Goal: Task Accomplishment & Management: Complete application form

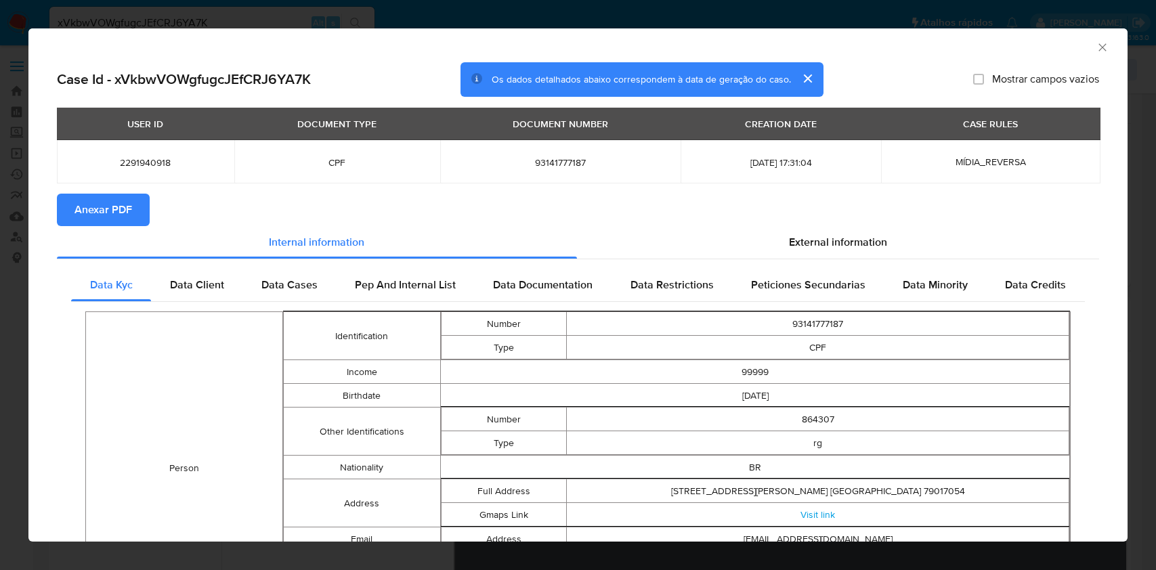
select select "10"
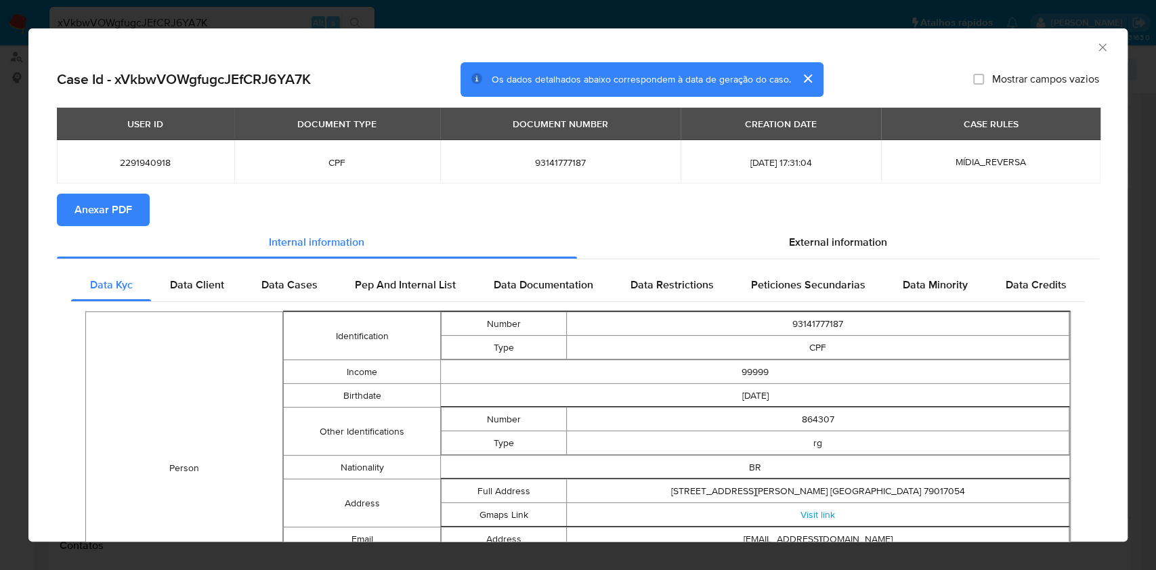
click at [1096, 49] on icon "Fechar a janela" at bounding box center [1103, 48] width 14 height 14
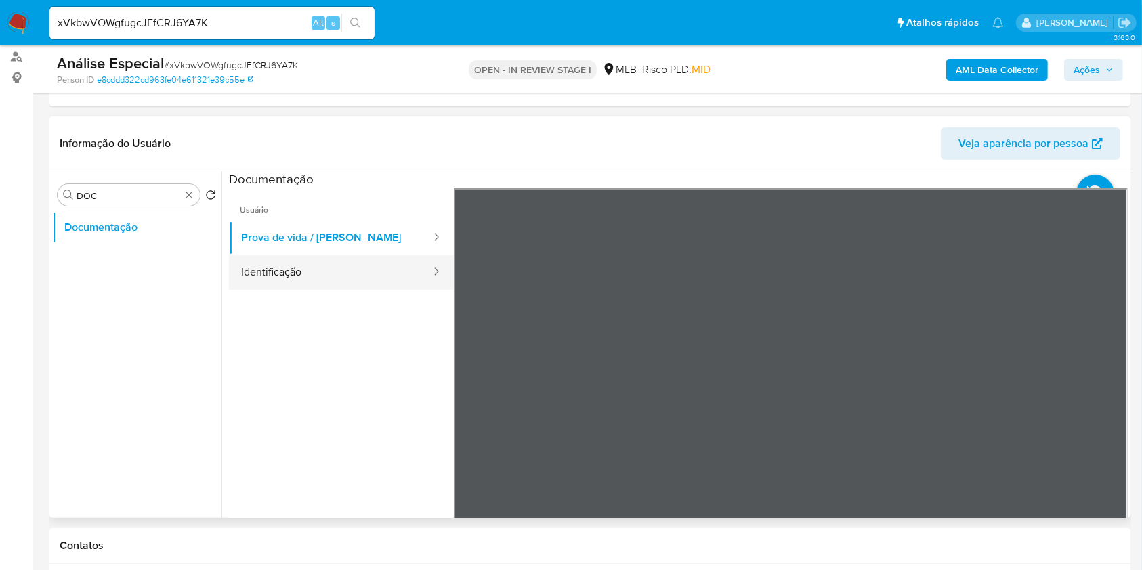
click at [339, 269] on button "Identificação" at bounding box center [330, 272] width 203 height 35
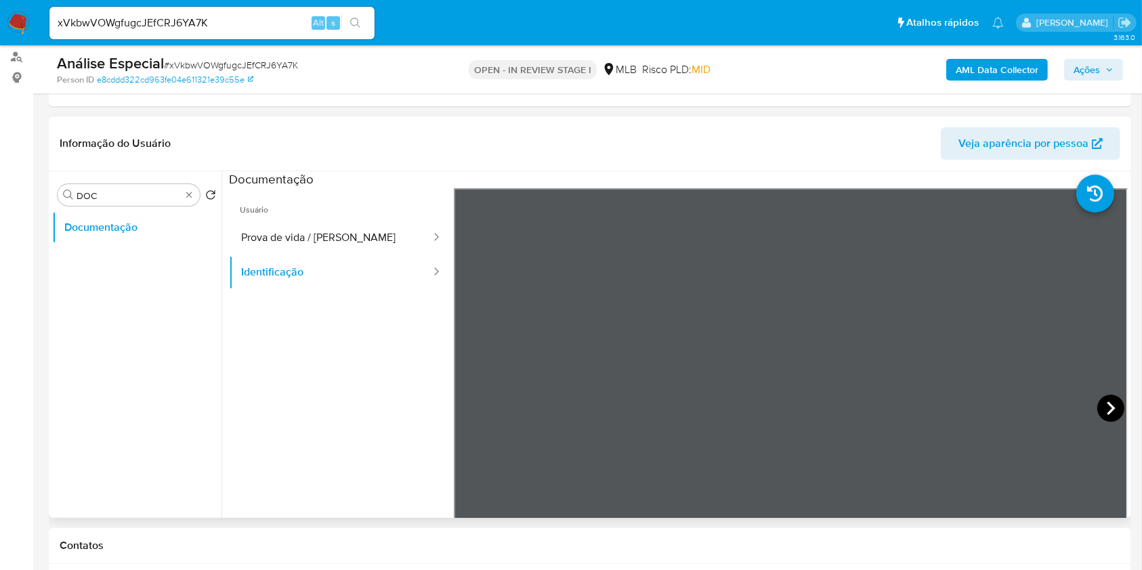
click at [1100, 409] on icon at bounding box center [1110, 408] width 27 height 27
click at [895, 175] on section at bounding box center [678, 396] width 899 height 450
click at [313, 246] on button "Prova de vida / [PERSON_NAME]" at bounding box center [330, 238] width 203 height 35
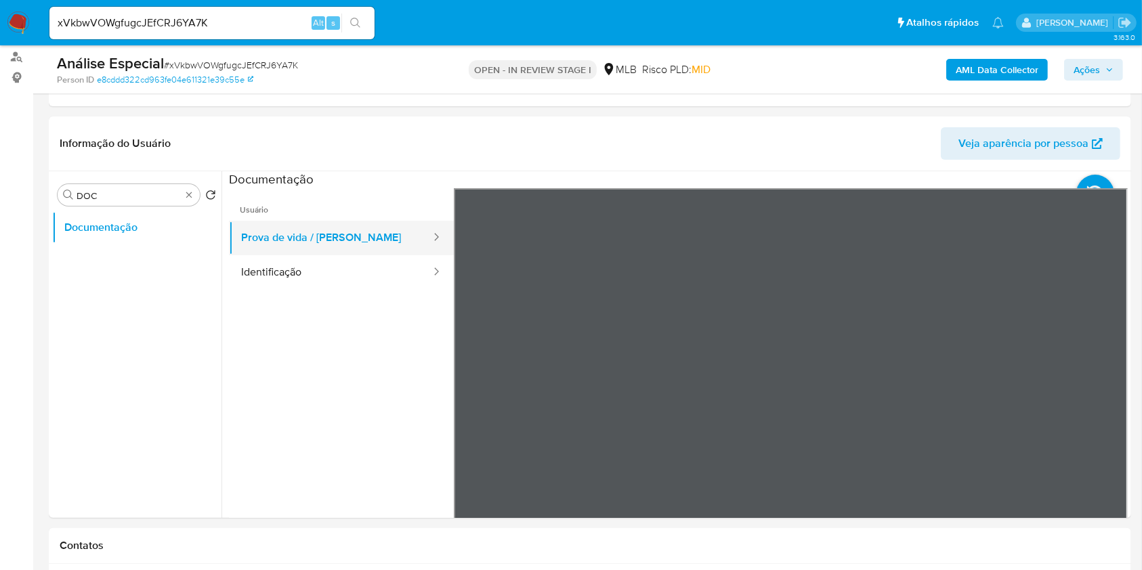
click at [324, 233] on button "Prova de vida / [PERSON_NAME]" at bounding box center [330, 238] width 203 height 35
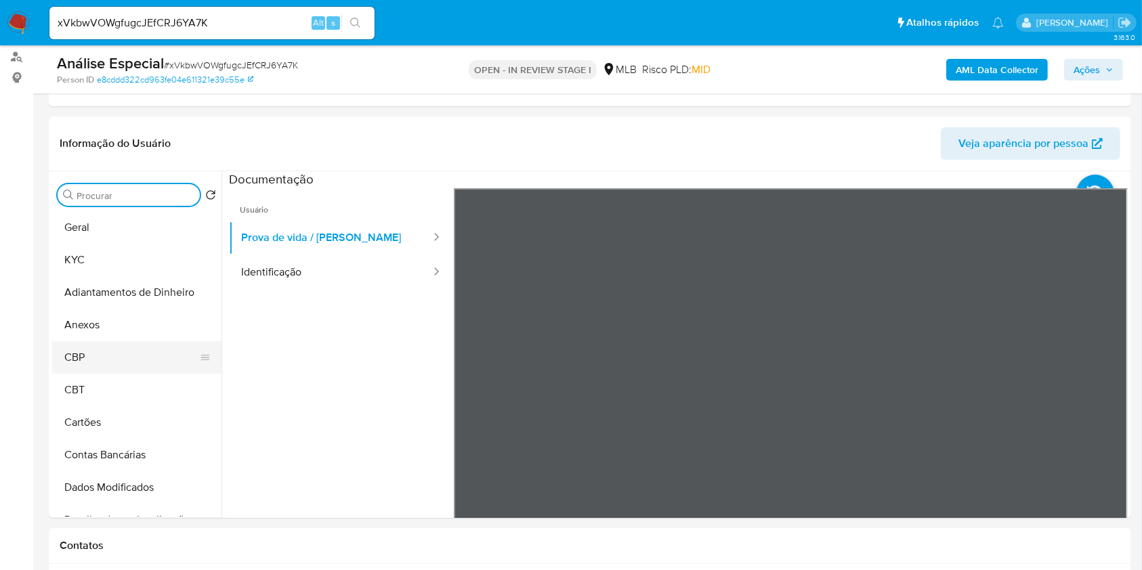
click at [87, 341] on button "CBP" at bounding box center [131, 357] width 158 height 33
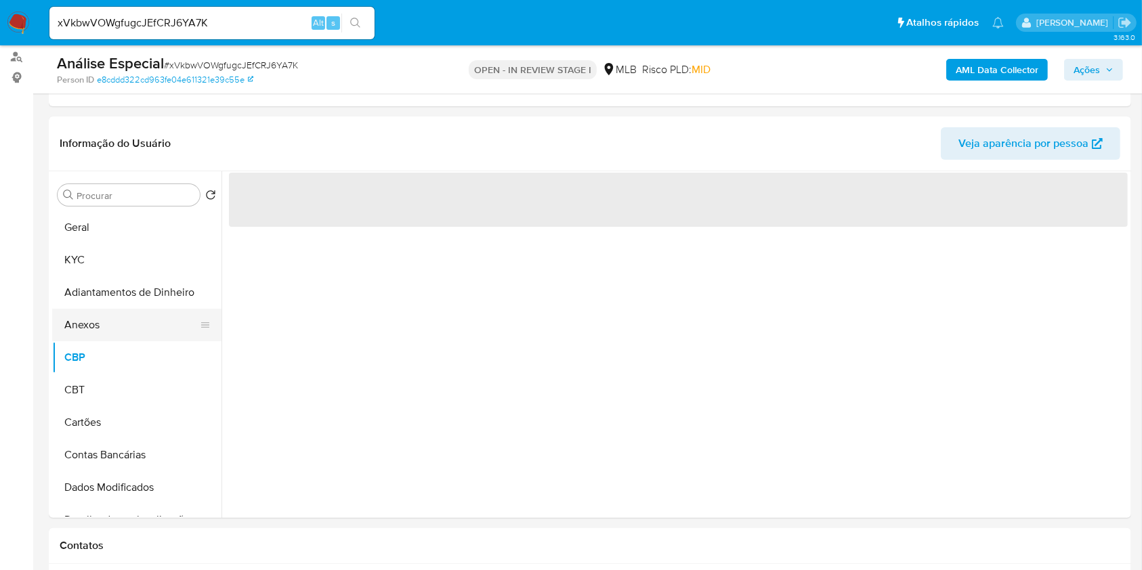
drag, startPoint x: 98, startPoint y: 325, endPoint x: 122, endPoint y: 317, distance: 25.7
click at [98, 325] on button "Anexos" at bounding box center [131, 325] width 158 height 33
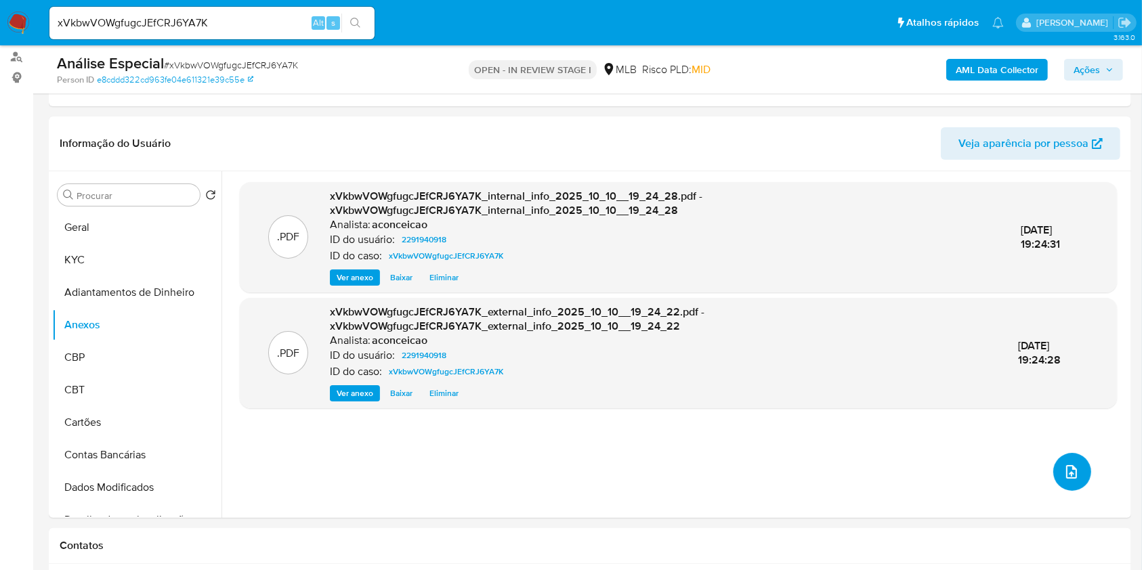
click at [1056, 467] on button "upload-file" at bounding box center [1072, 472] width 38 height 38
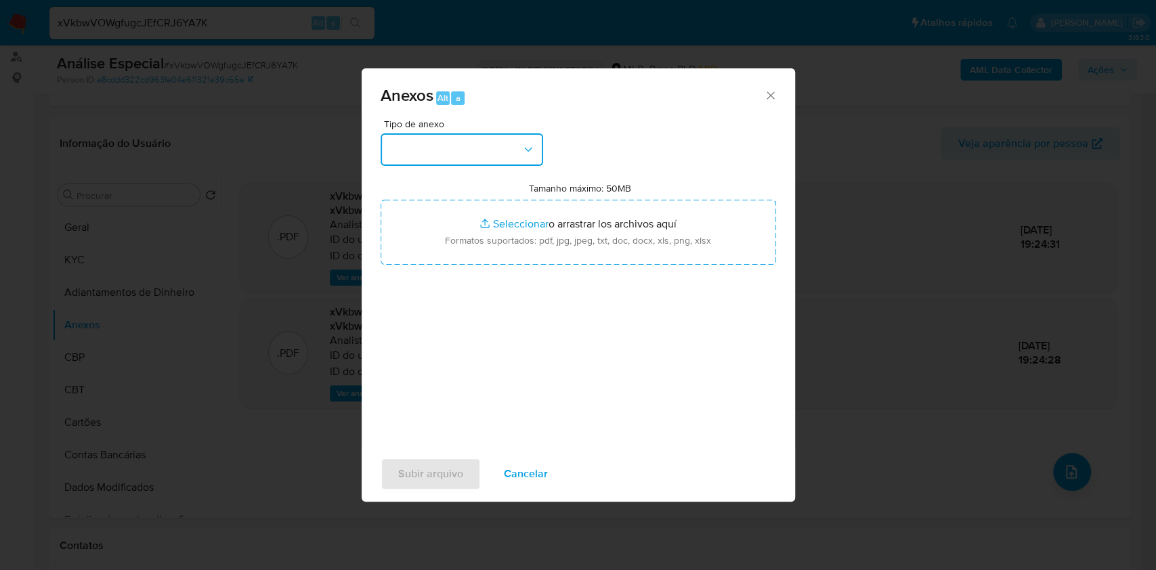
click at [498, 155] on button "button" at bounding box center [462, 149] width 163 height 33
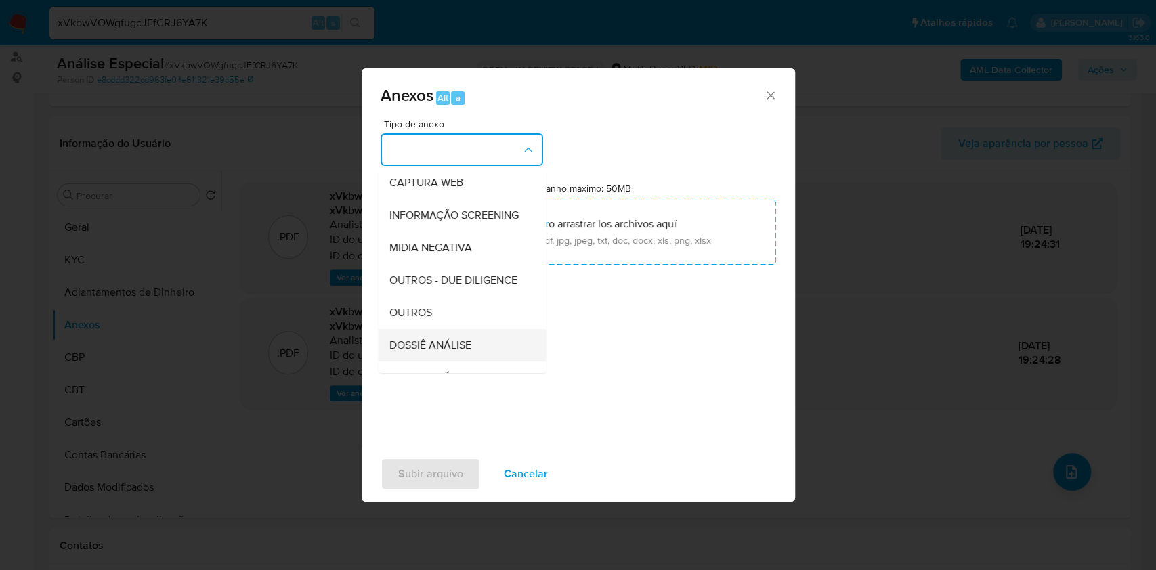
scroll to position [208, 0]
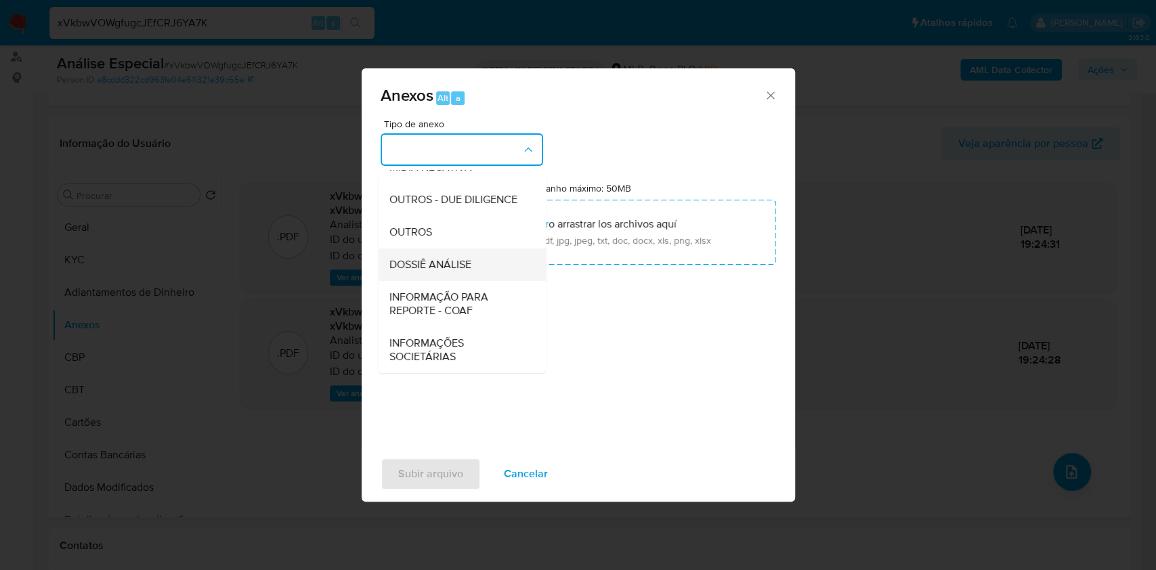
click at [477, 257] on div "DOSSIÊ ANÁLISE" at bounding box center [458, 265] width 138 height 33
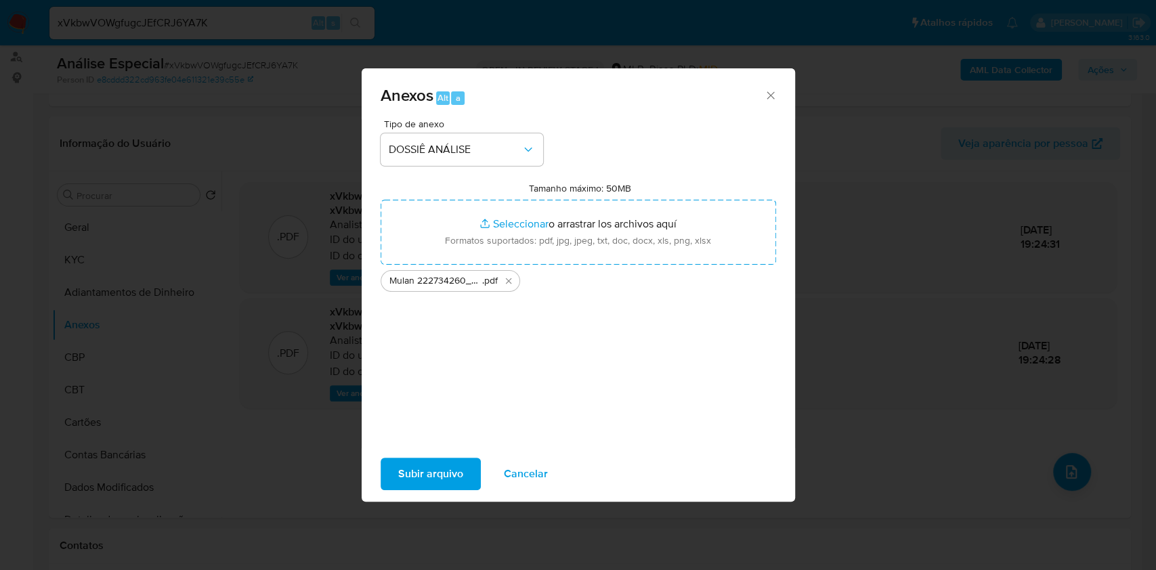
click at [439, 467] on span "Subir arquivo" at bounding box center [430, 474] width 65 height 30
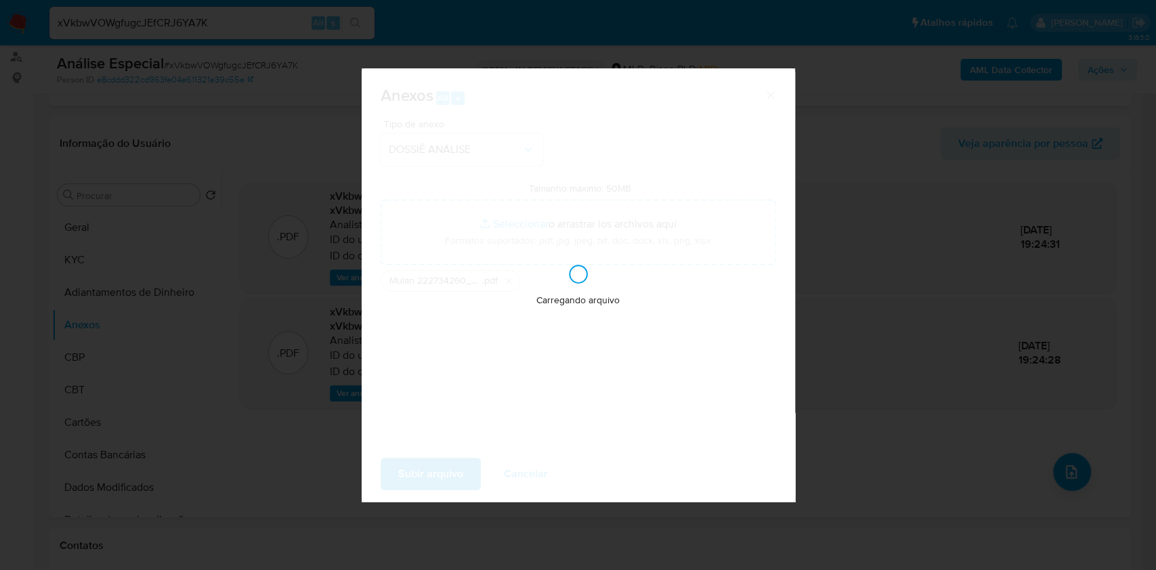
click at [913, 328] on div "Anexos Alt a Tipo de anexo DOSSIÊ ANÁLISE Tamanho máximo: 50MB Seleccionar arch…" at bounding box center [578, 285] width 1156 height 570
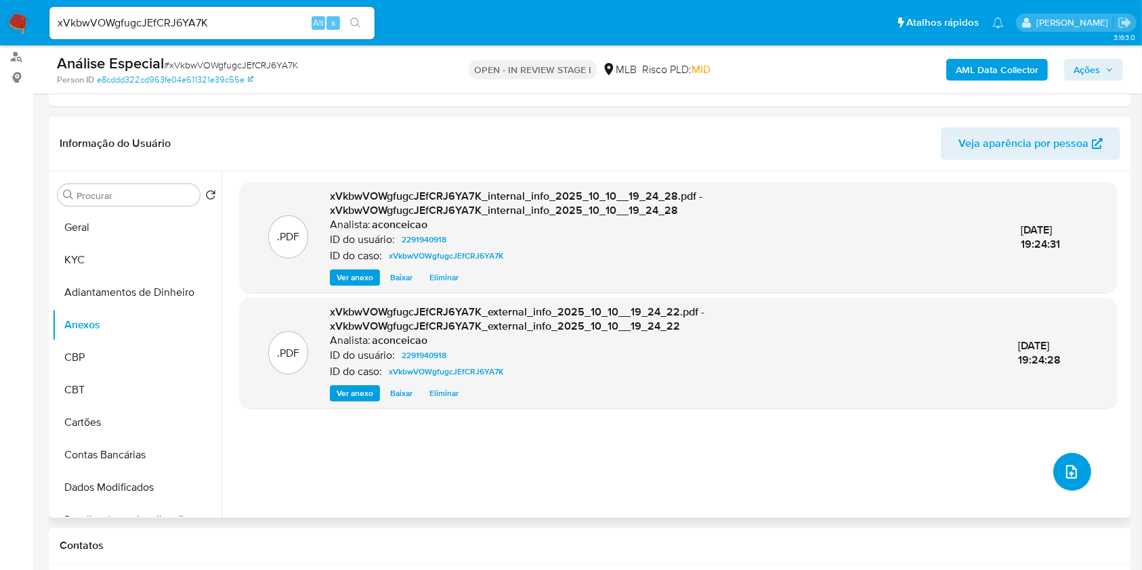
click at [1067, 461] on button "upload-file" at bounding box center [1072, 472] width 38 height 38
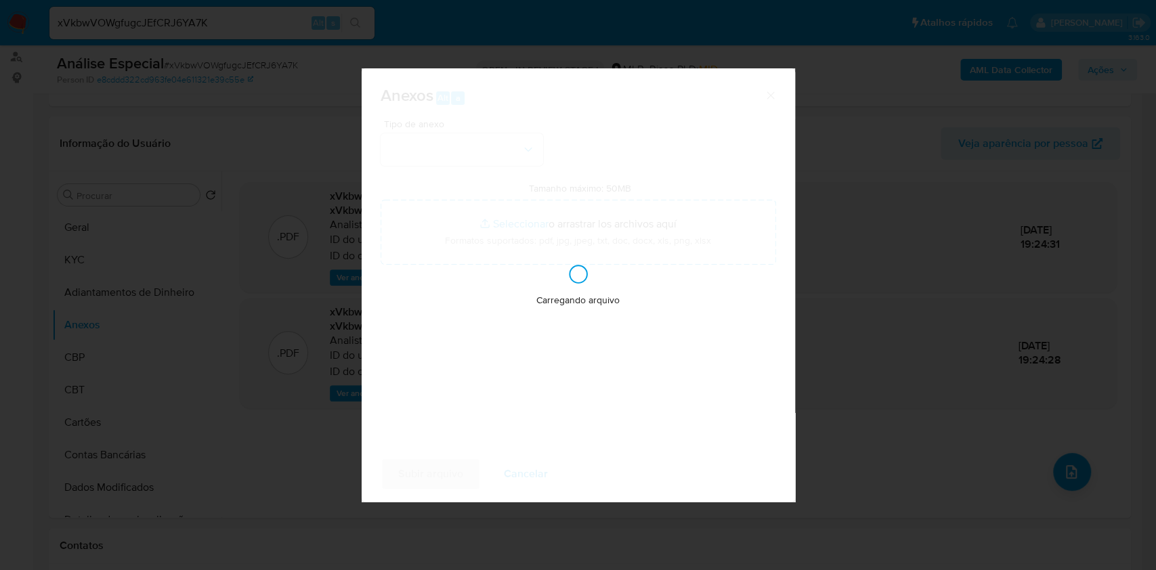
click at [1077, 80] on div "Anexos Alt a Tipo de anexo Tamanho máximo: 50MB Seleccionar archivos Selecciona…" at bounding box center [578, 285] width 1156 height 570
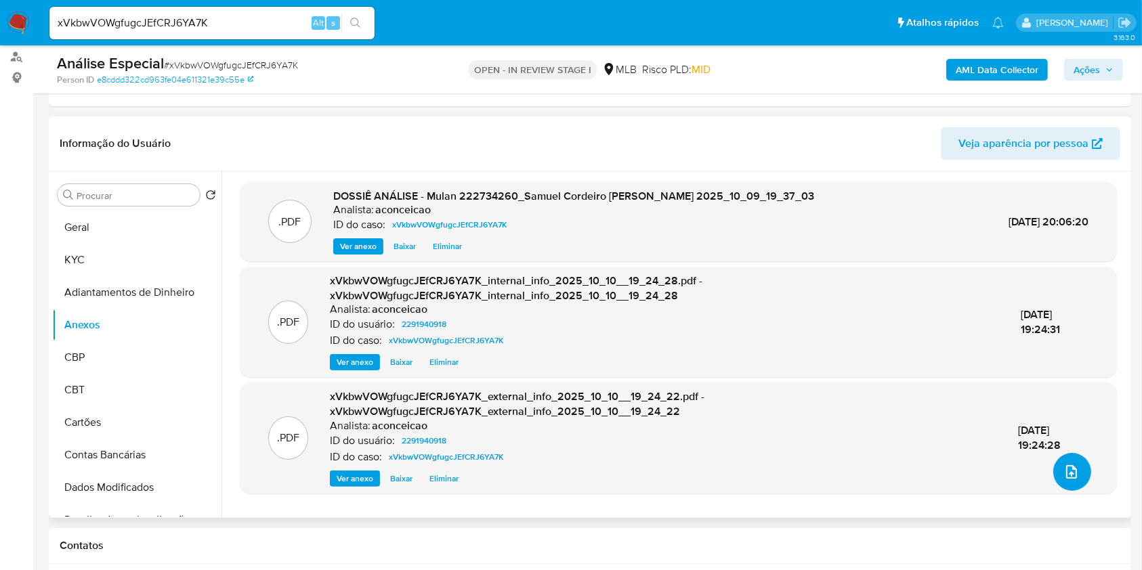
click at [1063, 474] on icon "upload-file" at bounding box center [1071, 472] width 16 height 16
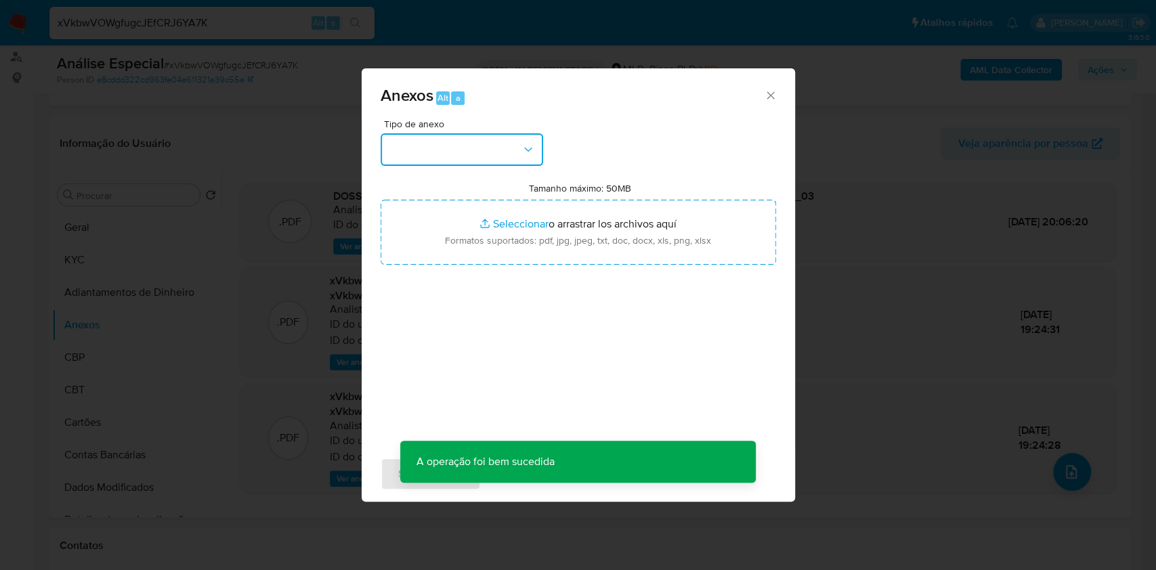
click at [484, 148] on button "button" at bounding box center [462, 149] width 163 height 33
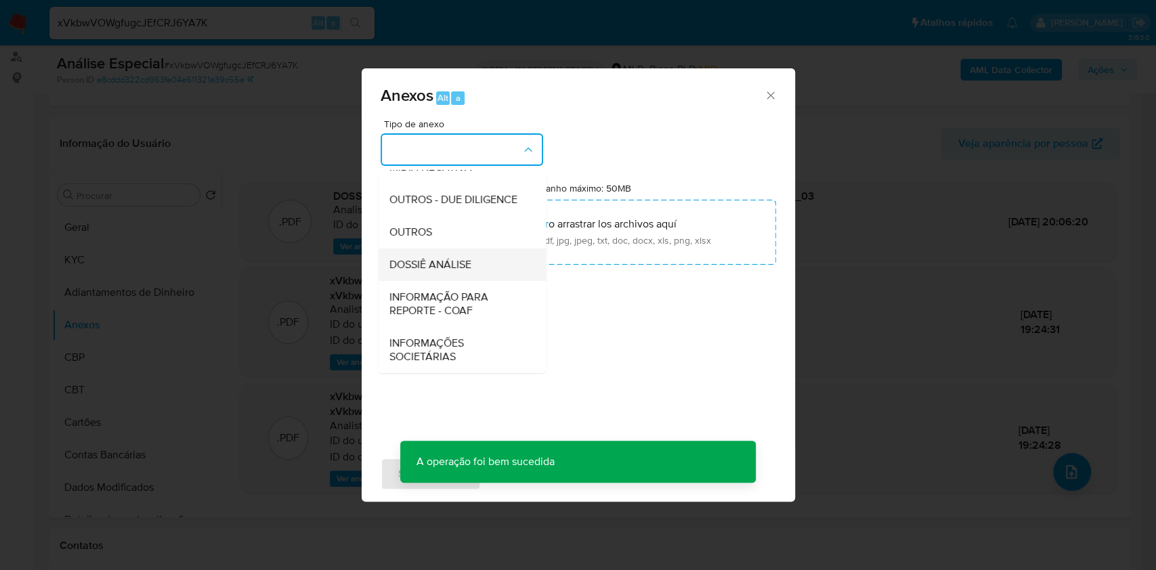
click at [445, 261] on span "DOSSIÊ ANÁLISE" at bounding box center [430, 265] width 82 height 14
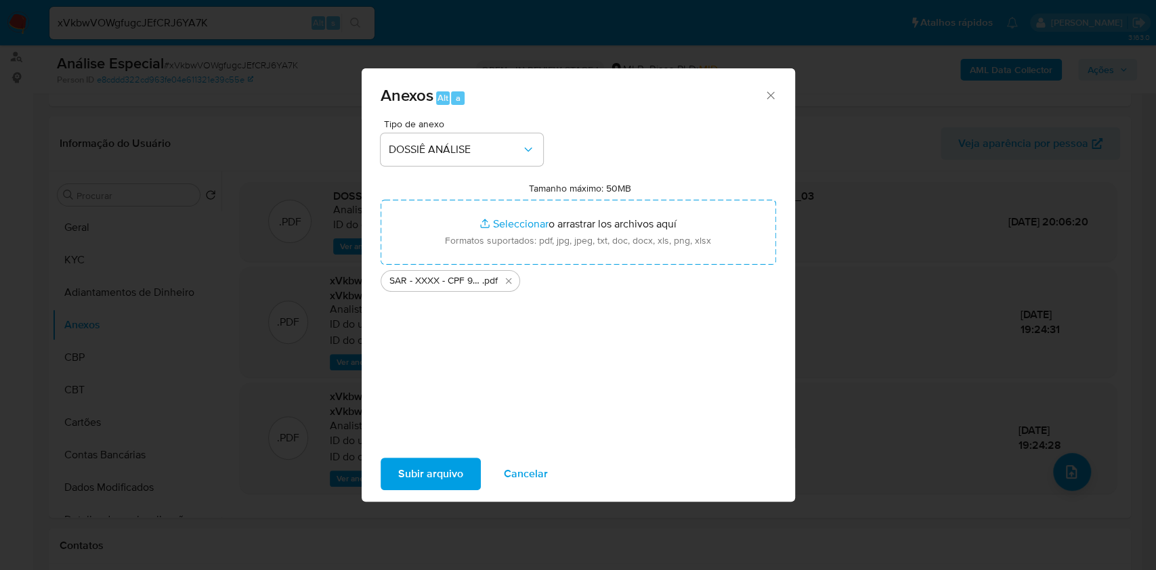
click at [446, 477] on span "Subir arquivo" at bounding box center [430, 474] width 65 height 30
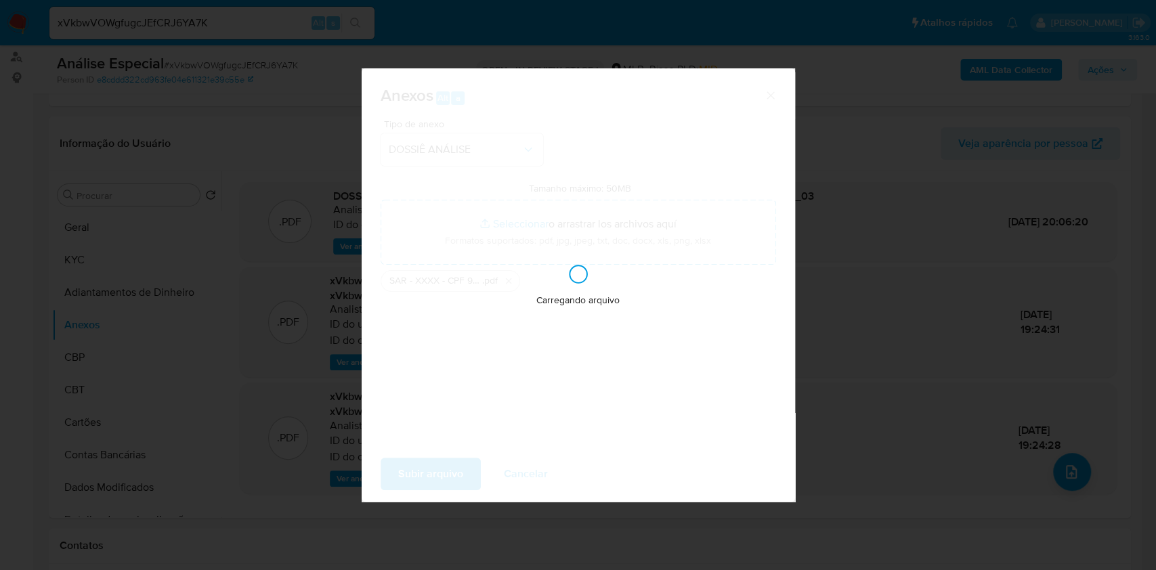
click at [862, 390] on div "Anexos Alt a Tipo de anexo DOSSIÊ ANÁLISE Tamanho máximo: 50MB Seleccionar arch…" at bounding box center [578, 285] width 1156 height 570
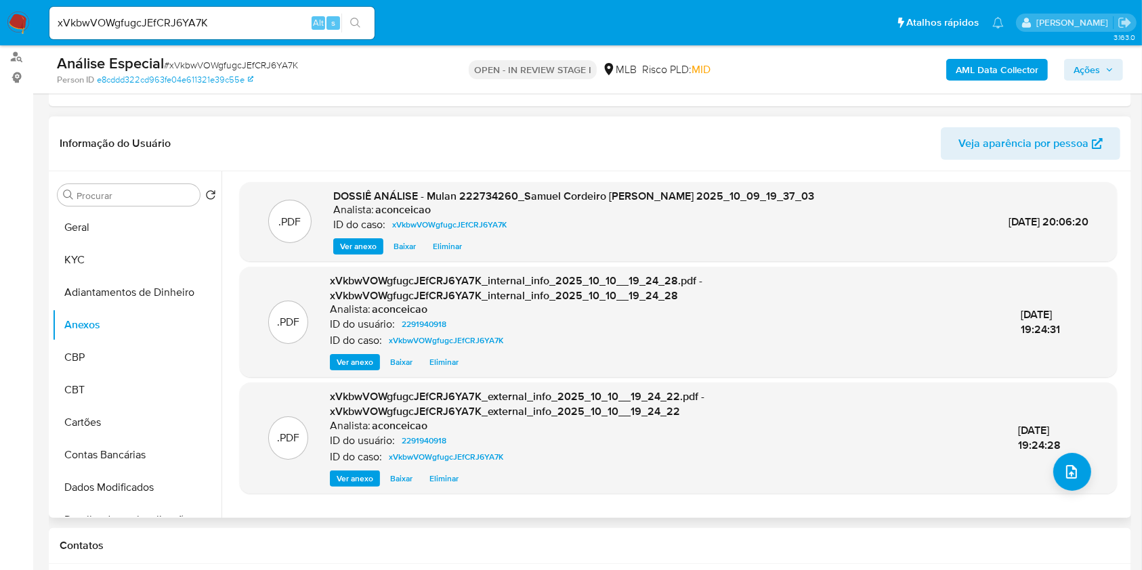
click at [444, 242] on span "Eliminar" at bounding box center [447, 247] width 29 height 14
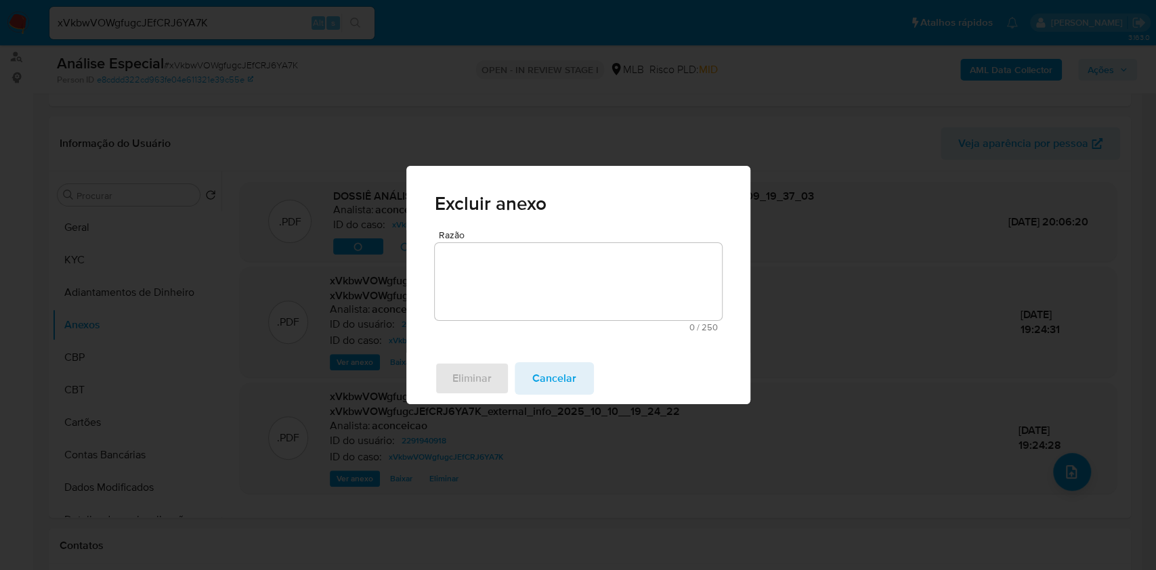
click at [486, 283] on textarea "Razão" at bounding box center [578, 281] width 287 height 77
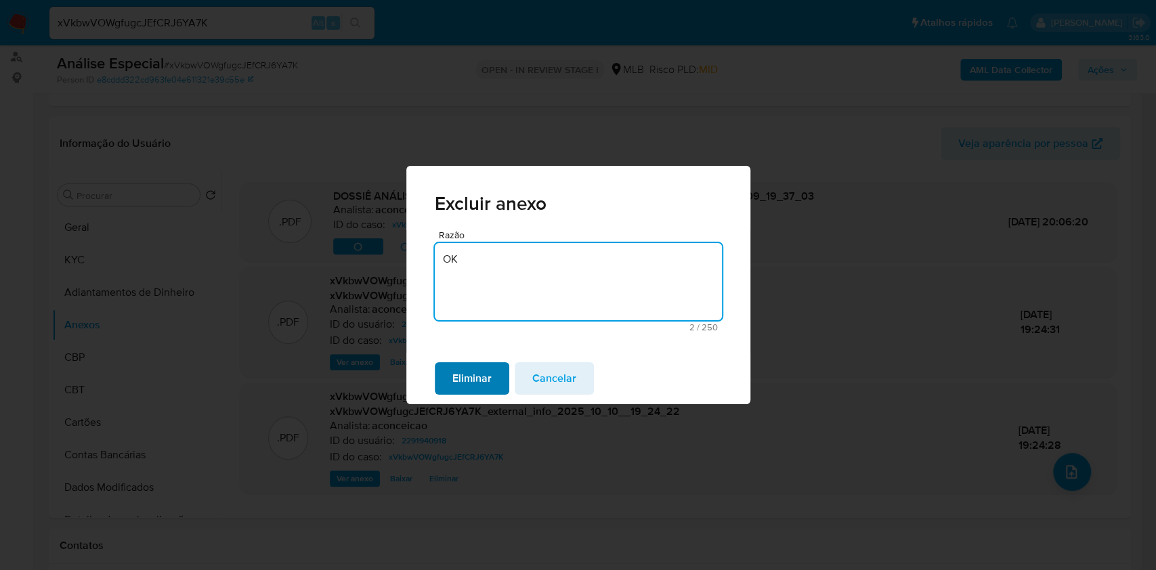
type textarea "OK"
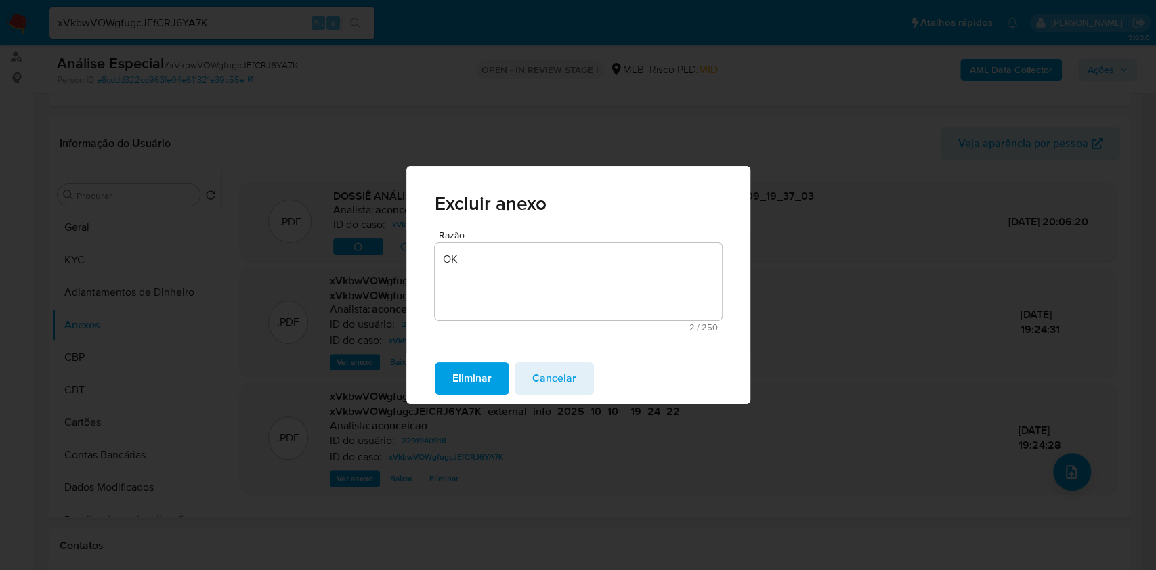
click at [490, 370] on span "Eliminar" at bounding box center [471, 379] width 39 height 30
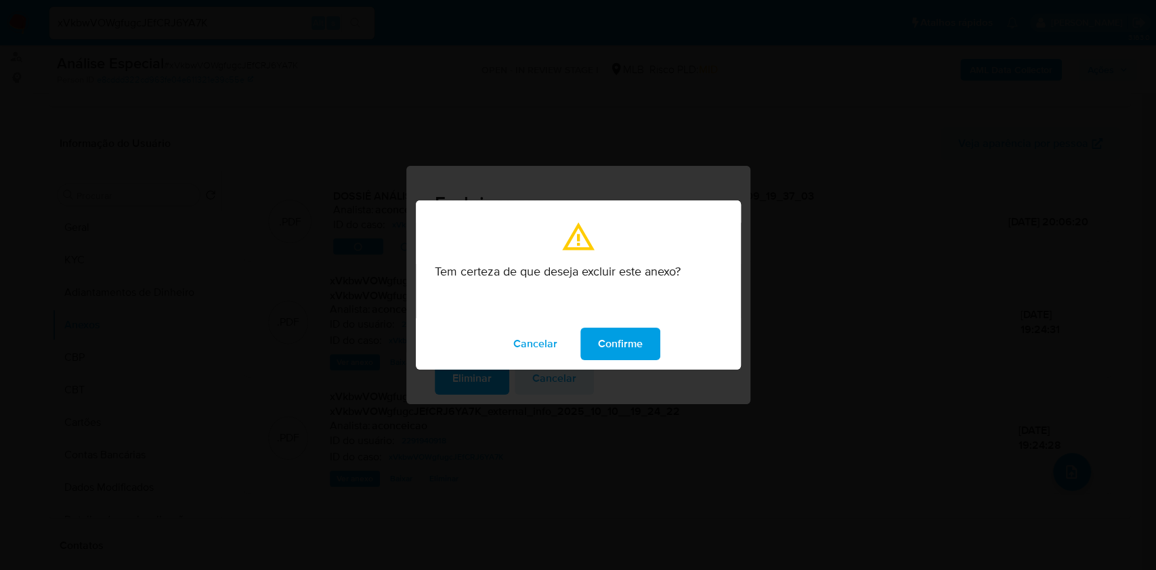
click at [632, 339] on span "Confirme" at bounding box center [620, 344] width 45 height 30
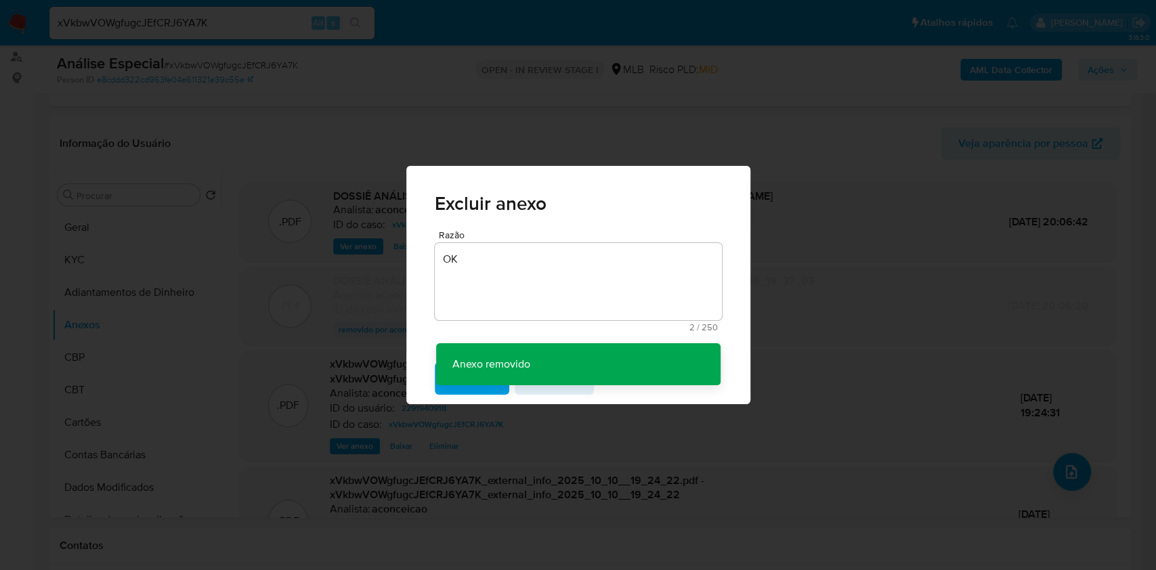
click at [1073, 458] on div "Excluir anexo Razão OK 2 / 250 248 caracteres restantes Anexo removido Anexo re…" at bounding box center [578, 285] width 1156 height 570
click at [1073, 463] on div "Excluir anexo Razão OK 2 / 250 248 caracteres restantes Anexo removido Anexo re…" at bounding box center [578, 285] width 1156 height 570
click at [1073, 465] on div "Excluir anexo Razão OK 2 / 250 248 caracteres restantes Anexo removido Anexo re…" at bounding box center [578, 285] width 1156 height 570
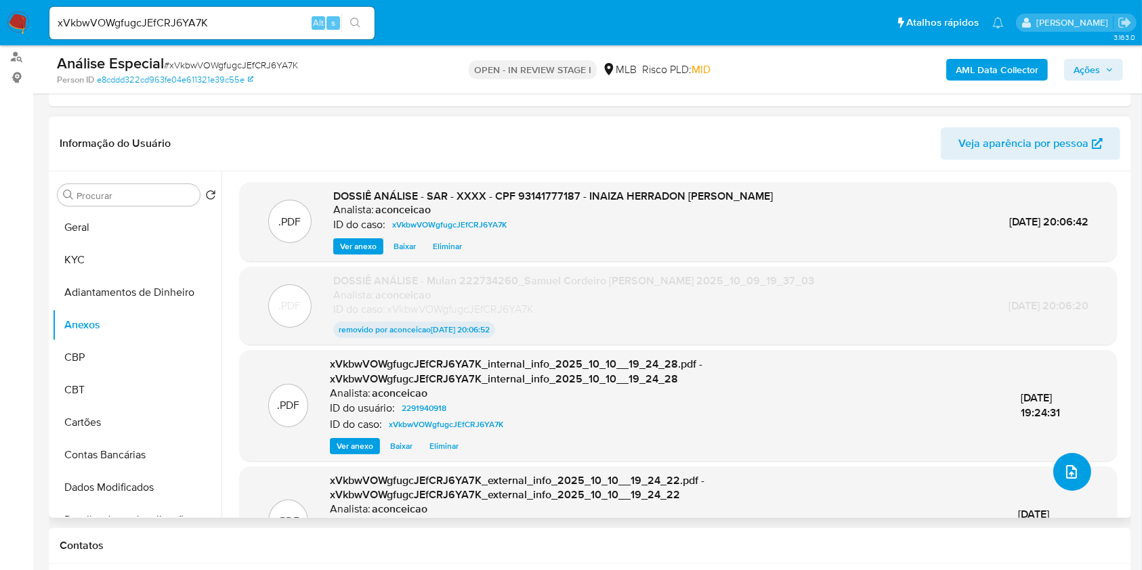
click at [1075, 473] on button "upload-file" at bounding box center [1072, 472] width 38 height 38
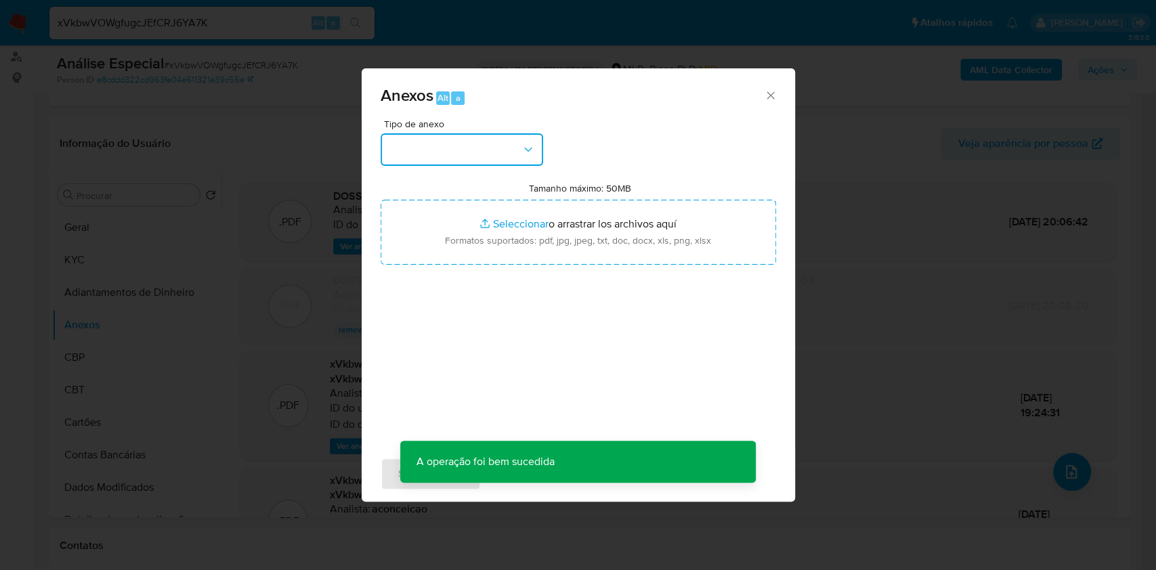
click at [473, 155] on button "button" at bounding box center [462, 149] width 163 height 33
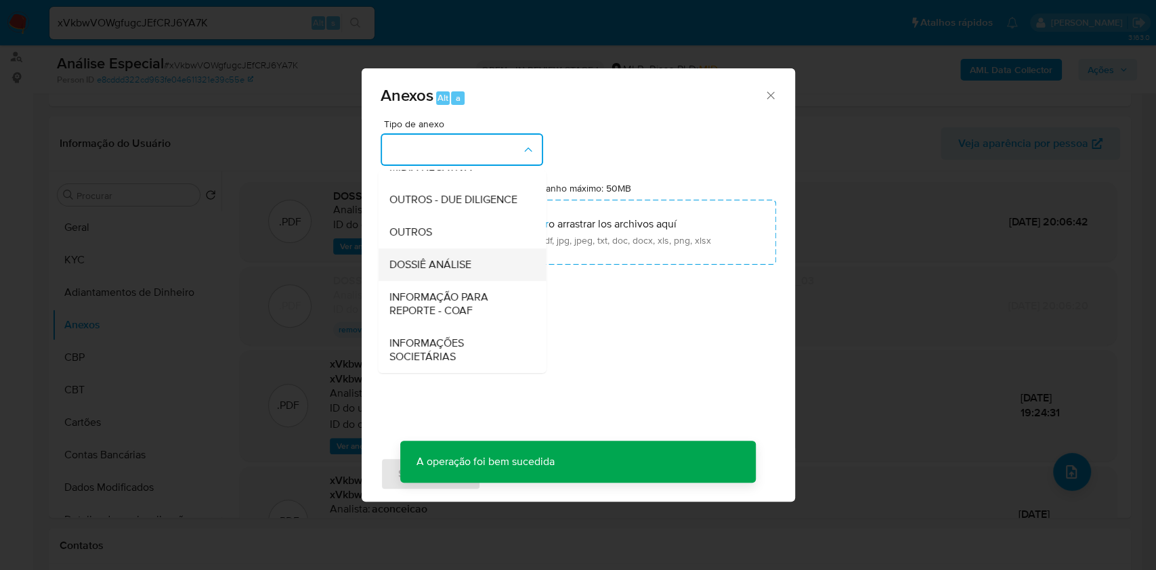
click at [458, 263] on span "DOSSIÊ ANÁLISE" at bounding box center [430, 265] width 82 height 14
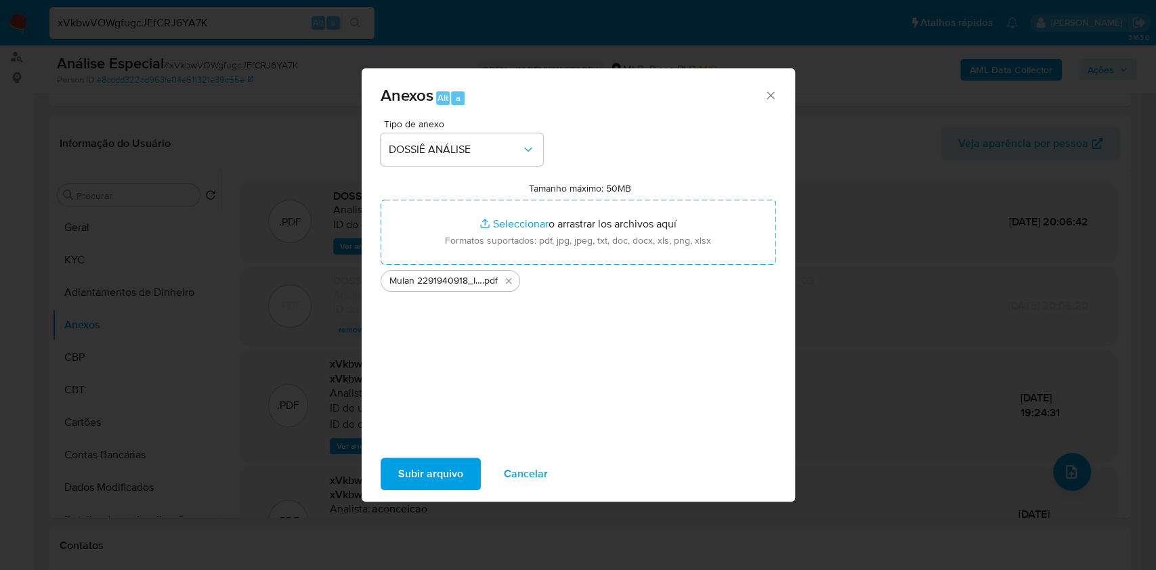
click at [456, 465] on span "Subir arquivo" at bounding box center [430, 474] width 65 height 30
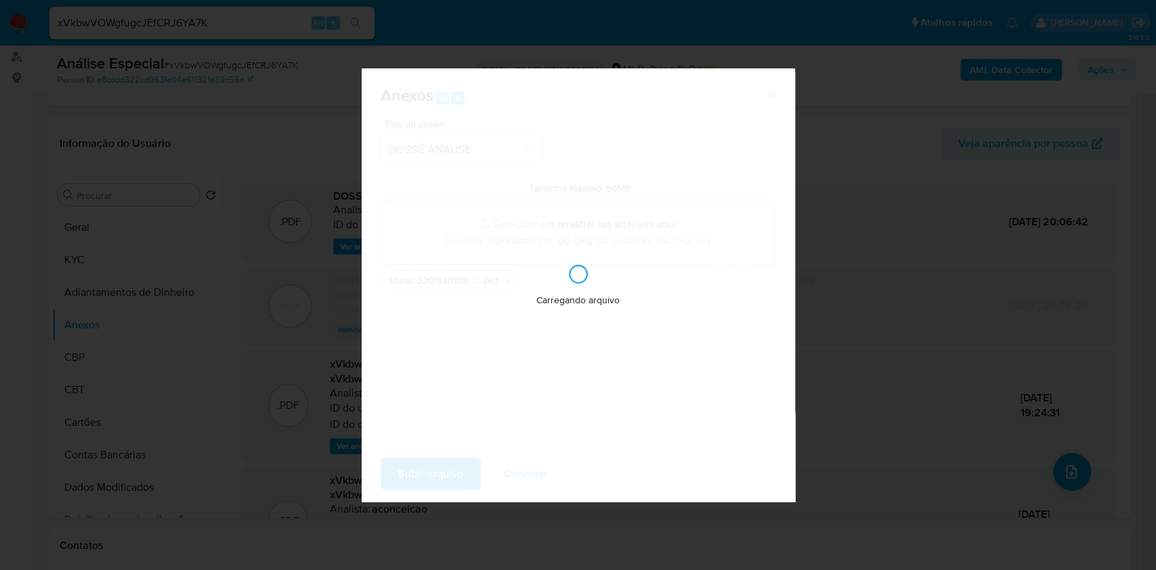
click at [951, 229] on div "Anexos Alt a Tipo de anexo DOSSIÊ ANÁLISE Tamanho máximo: 50MB Seleccionar arch…" at bounding box center [578, 285] width 1156 height 570
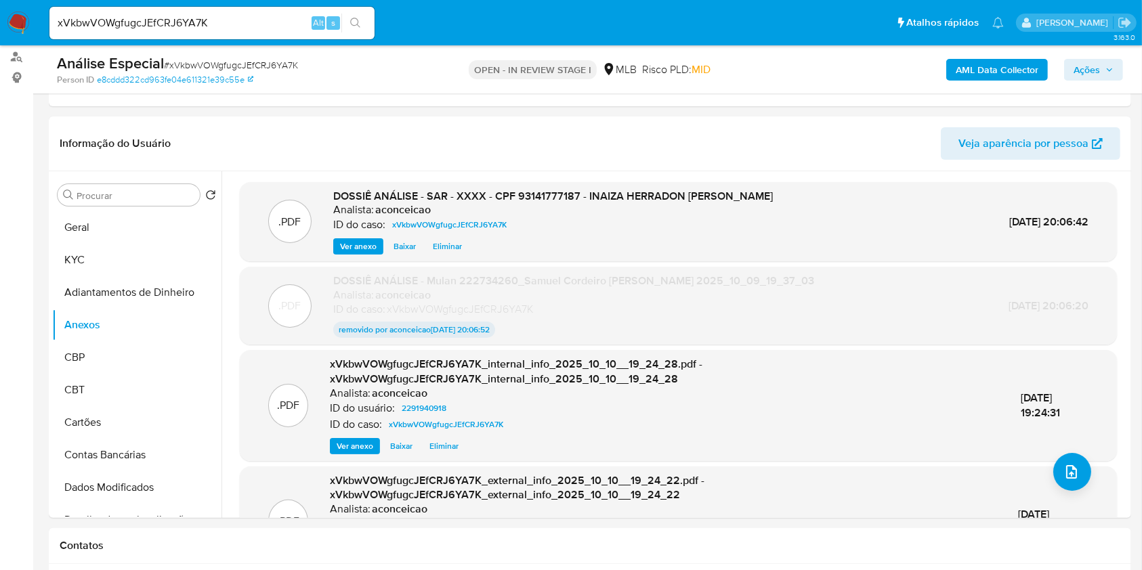
click at [1067, 70] on button "Ações" at bounding box center [1093, 70] width 59 height 22
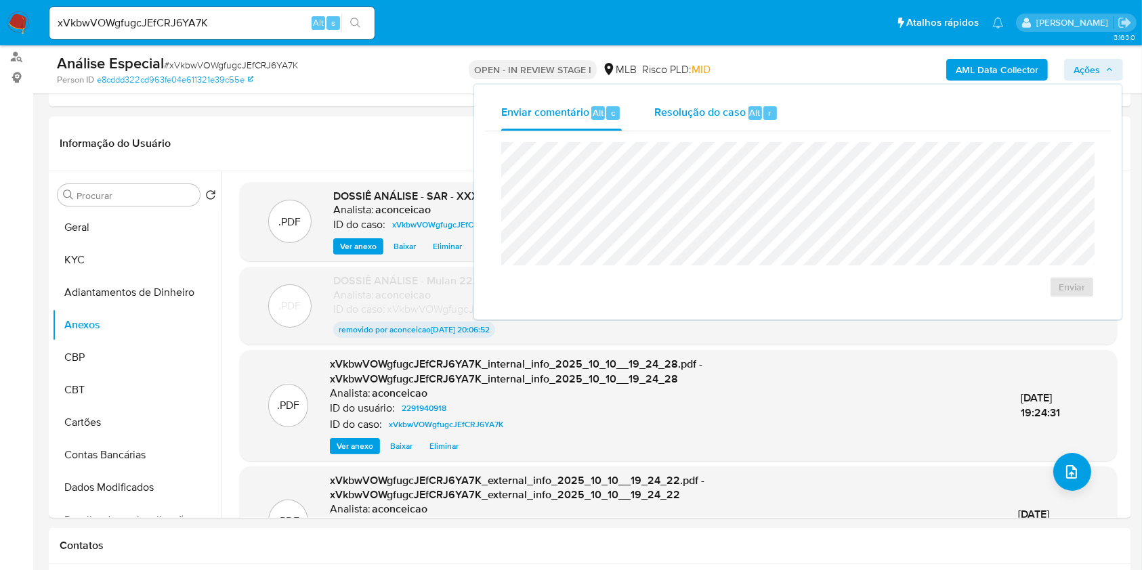
click at [738, 102] on div "Resolução do caso Alt r" at bounding box center [716, 112] width 124 height 35
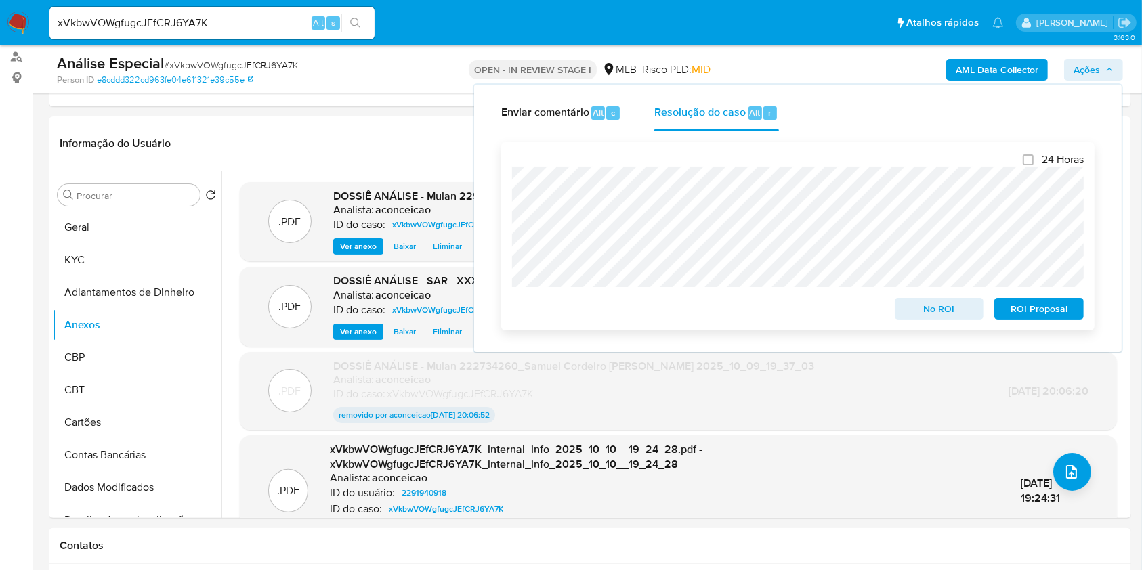
drag, startPoint x: 1031, startPoint y: 306, endPoint x: 1040, endPoint y: 300, distance: 11.3
click at [1033, 305] on span "ROI Proposal" at bounding box center [1039, 308] width 70 height 19
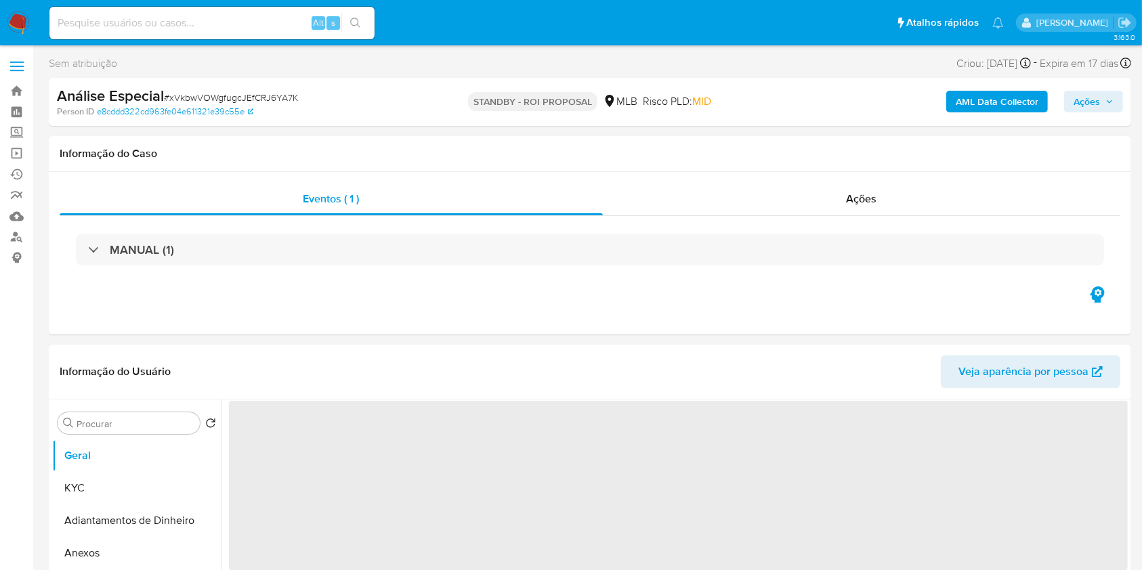
select select "10"
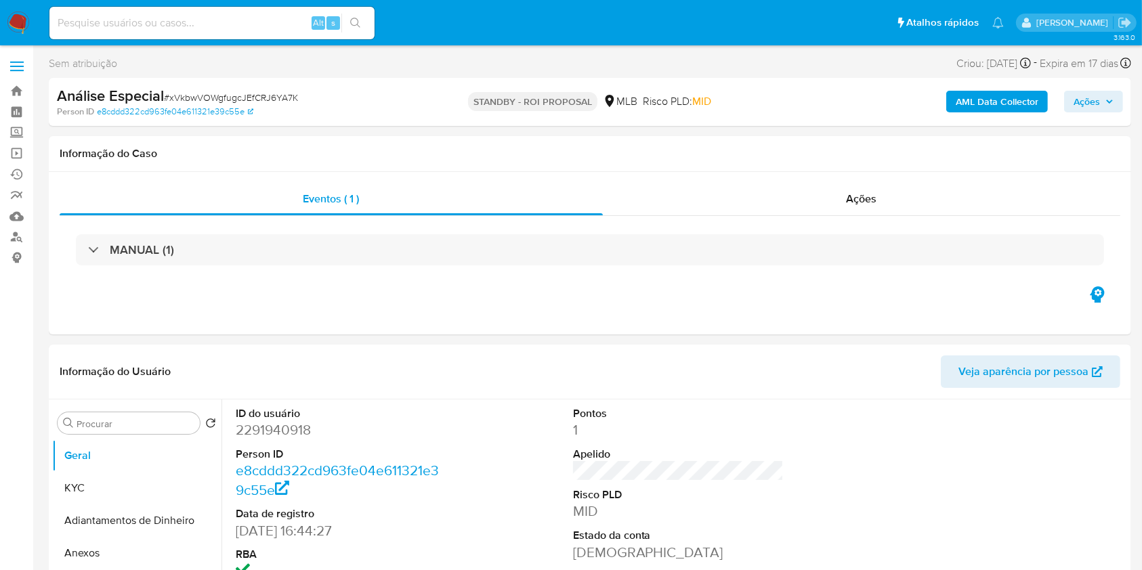
click at [238, 26] on input at bounding box center [211, 23] width 325 height 18
paste input "BsYM57r62caD91nXWMW3bhQQ"
type input "BsYM57r62caD91nXWMW3bhQQ"
click at [352, 18] on icon "search-icon" at bounding box center [355, 23] width 10 height 10
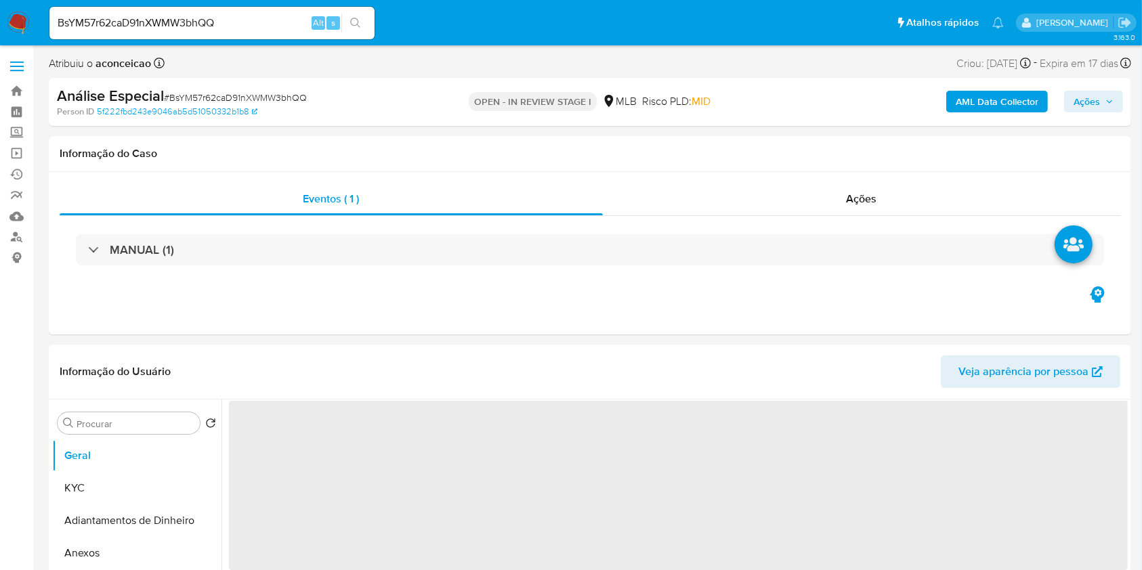
select select "10"
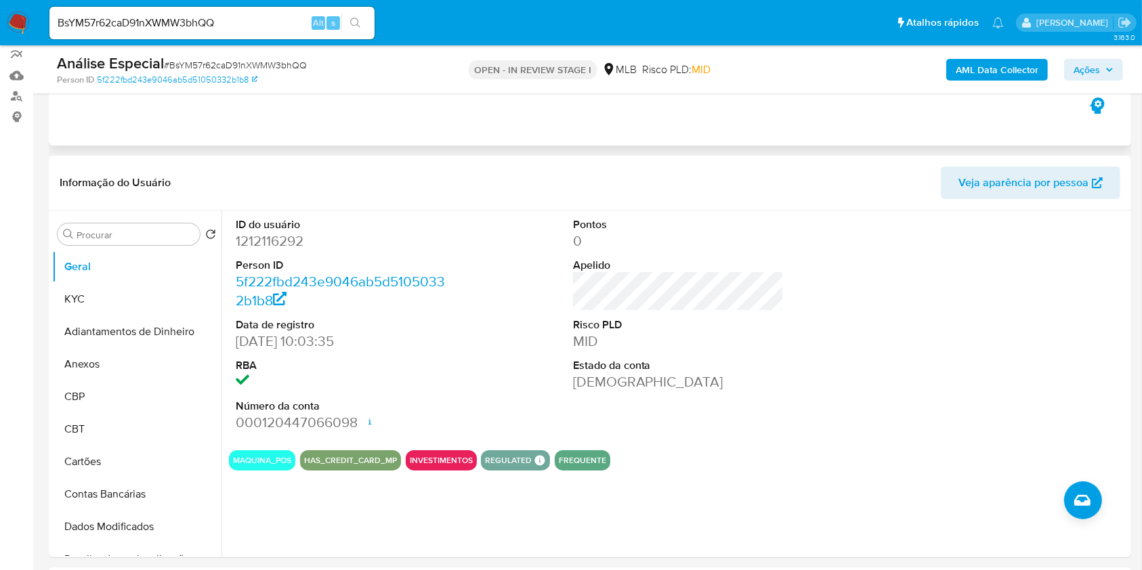
scroll to position [180, 0]
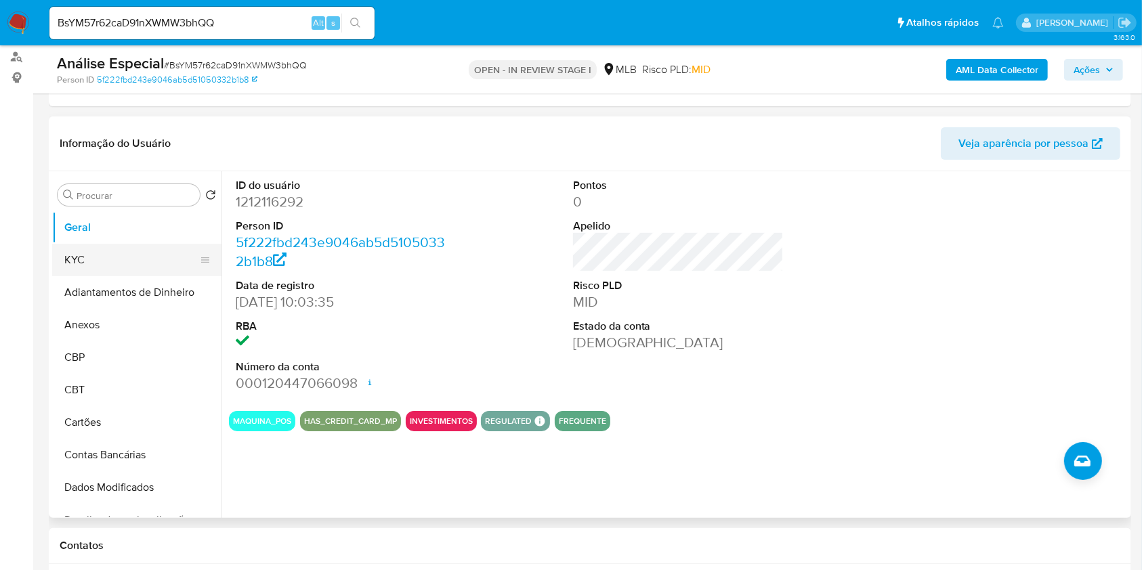
click at [119, 270] on button "KYC" at bounding box center [131, 260] width 158 height 33
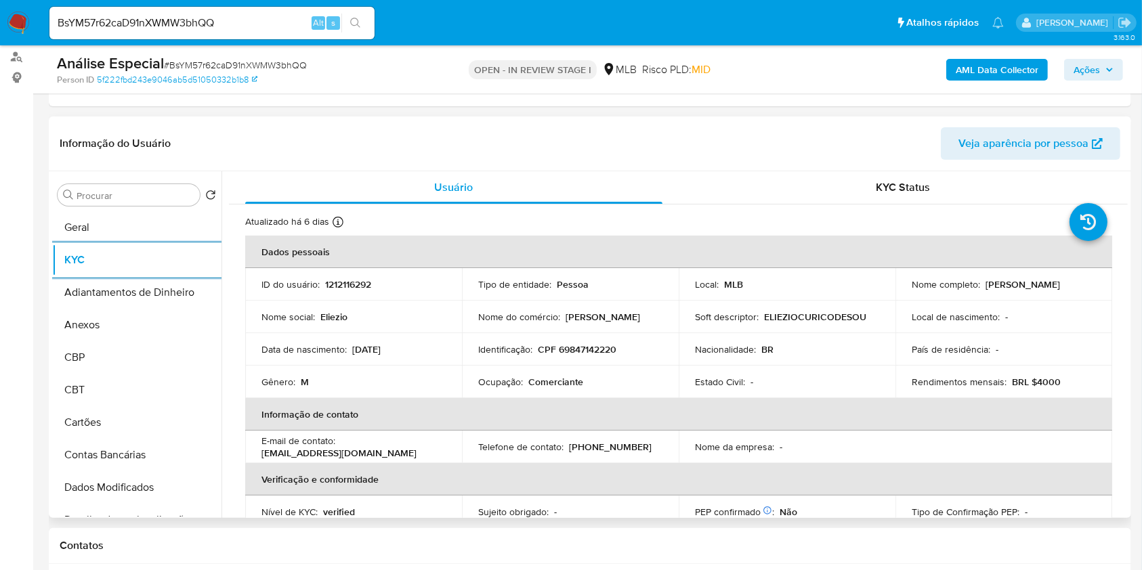
click at [545, 388] on td "Ocupação : Comerciante" at bounding box center [570, 382] width 217 height 33
click at [546, 388] on td "Ocupação : Comerciante" at bounding box center [570, 382] width 217 height 33
click at [549, 384] on p "Comerciante" at bounding box center [555, 382] width 55 height 12
click at [550, 384] on p "Comerciante" at bounding box center [555, 382] width 55 height 12
copy p "Comerciante"
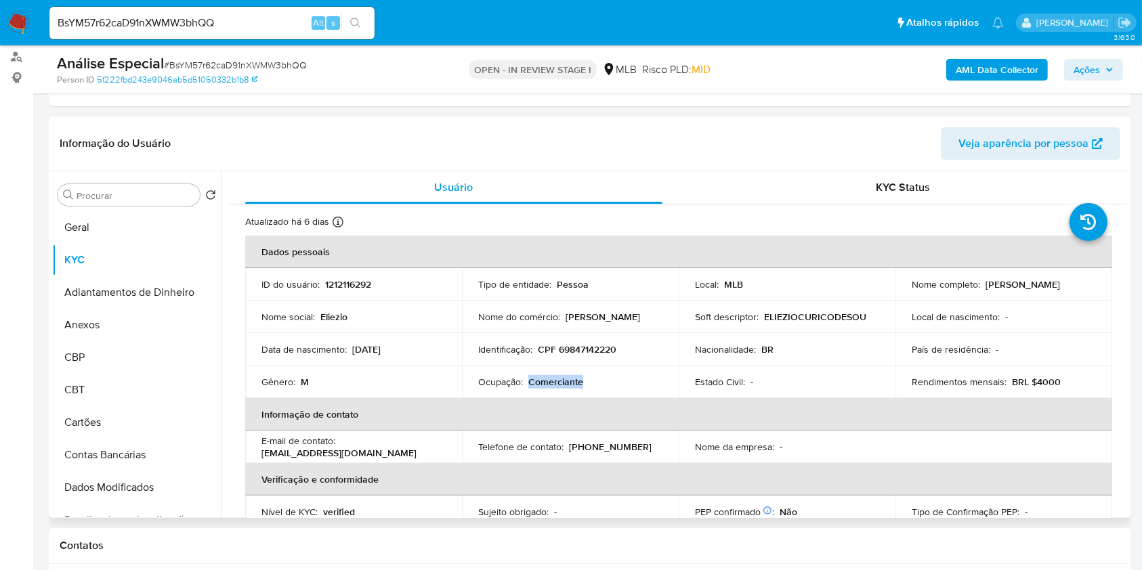
click at [550, 384] on p "Comerciante" at bounding box center [555, 382] width 55 height 12
click at [540, 389] on td "Ocupação : Comerciante" at bounding box center [570, 382] width 217 height 33
drag, startPoint x: 540, startPoint y: 389, endPoint x: 541, endPoint y: 382, distance: 7.5
click at [540, 385] on td "Ocupação : Comerciante" at bounding box center [570, 382] width 217 height 33
click at [541, 382] on p "Comerciante" at bounding box center [555, 382] width 55 height 12
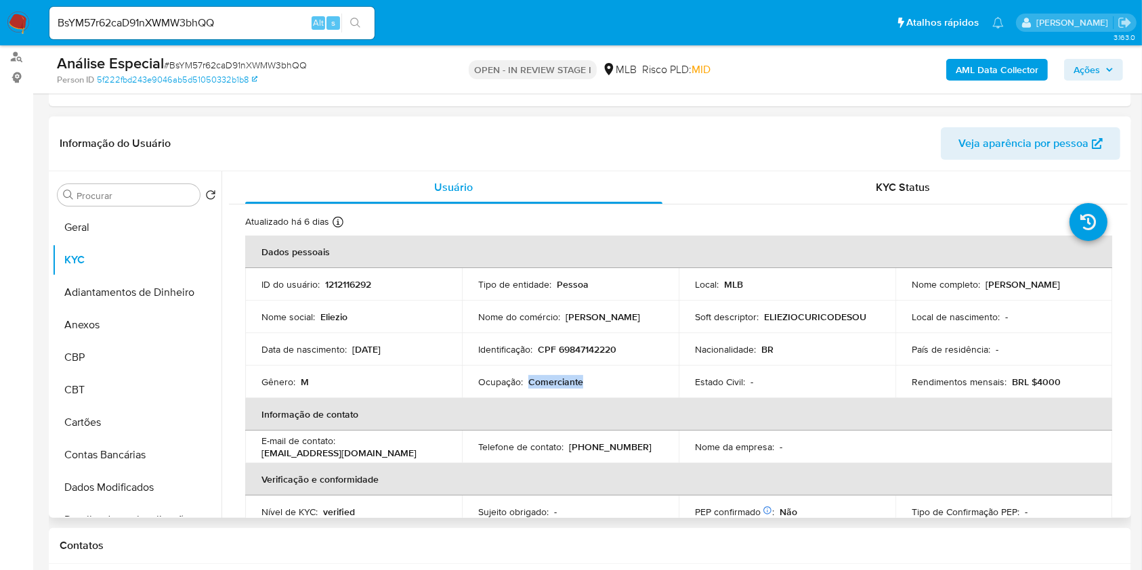
click at [541, 382] on p "Comerciante" at bounding box center [555, 382] width 55 height 12
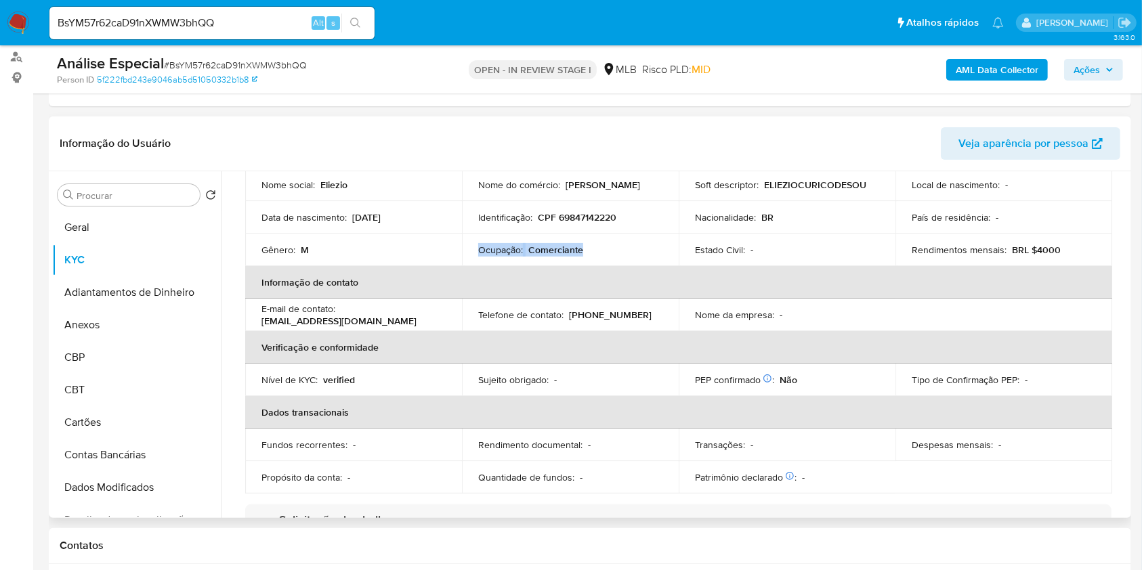
scroll to position [542, 0]
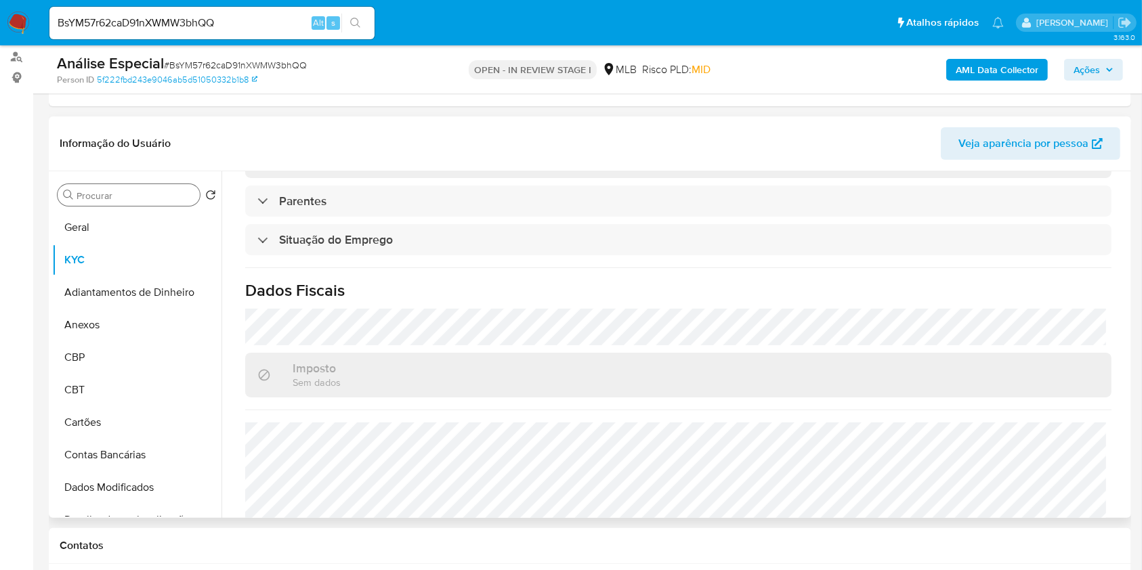
click at [147, 198] on input "Procurar" at bounding box center [136, 196] width 118 height 12
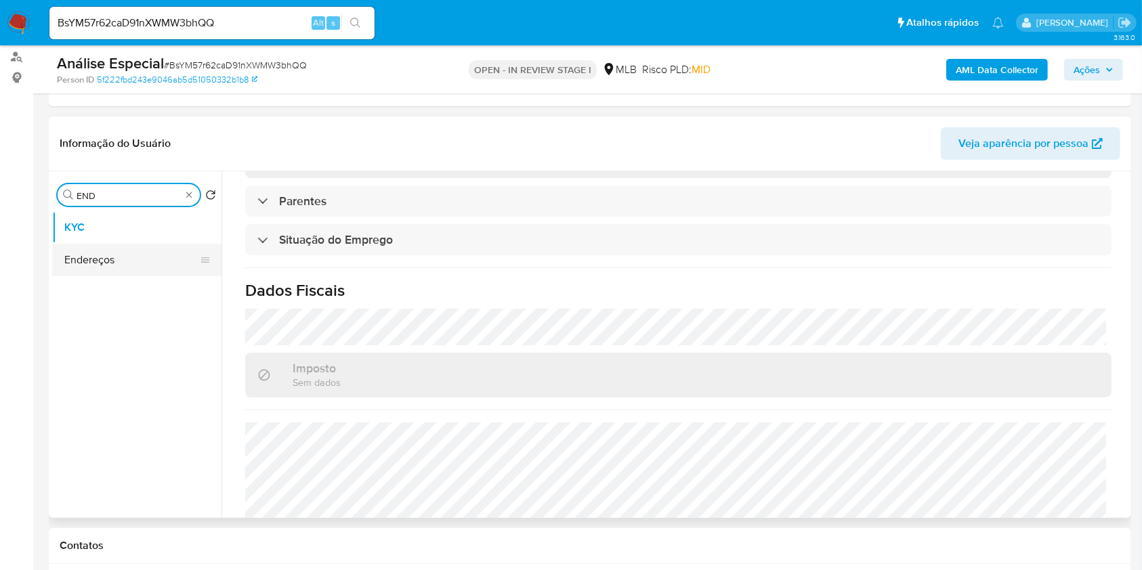
type input "END"
click at [132, 250] on button "Endereços" at bounding box center [131, 260] width 158 height 33
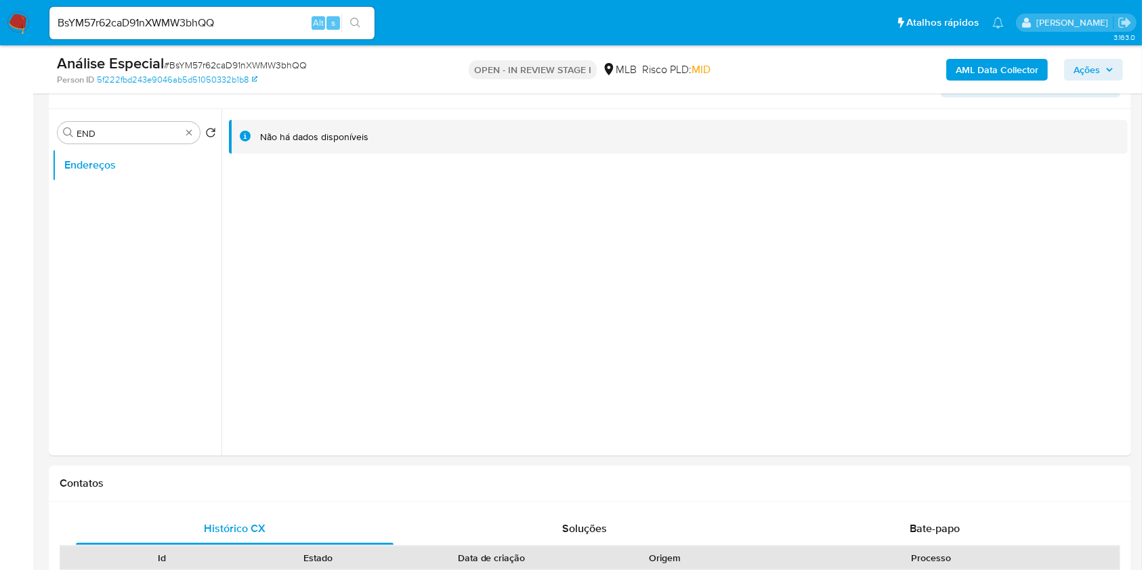
scroll to position [34, 0]
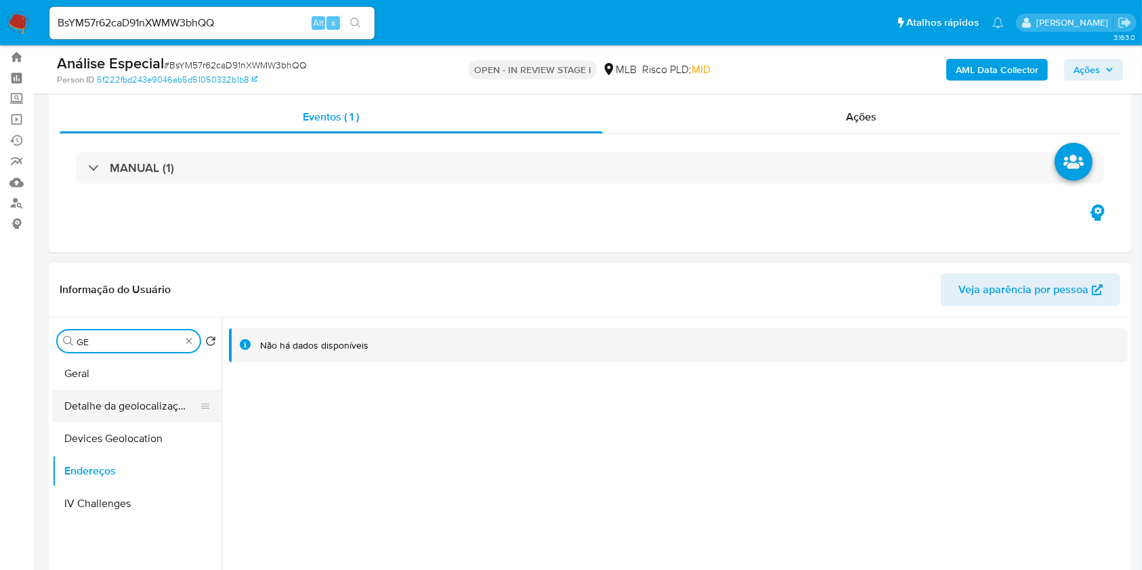
type input "GE"
click at [127, 405] on button "Detalhe da geolocalização" at bounding box center [131, 406] width 158 height 33
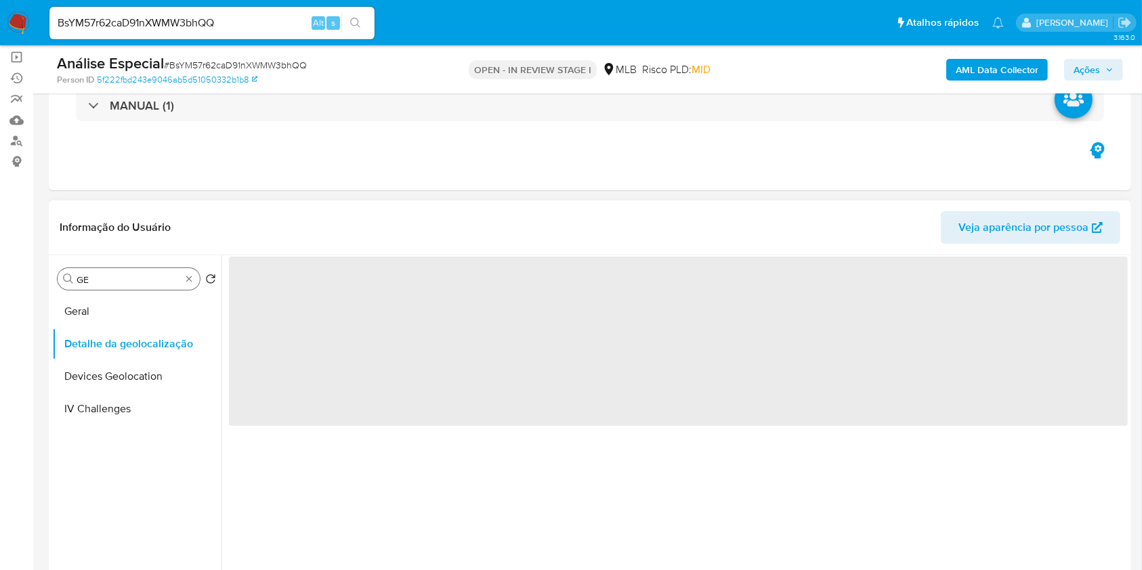
scroll to position [125, 0]
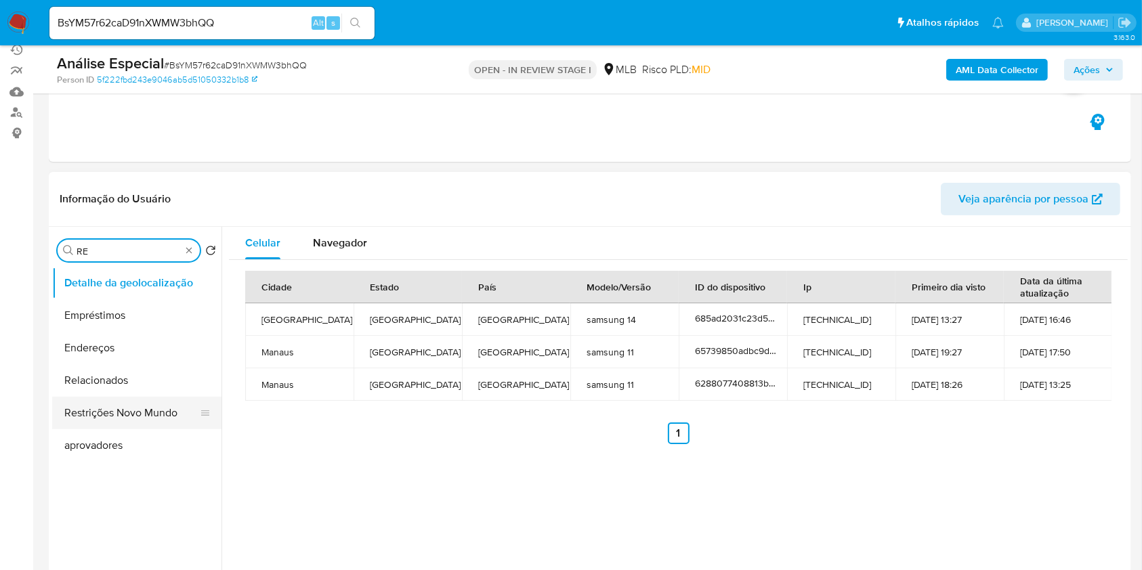
type input "RE"
click at [121, 409] on button "Restrições Novo Mundo" at bounding box center [131, 413] width 158 height 33
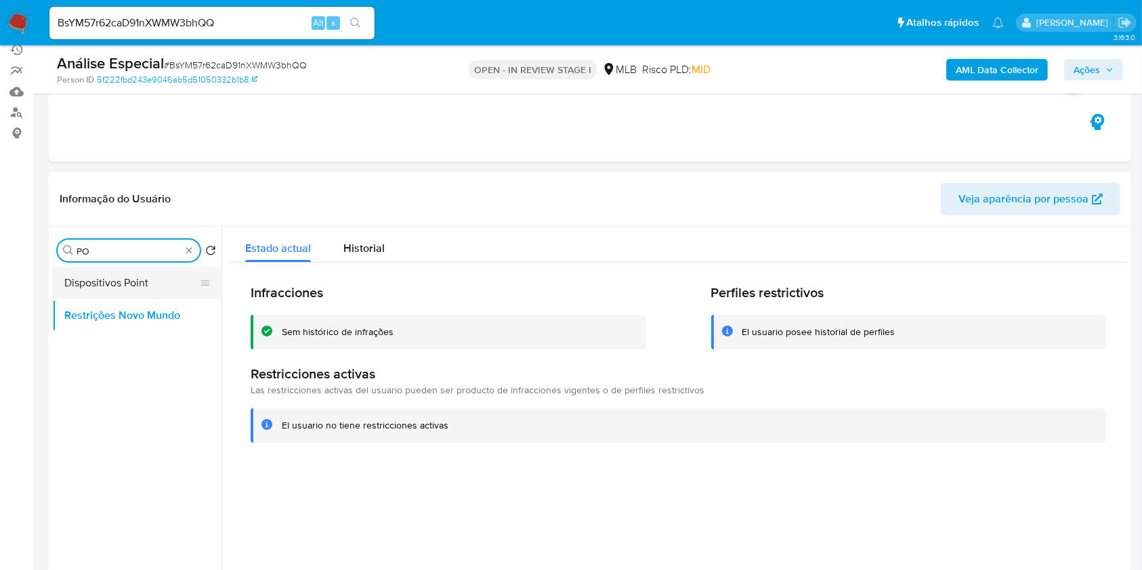
type input "PO"
click at [152, 286] on button "Dispositivos Point" at bounding box center [131, 283] width 158 height 33
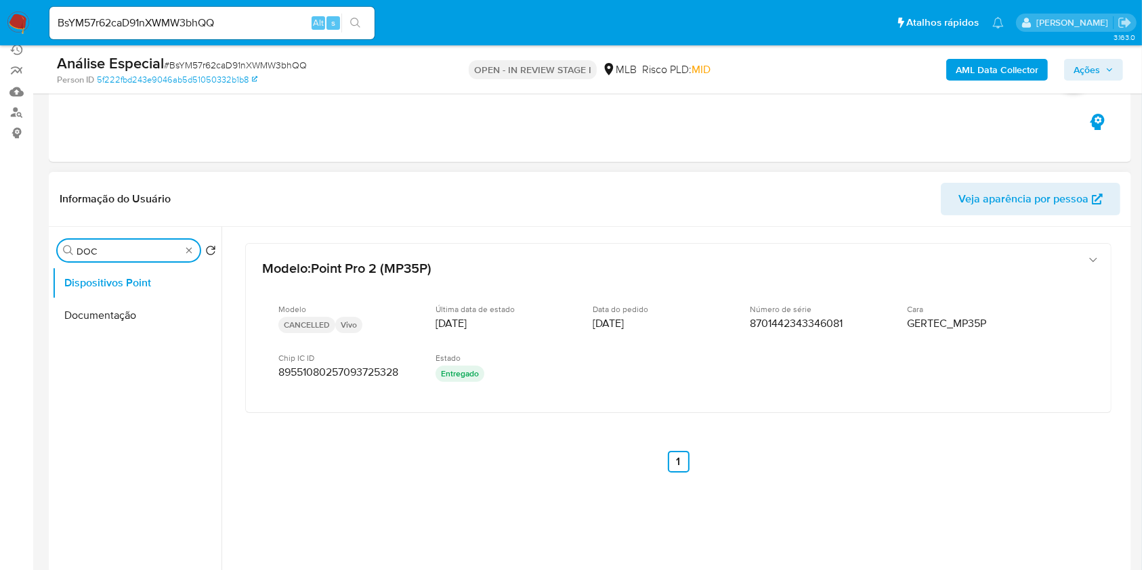
type input "DOC"
click at [129, 335] on ul "Dispositivos Point Documentação" at bounding box center [136, 419] width 169 height 305
click at [136, 318] on button "Documentação" at bounding box center [131, 315] width 158 height 33
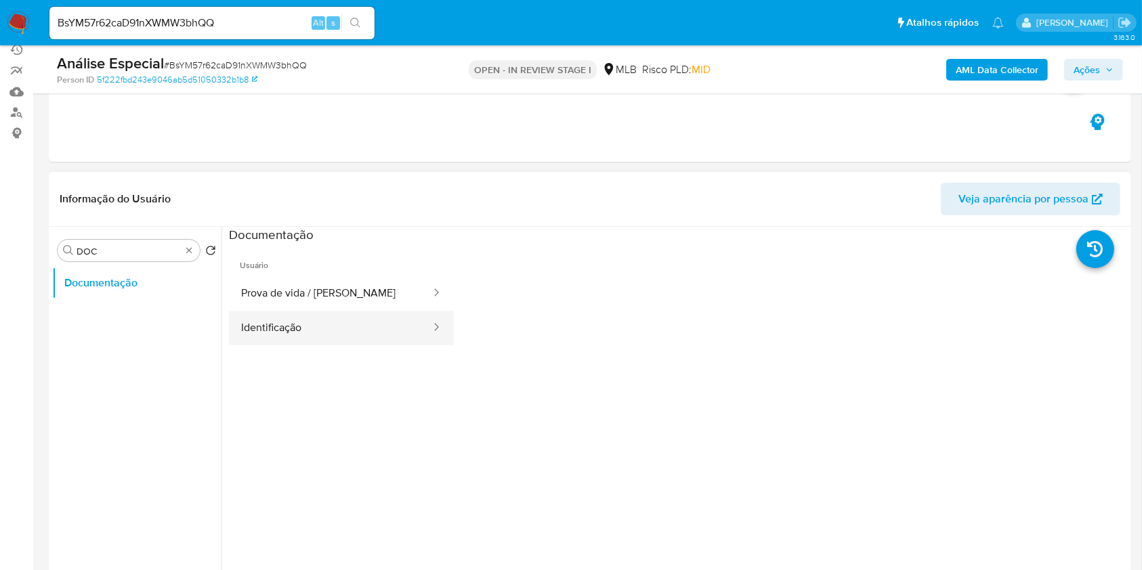
click at [374, 327] on button "Identificação" at bounding box center [330, 328] width 203 height 35
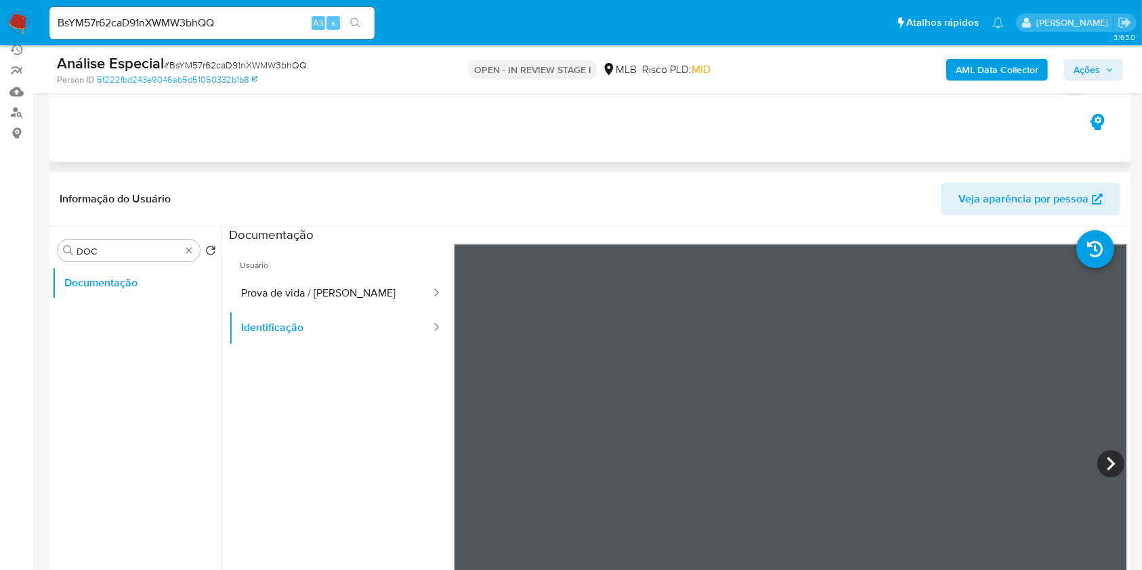
scroll to position [305, 0]
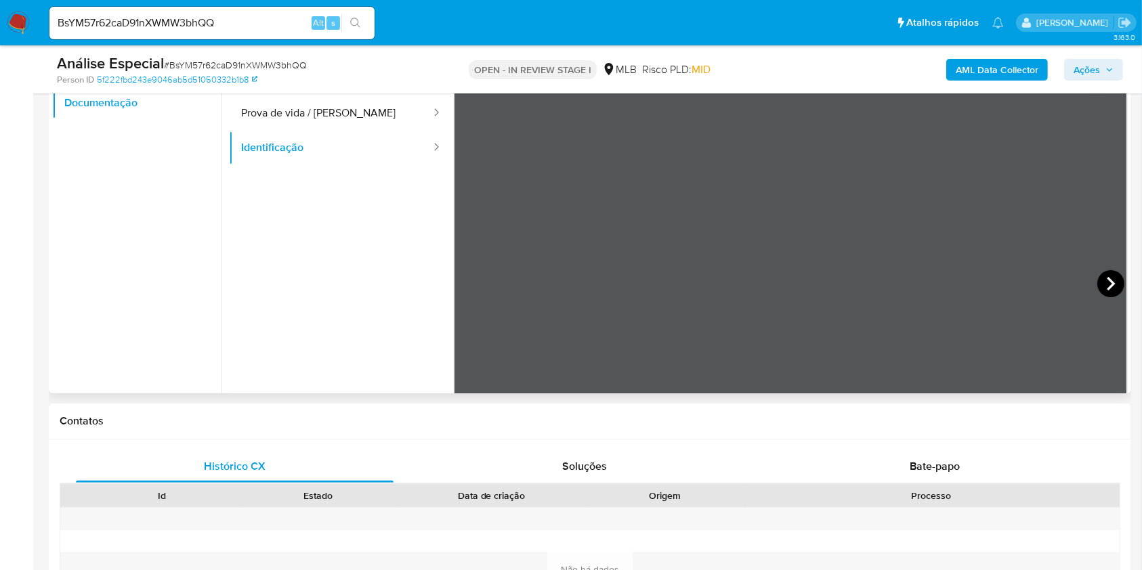
click at [1099, 284] on icon at bounding box center [1110, 283] width 27 height 27
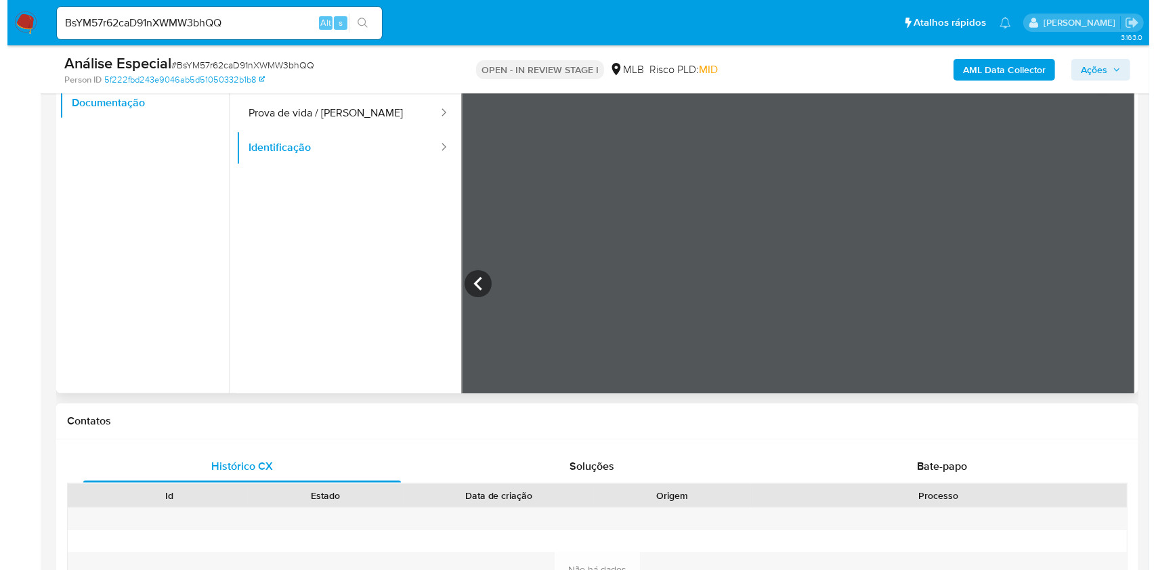
scroll to position [215, 0]
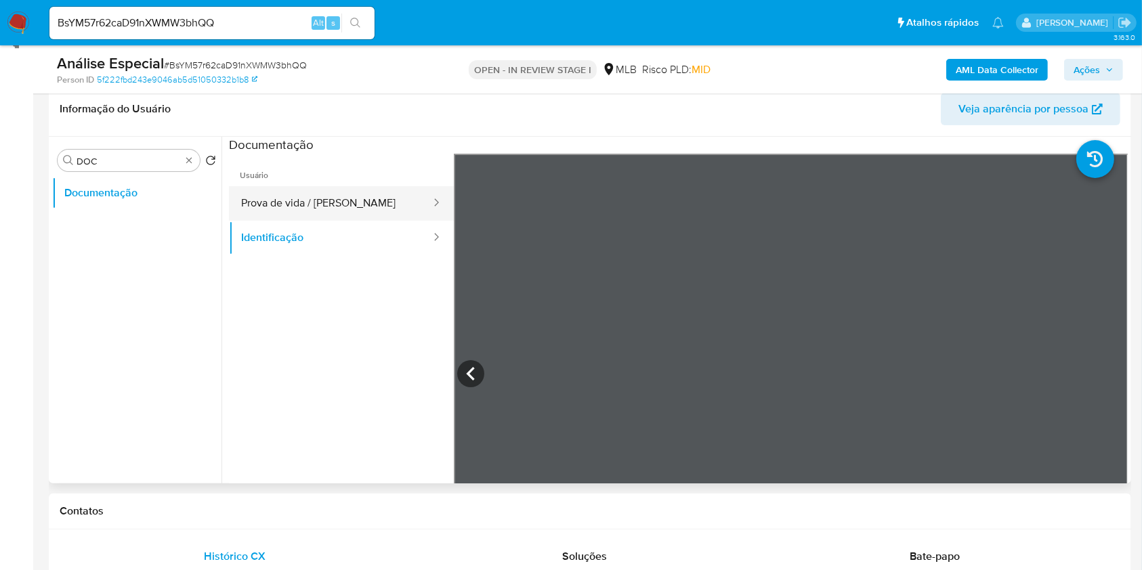
click at [389, 200] on button "Prova de vida / Selfie" at bounding box center [330, 203] width 203 height 35
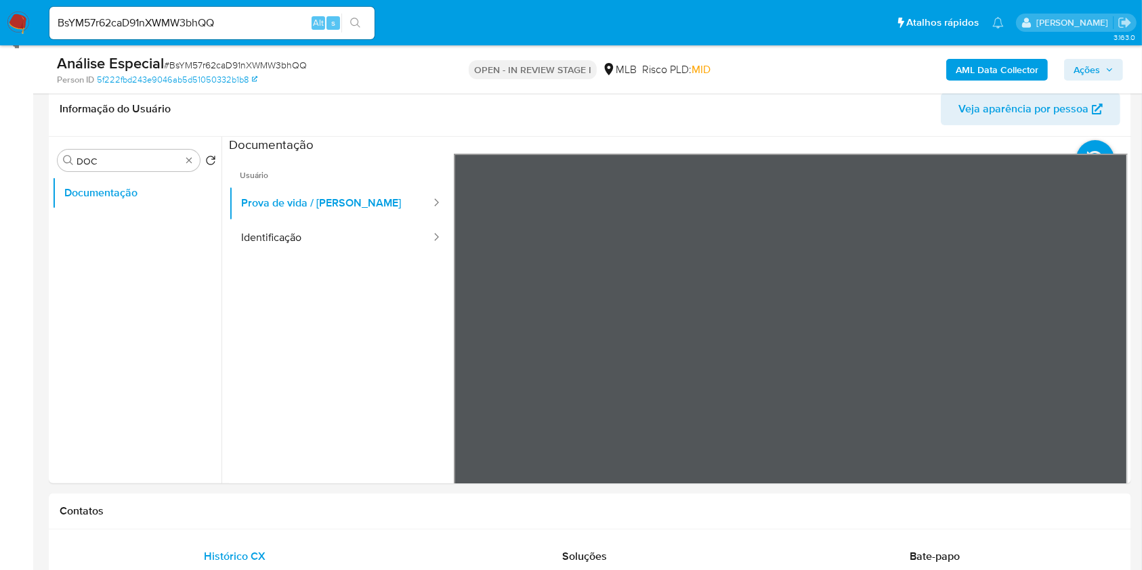
click at [982, 63] on b "AML Data Collector" at bounding box center [997, 70] width 83 height 22
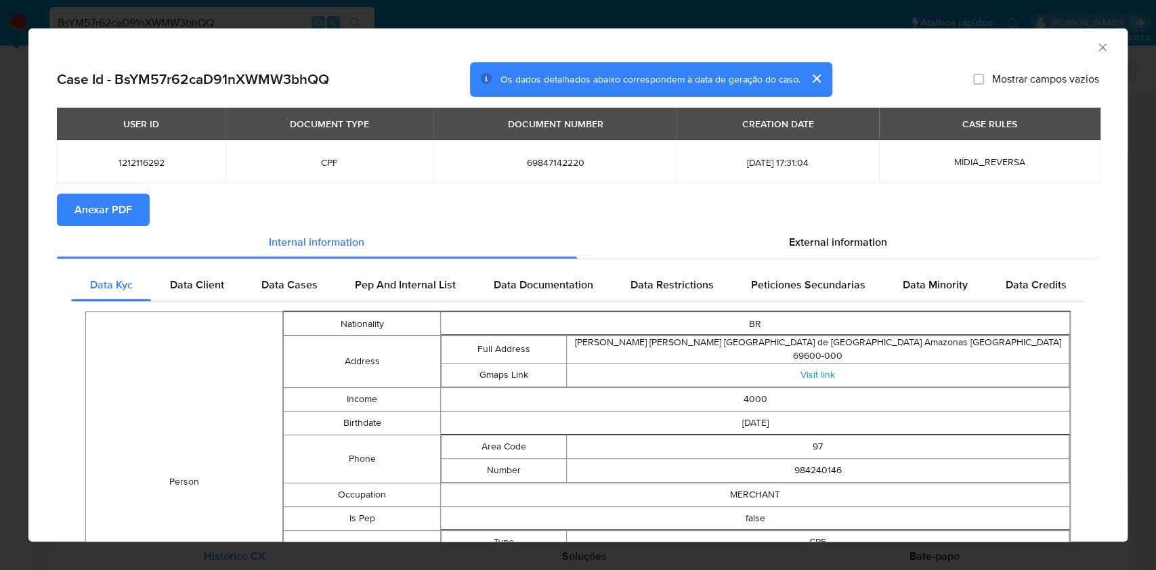
click at [118, 214] on span "Anexar PDF" at bounding box center [103, 210] width 58 height 30
click at [1096, 44] on icon "Fechar a janela" at bounding box center [1103, 48] width 14 height 14
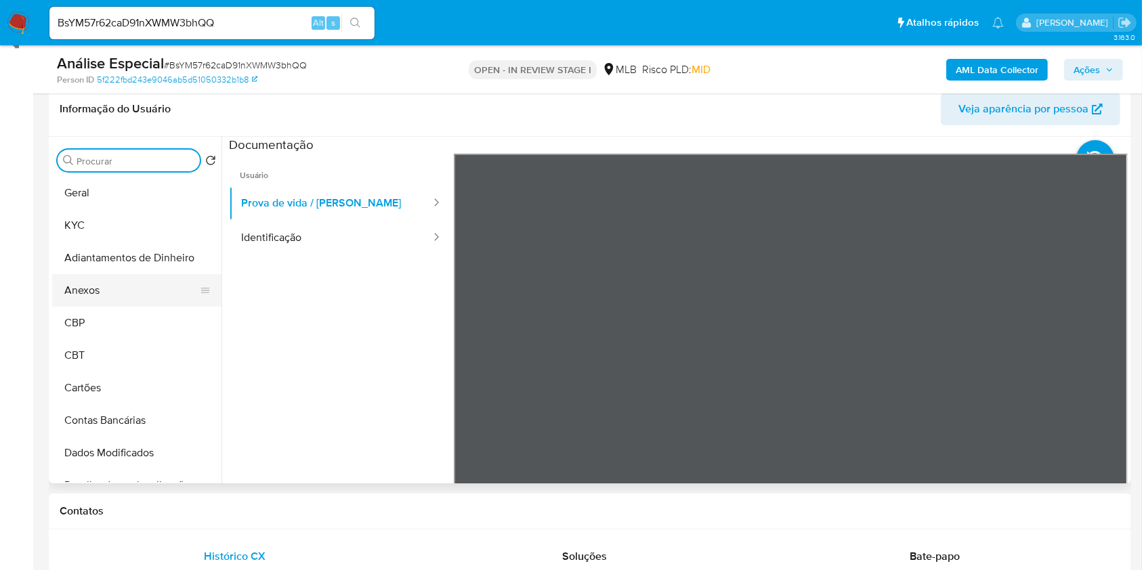
click at [114, 293] on button "Anexos" at bounding box center [131, 290] width 158 height 33
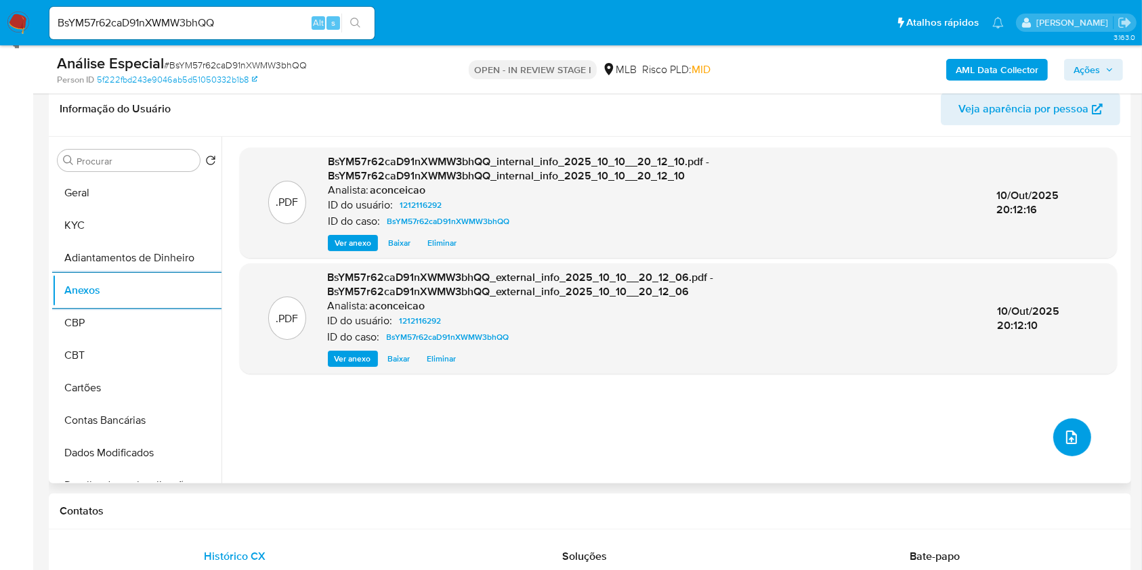
click at [1069, 425] on button "upload-file" at bounding box center [1072, 438] width 38 height 38
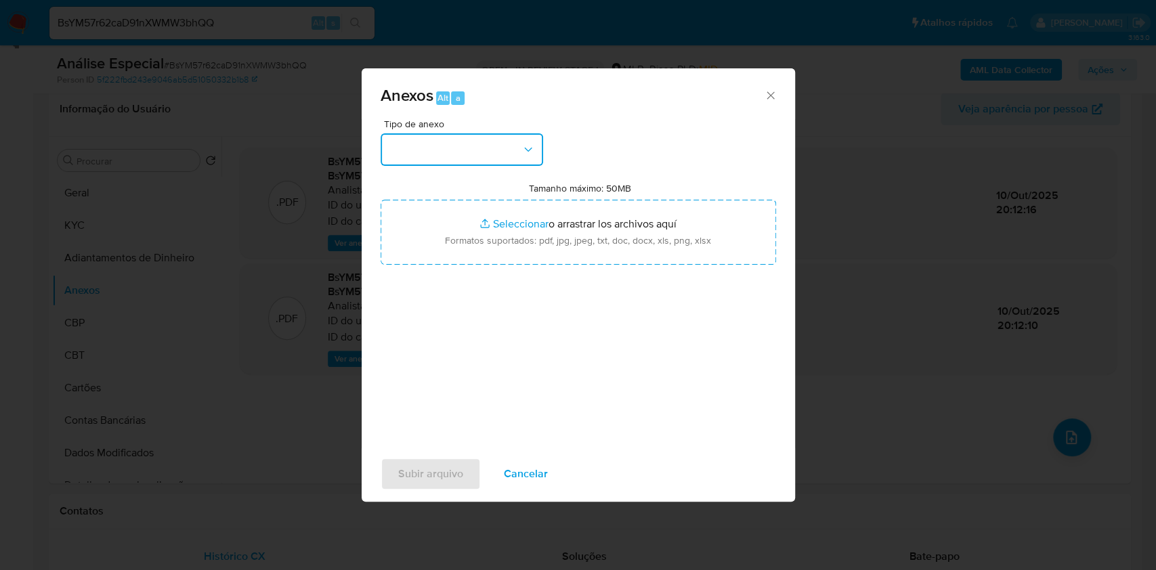
click at [514, 138] on button "button" at bounding box center [462, 149] width 163 height 33
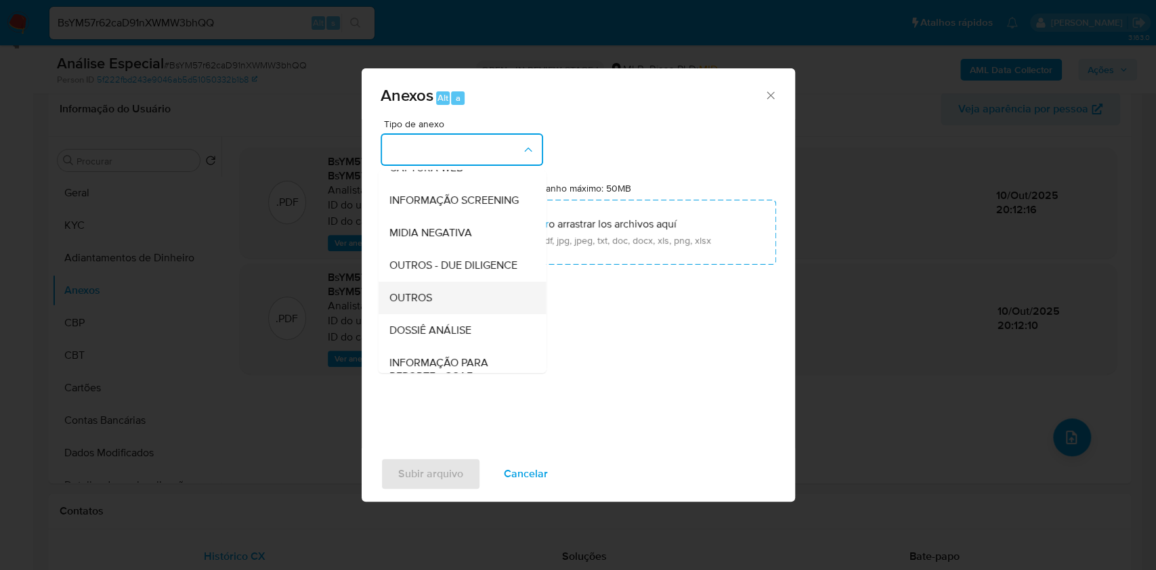
scroll to position [208, 0]
click at [448, 302] on span "INFORMAÇÃO PARA REPORTE - COAF" at bounding box center [458, 304] width 138 height 27
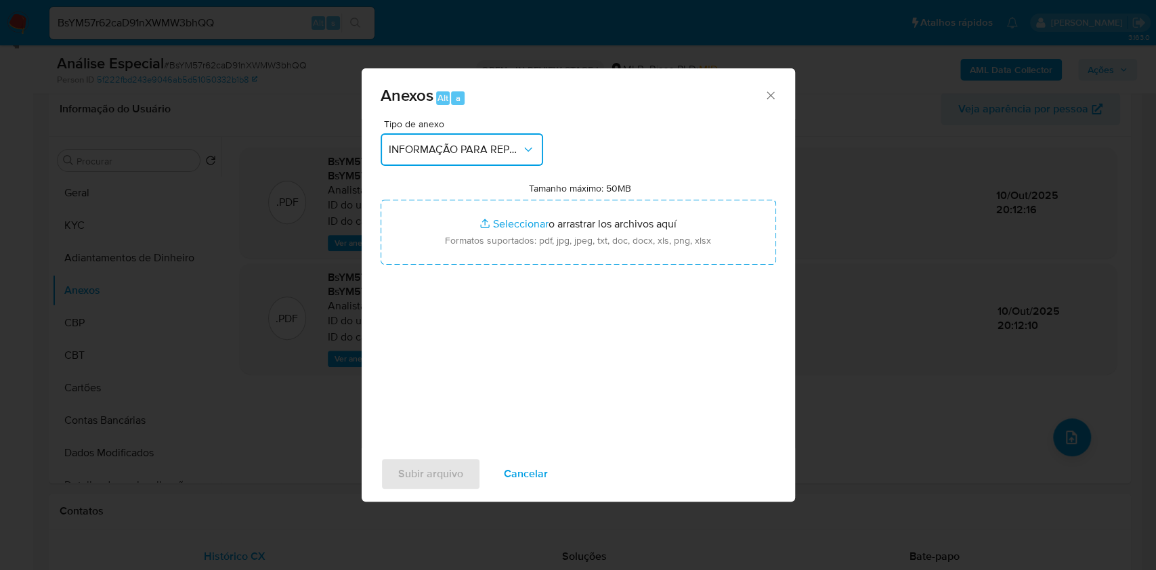
click at [460, 136] on button "INFORMAÇÃO PARA REPORTE - COAF" at bounding box center [462, 149] width 163 height 33
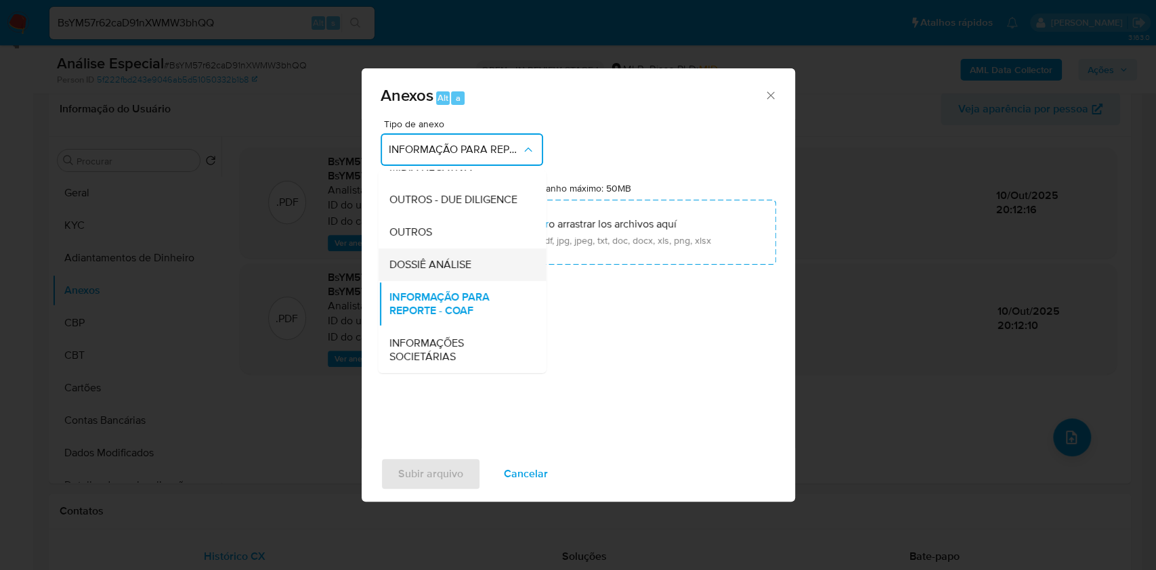
click at [458, 252] on div "DOSSIÊ ANÁLISE" at bounding box center [458, 265] width 138 height 33
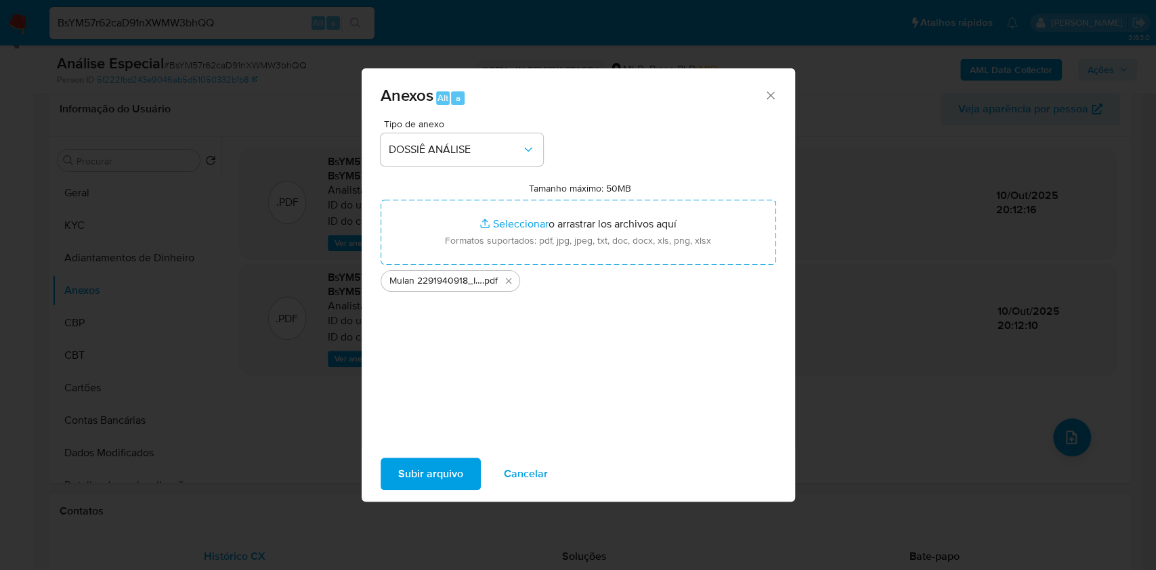
click at [442, 472] on span "Subir arquivo" at bounding box center [430, 474] width 65 height 30
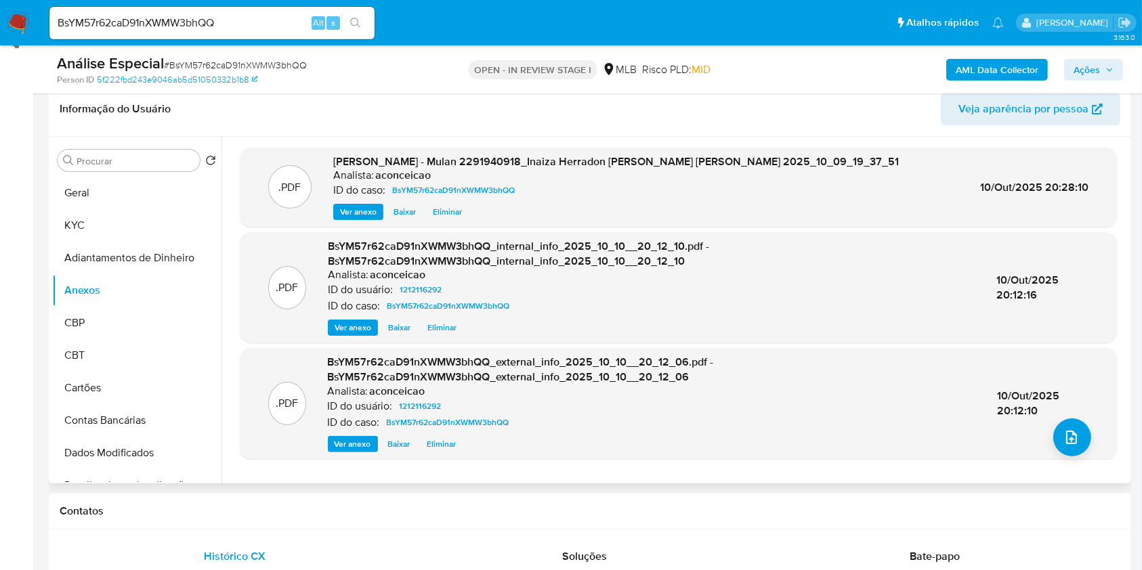
click at [1105, 444] on div ".PDF BsYM57r62caD91nXWMW3bhQQ_external_info_2025_10_10__20_12_06.pdf - BsYM57r6…" at bounding box center [677, 403] width 863 height 97
click at [1053, 429] on button "upload-file" at bounding box center [1072, 438] width 38 height 38
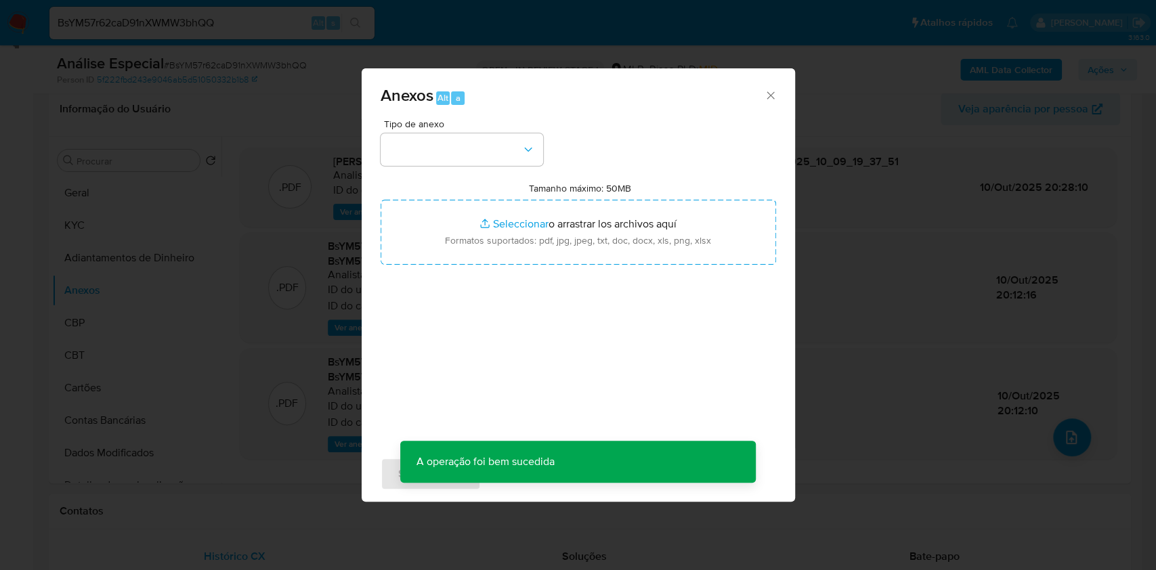
drag, startPoint x: 441, startPoint y: 118, endPoint x: 446, endPoint y: 128, distance: 11.5
click at [441, 119] on div "Anexos Alt a Tipo de anexo Tamanho máximo: 50MB Seleccionar archivos Selecciona…" at bounding box center [578, 284] width 433 height 433
drag, startPoint x: 457, startPoint y: 142, endPoint x: 463, endPoint y: 163, distance: 21.7
click at [458, 143] on button "button" at bounding box center [462, 149] width 163 height 33
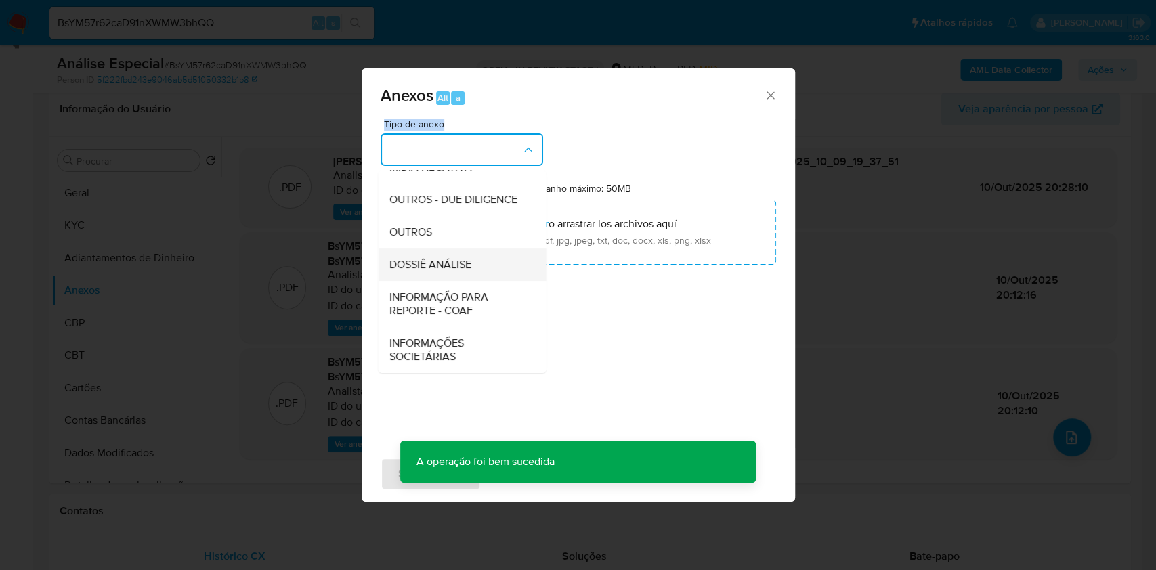
click at [457, 272] on div "DOSSIÊ ANÁLISE" at bounding box center [458, 265] width 138 height 33
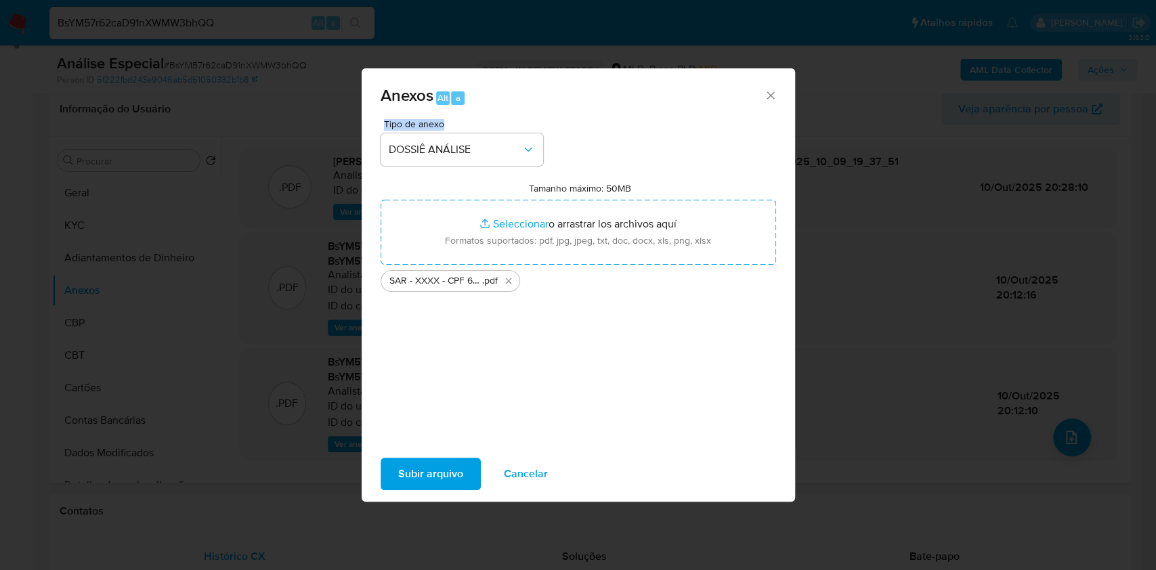
click at [430, 483] on span "Subir arquivo" at bounding box center [430, 474] width 65 height 30
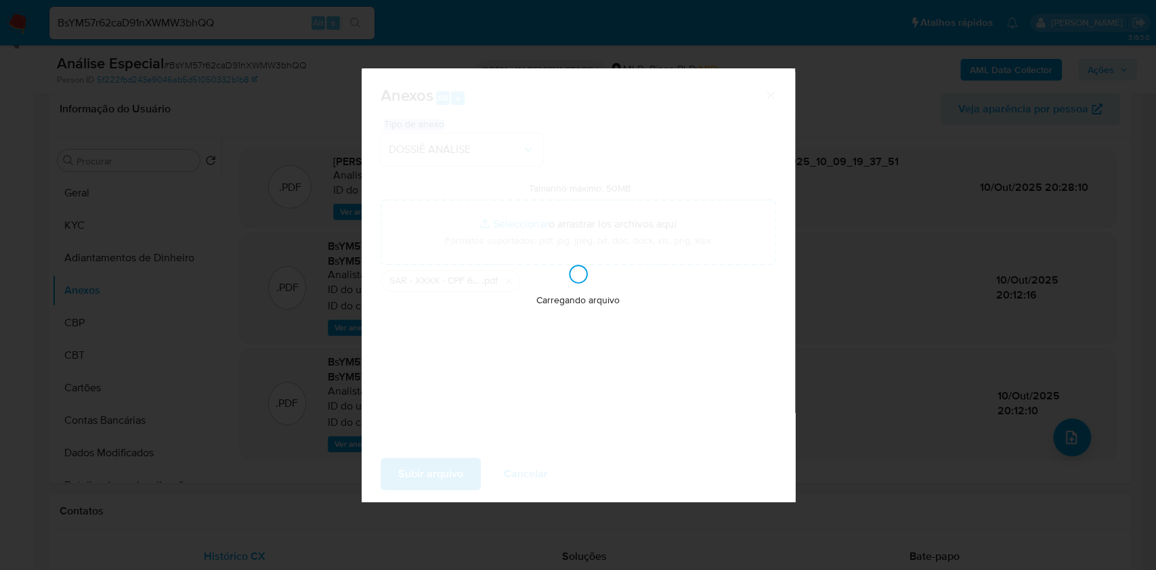
click at [1041, 205] on div "Anexos Alt a Tipo de anexo DOSSIÊ ANÁLISE Tamanho máximo: 50MB Seleccionar arch…" at bounding box center [578, 285] width 1156 height 570
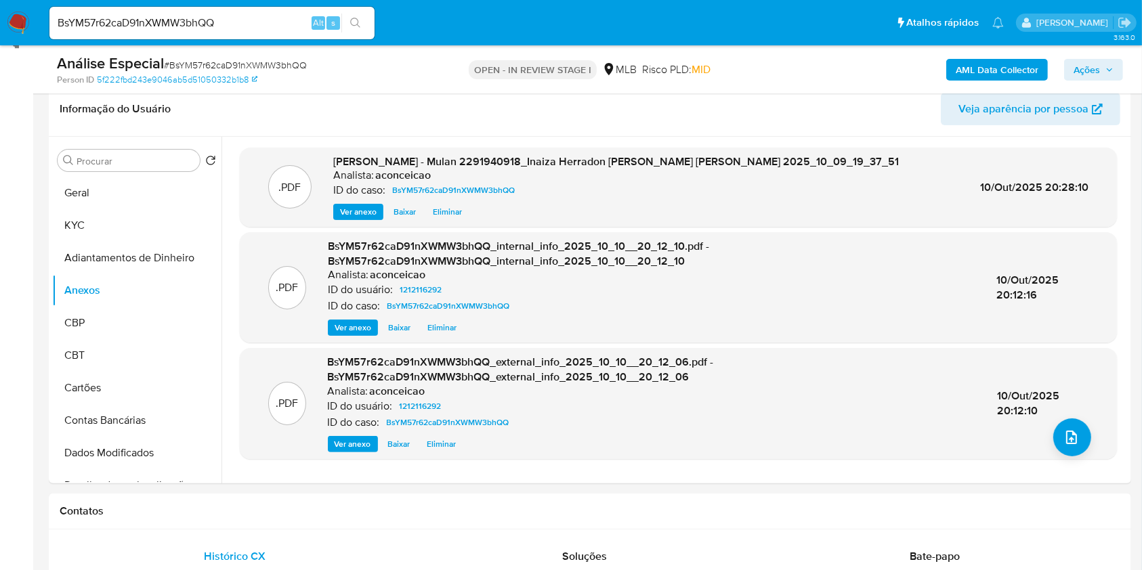
click at [1103, 65] on span "Ações" at bounding box center [1093, 69] width 40 height 19
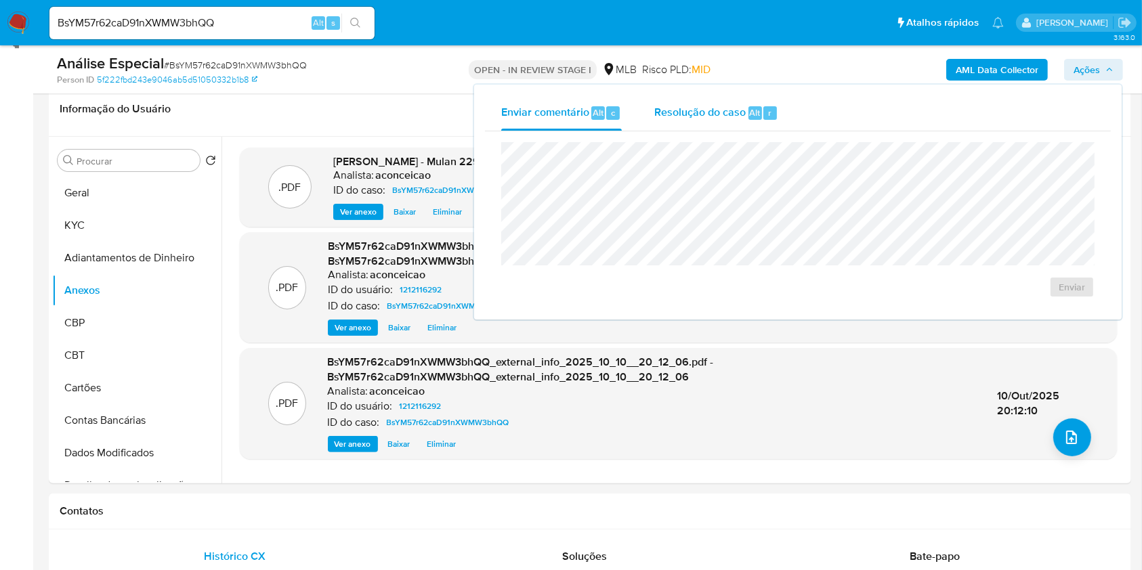
click at [689, 116] on span "Resolução do caso" at bounding box center [699, 112] width 91 height 16
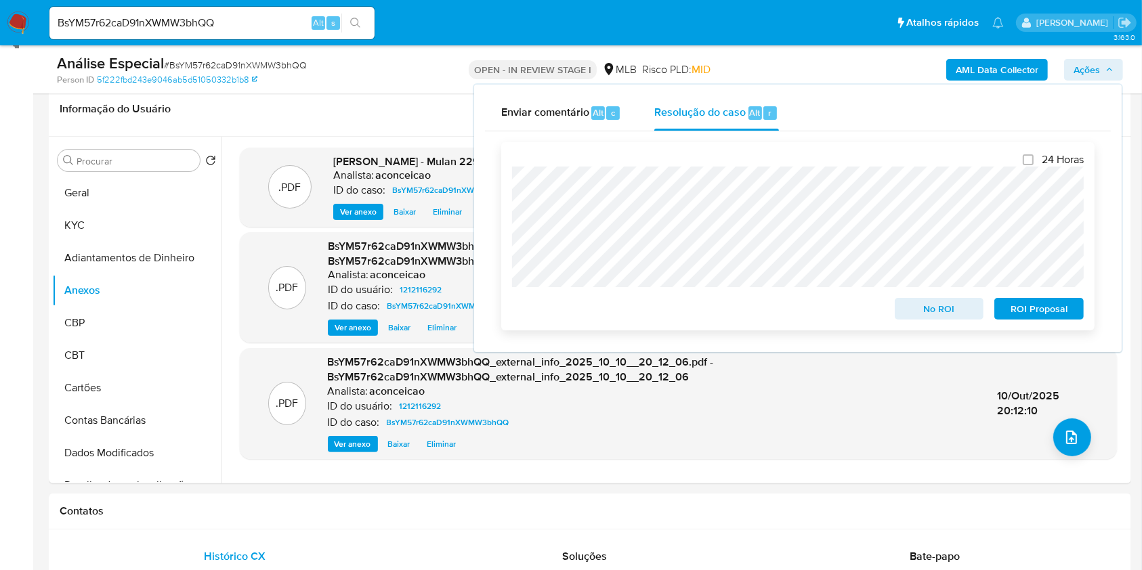
click at [1039, 312] on span "ROI Proposal" at bounding box center [1039, 308] width 70 height 19
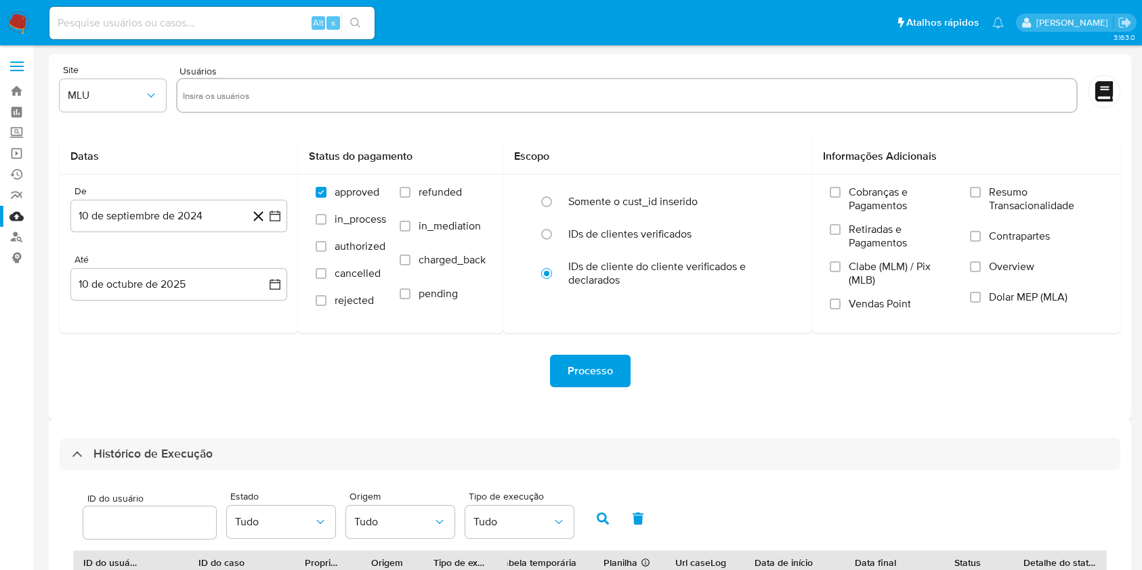
select select "10"
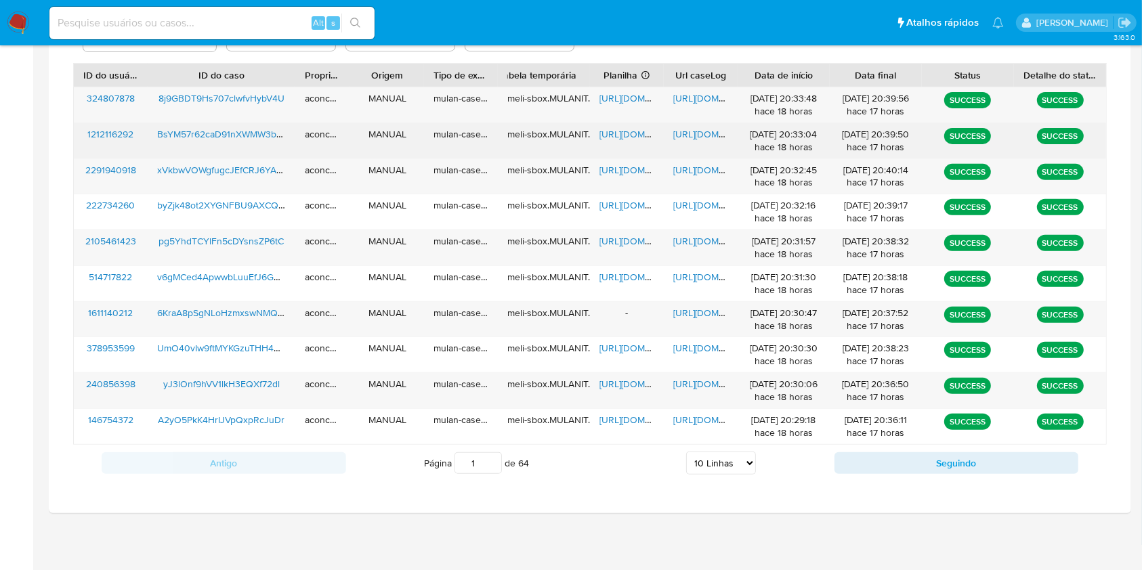
click at [612, 134] on span "https://docs.google.com/spreadsheets/d/1VJJhSw_c-bX8vuU4euNc33a8XqGZ8TTho0ppuYo…" at bounding box center [645, 134] width 93 height 14
click at [676, 132] on span "https://docs.google.com/document/d/1CPo3nST-hRJ5IZyJrqVg673NxNn9iMNKkIZoi-bO2a0…" at bounding box center [719, 134] width 93 height 14
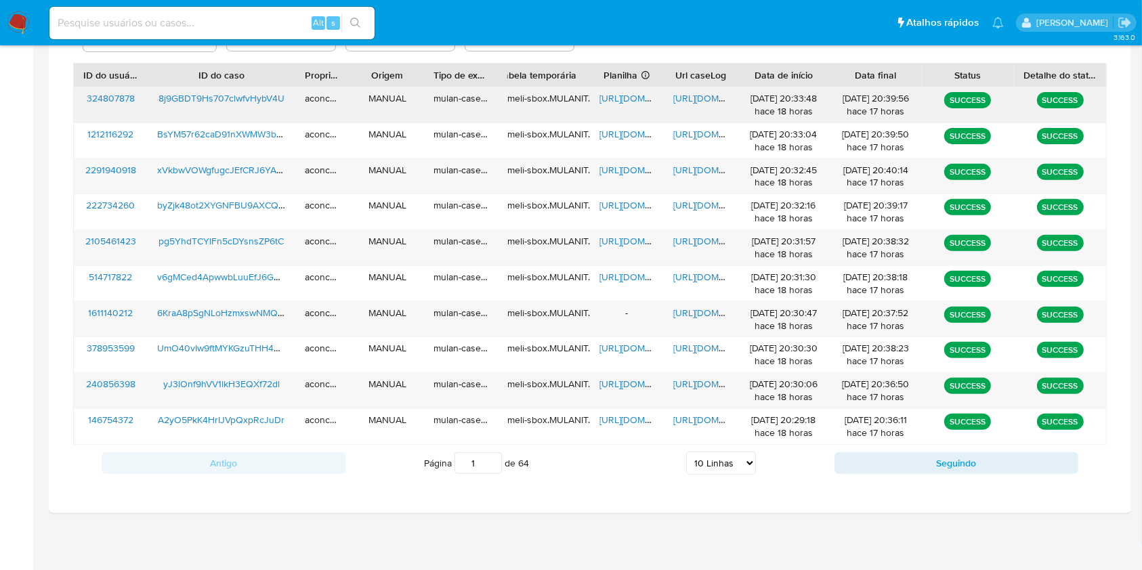
click at [615, 96] on span "https://docs.google.com/spreadsheets/d/1qvEuiuRN45Sts5WG1Xlso3OVoSmlL4QaEoX9j2f…" at bounding box center [645, 98] width 93 height 14
click at [685, 95] on span "https://docs.google.com/document/d/1Mjublf0WBcs0XPWU9MLgjSeJvS03GJQ8v-2b-gyOJBE…" at bounding box center [719, 98] width 93 height 14
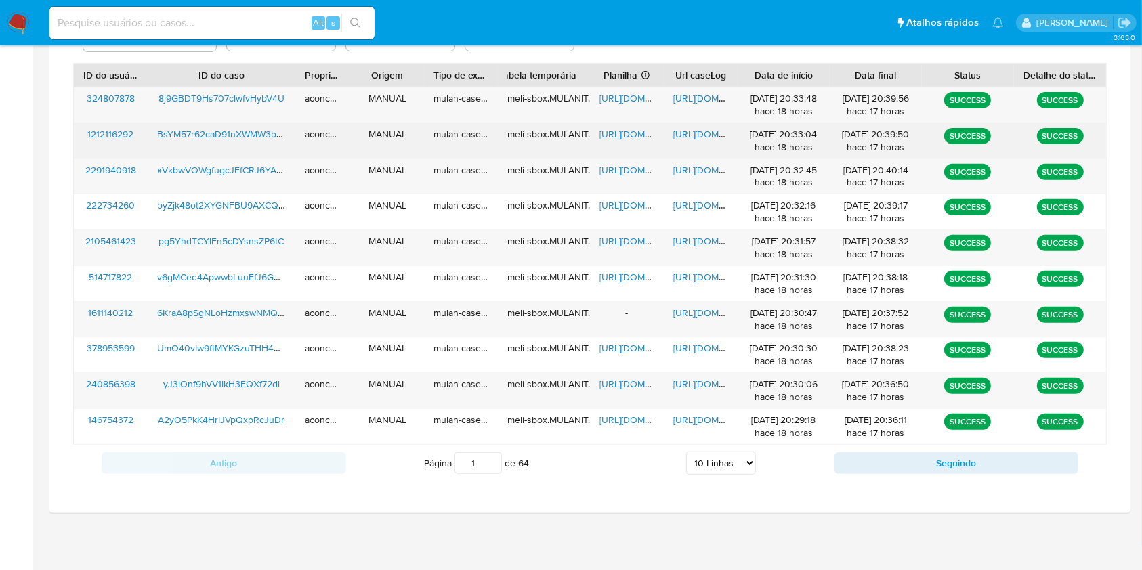
click at [698, 129] on span "https://docs.google.com/document/d/1CPo3nST-hRJ5IZyJrqVg673NxNn9iMNKkIZoi-bO2a0…" at bounding box center [719, 134] width 93 height 14
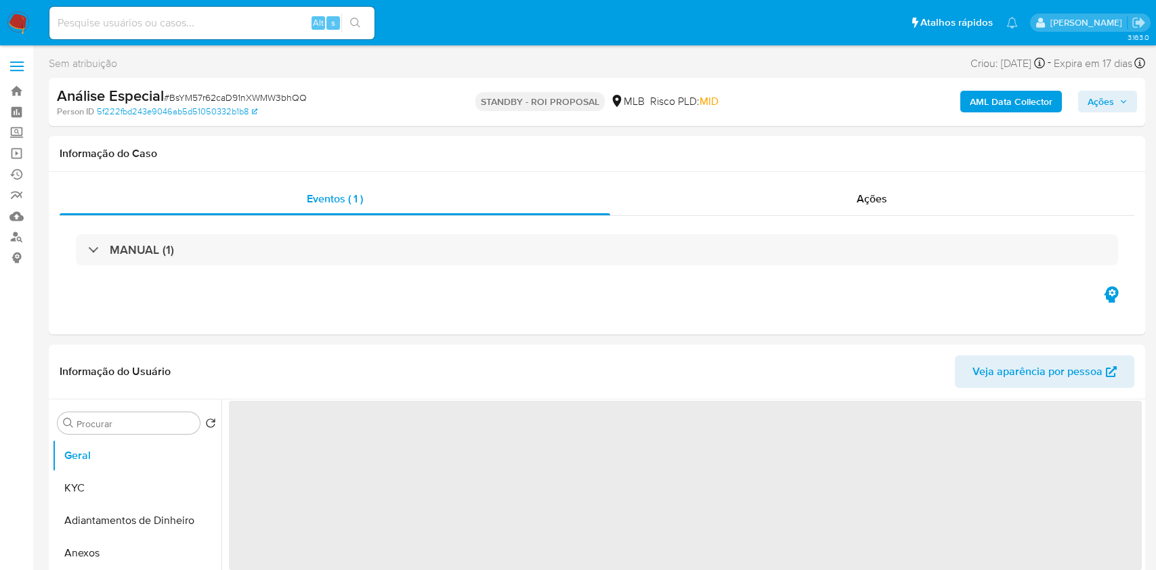
select select "10"
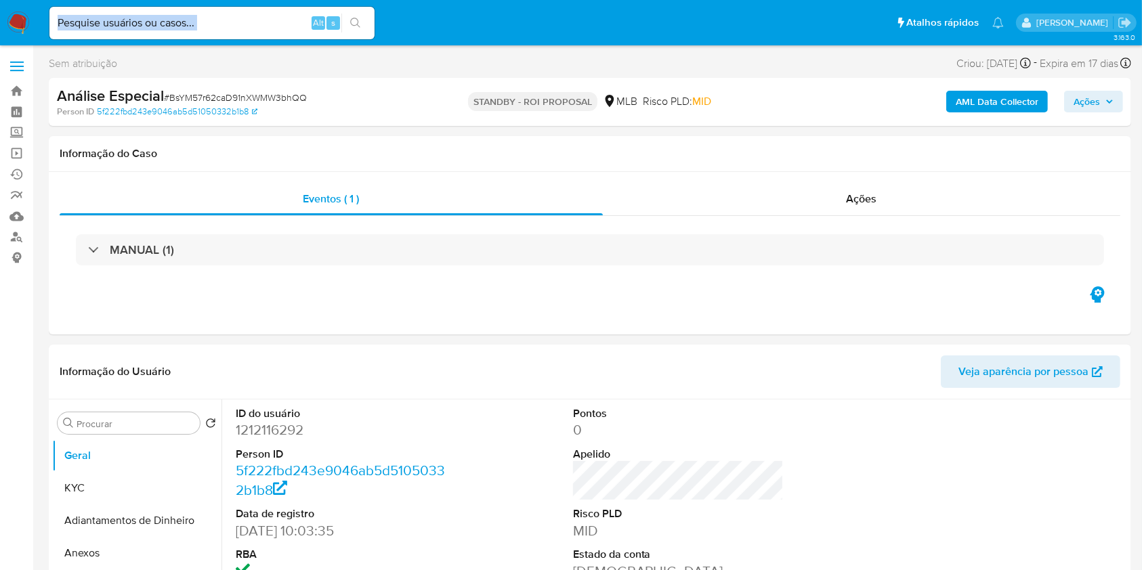
drag, startPoint x: 259, startPoint y: 35, endPoint x: 250, endPoint y: 27, distance: 12.5
click at [251, 28] on div "Alt s" at bounding box center [211, 23] width 325 height 33
click at [249, 26] on input at bounding box center [211, 23] width 325 height 18
paste input "8j9GBDT9Hs707clwfvHybV4U"
type input "8j9GBDT9Hs707clwfvHybV4U"
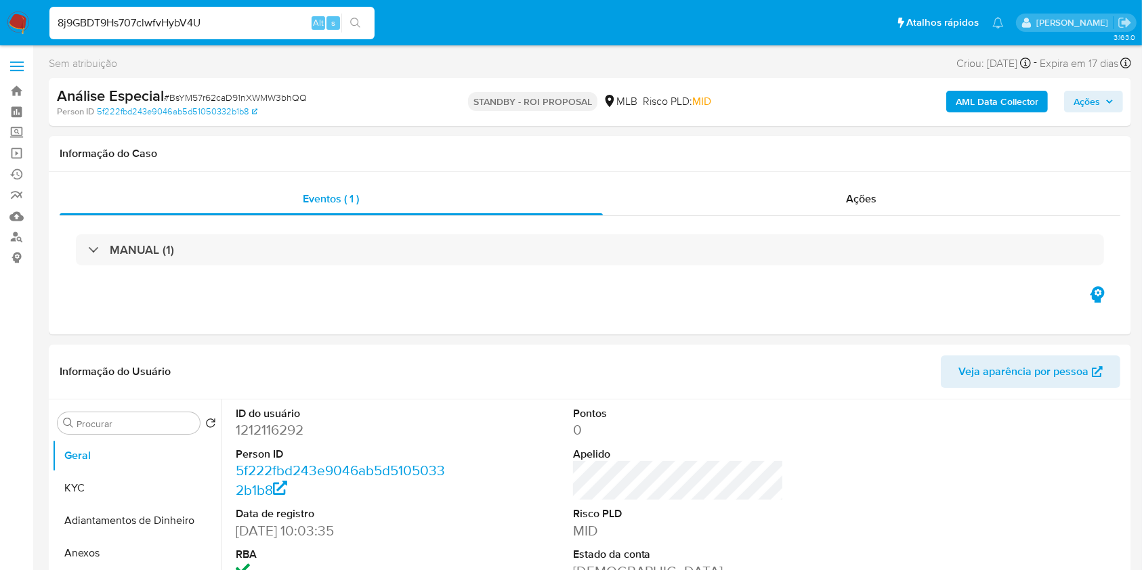
click at [358, 26] on icon "search-icon" at bounding box center [355, 23] width 11 height 11
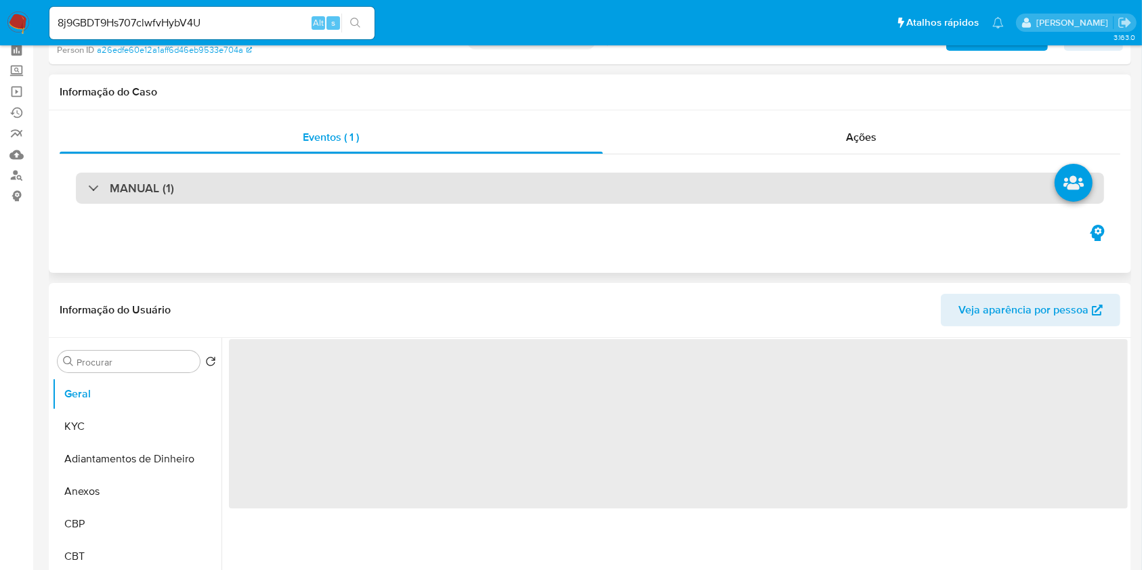
select select "10"
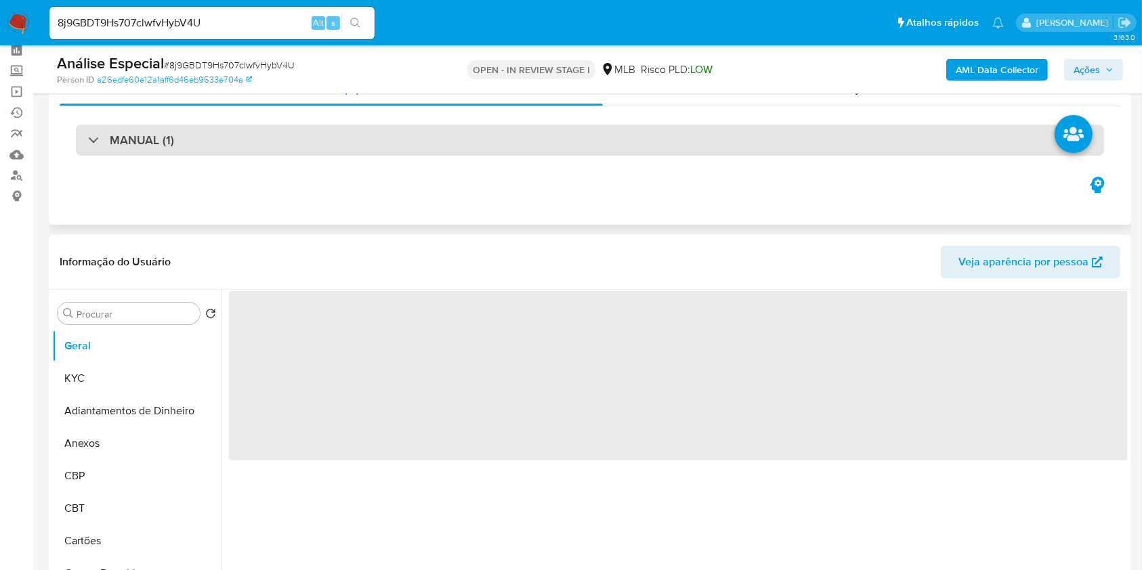
scroll to position [180, 0]
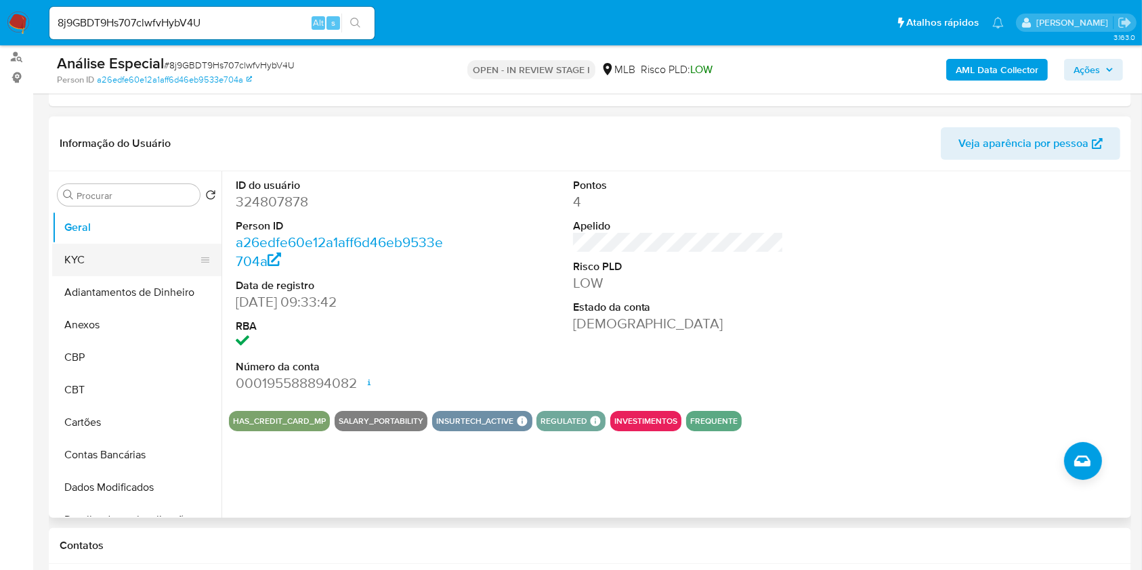
click at [133, 261] on button "KYC" at bounding box center [131, 260] width 158 height 33
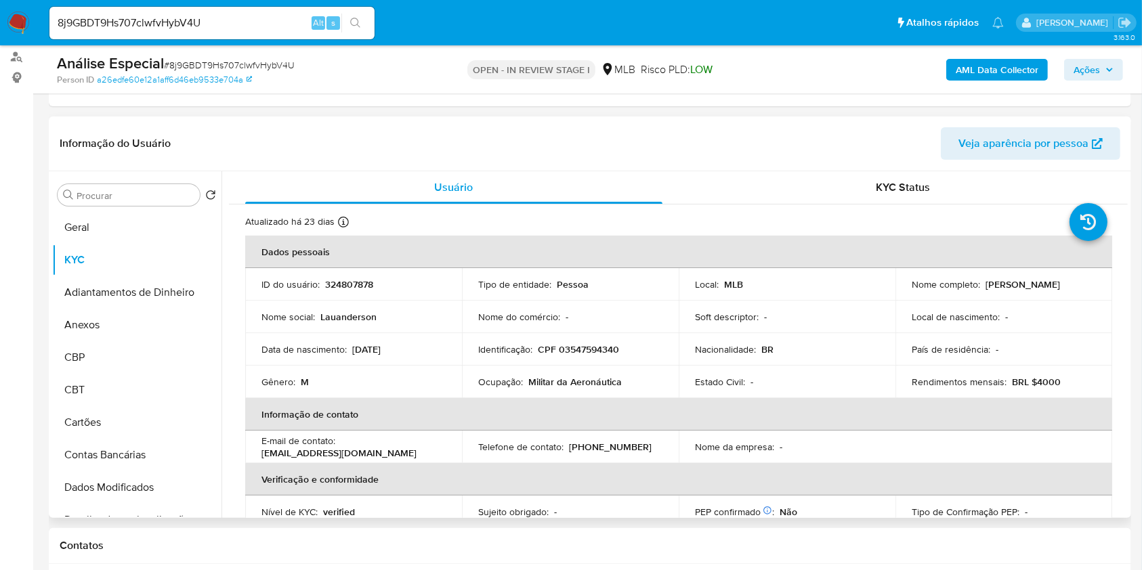
click at [616, 378] on p "Militar da Aeronáutica" at bounding box center [574, 382] width 93 height 12
copy div "Ocupação : Militar da Aeronáutica"
click at [180, 194] on input "Procurar" at bounding box center [136, 196] width 118 height 12
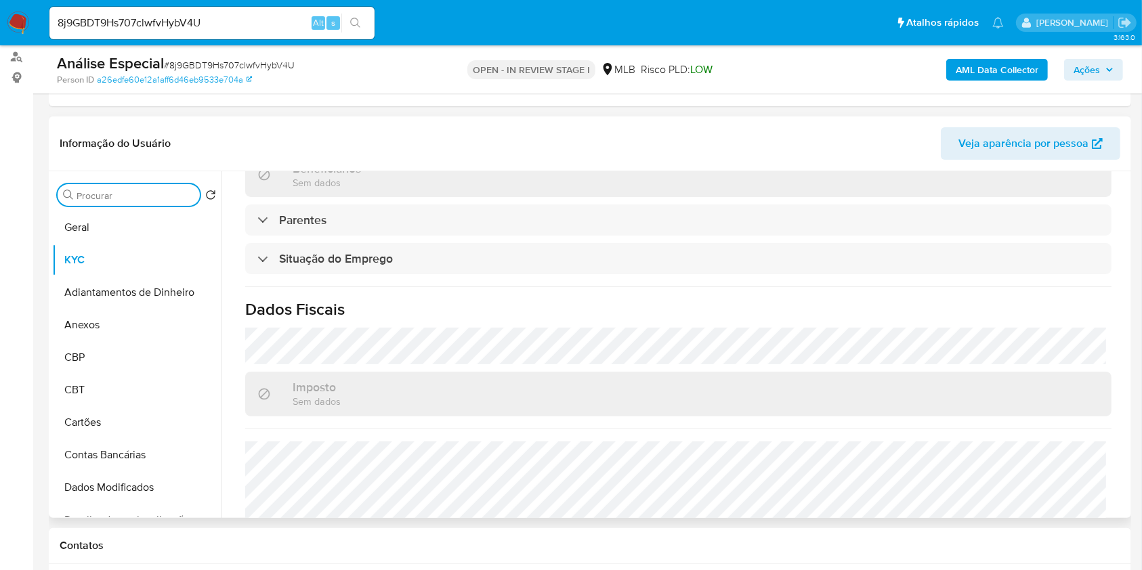
scroll to position [576, 0]
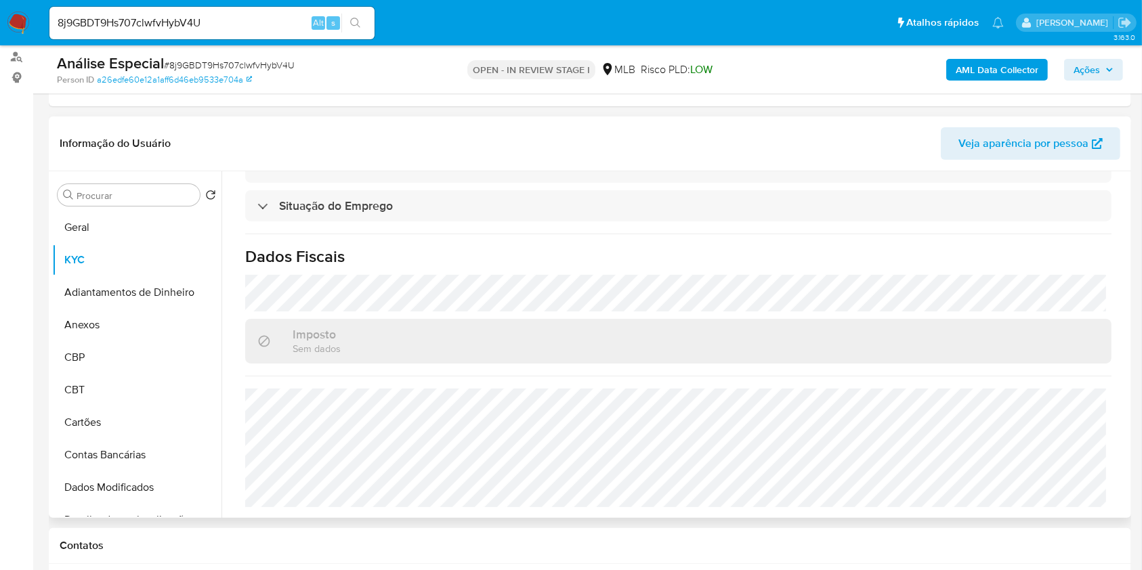
click at [168, 181] on div "Procurar Retornar ao pedido padrão Geral KYC Adiantamentos de Dinheiro Anexos C…" at bounding box center [136, 345] width 169 height 345
click at [171, 198] on input "Procurar" at bounding box center [136, 196] width 118 height 12
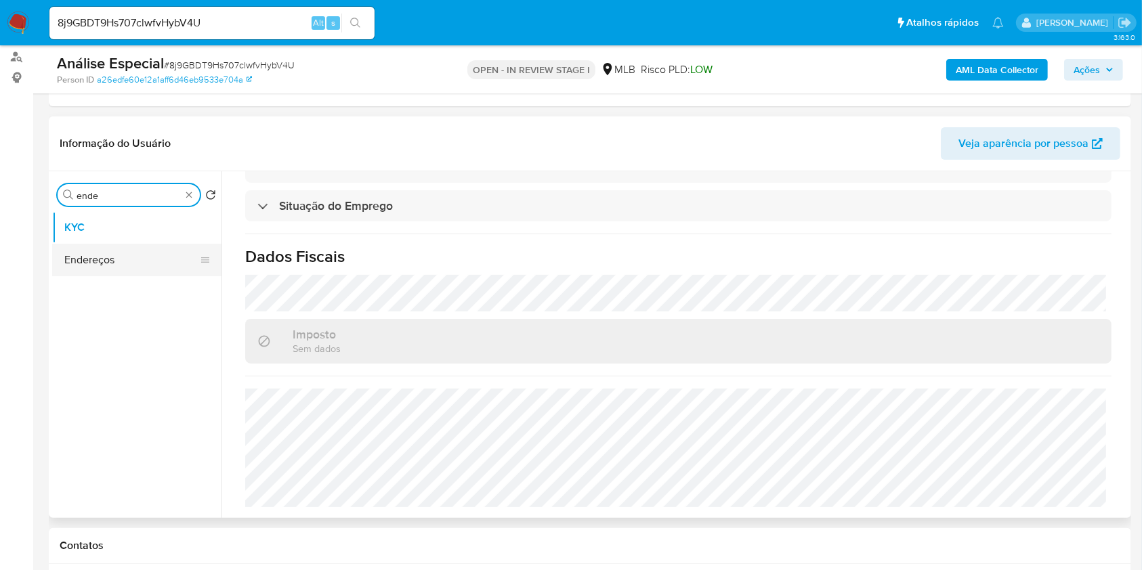
type input "ende"
click at [171, 246] on button "Endereços" at bounding box center [131, 260] width 158 height 33
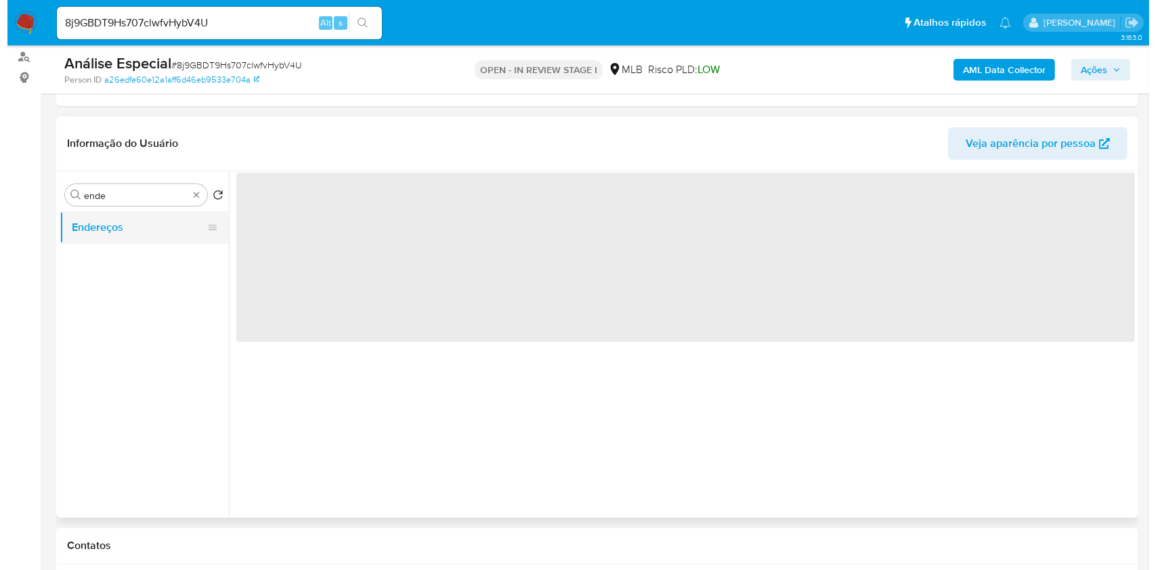
scroll to position [0, 0]
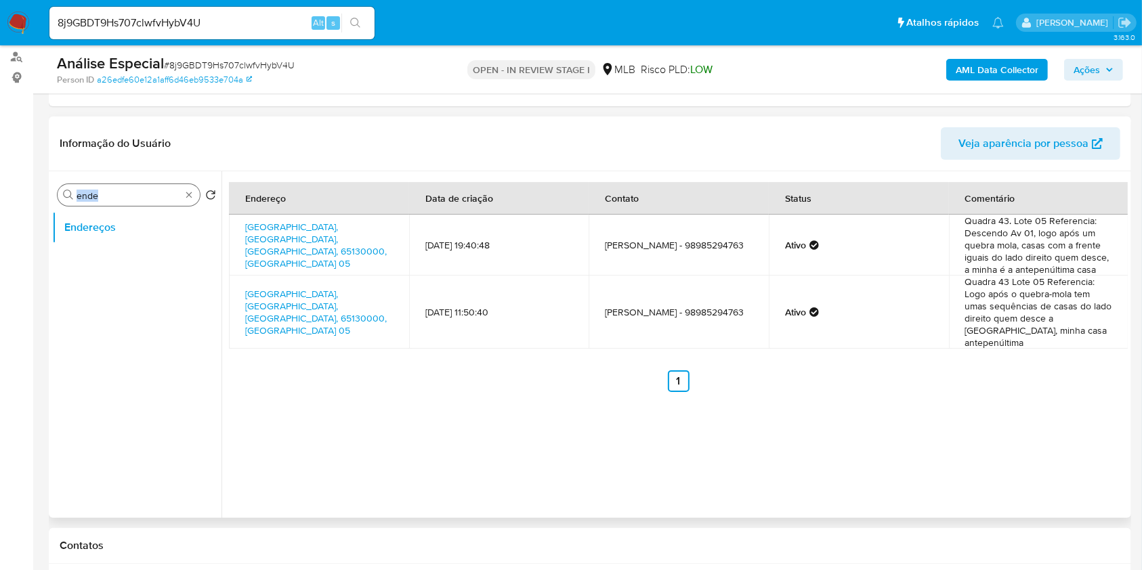
drag, startPoint x: 185, startPoint y: 200, endPoint x: 191, endPoint y: 194, distance: 9.1
click at [186, 200] on div "Procurar ende" at bounding box center [129, 195] width 142 height 22
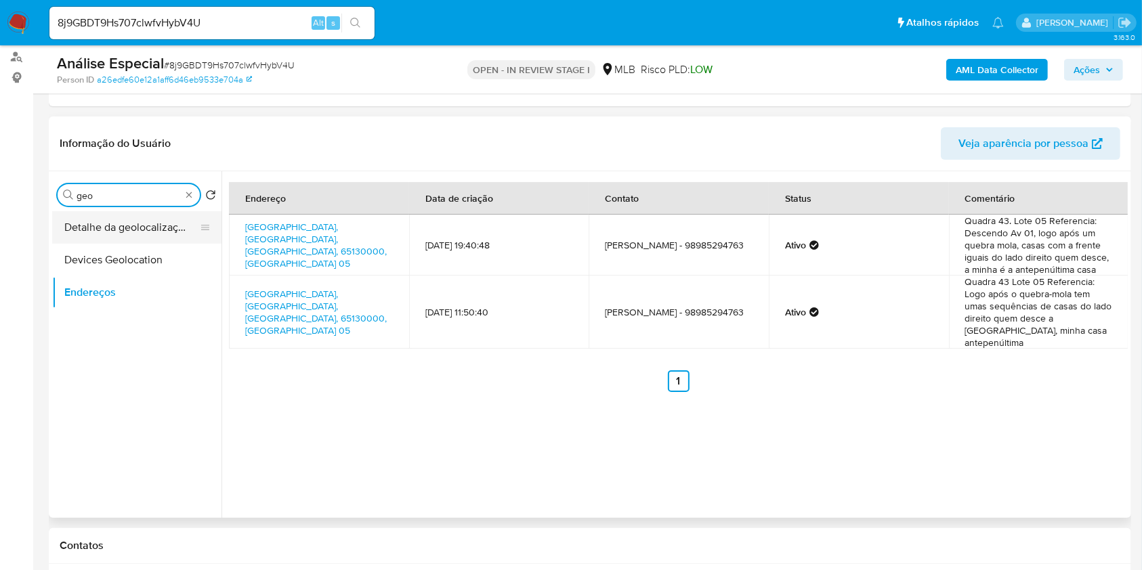
type input "geo"
click at [144, 231] on button "Detalhe da geolocalização" at bounding box center [131, 227] width 158 height 33
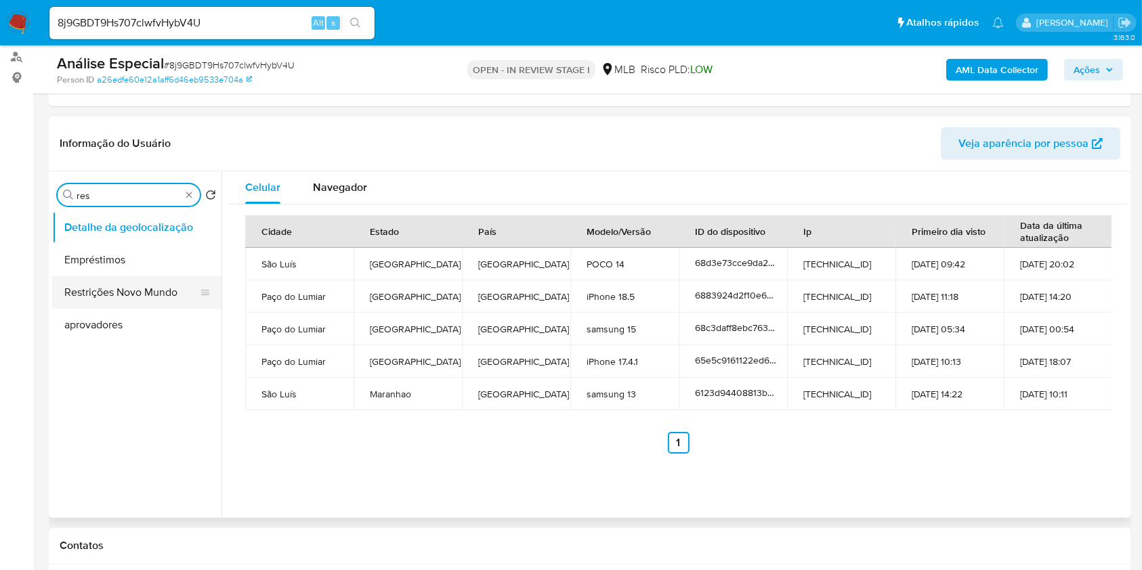
type input "res"
click at [129, 299] on button "Restrições Novo Mundo" at bounding box center [131, 292] width 158 height 33
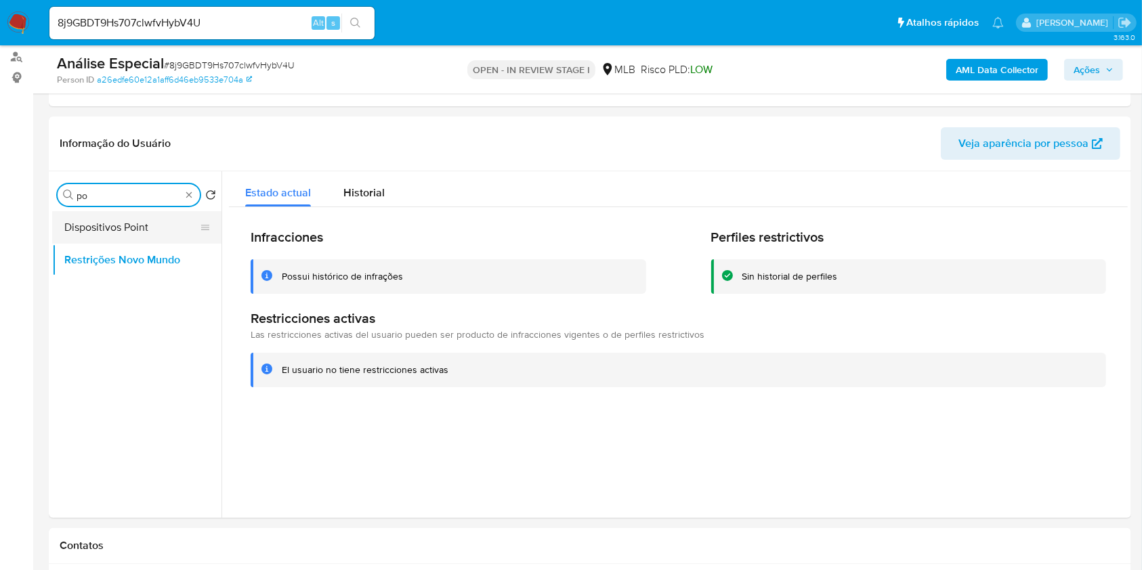
type input "po"
click at [165, 211] on button "Dispositivos Point" at bounding box center [131, 227] width 158 height 33
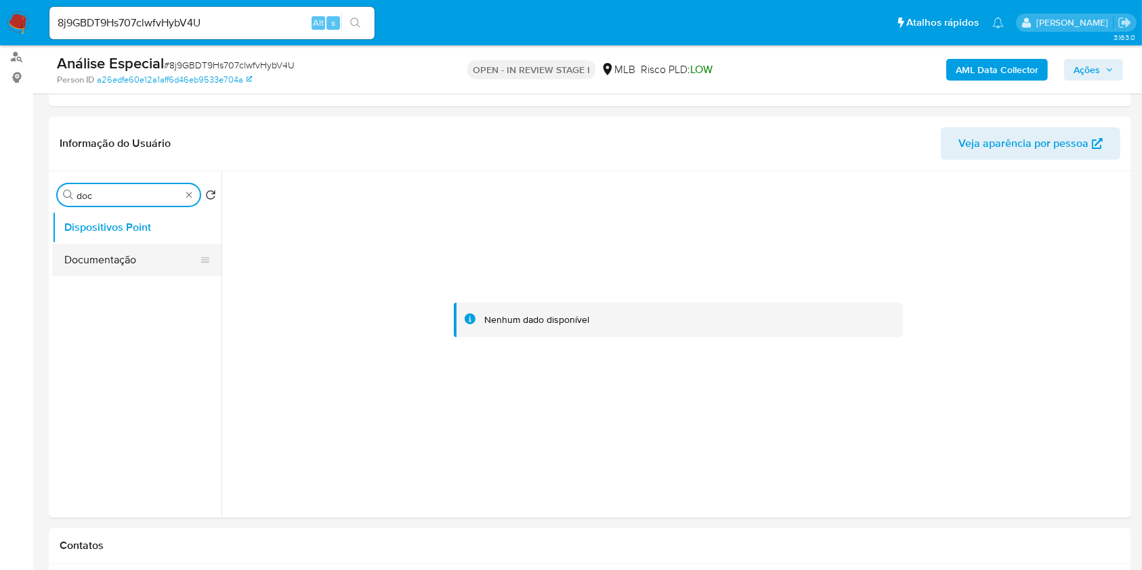
type input "doc"
click at [148, 269] on button "Documentação" at bounding box center [131, 260] width 158 height 33
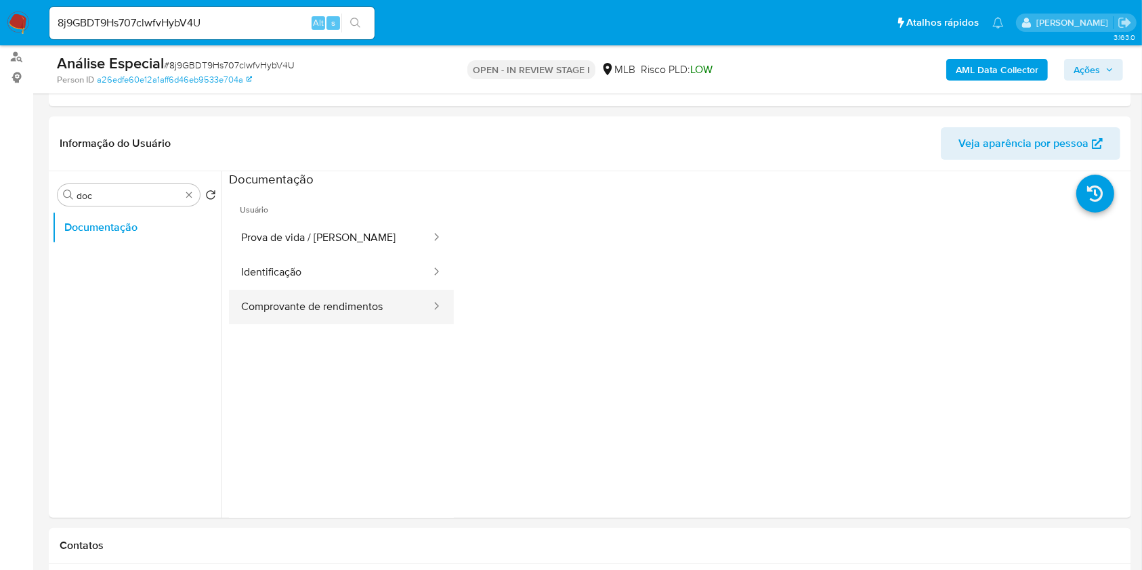
drag, startPoint x: 355, startPoint y: 302, endPoint x: 374, endPoint y: 301, distance: 19.0
click at [356, 303] on button "Comprovante de rendimentos" at bounding box center [330, 307] width 203 height 35
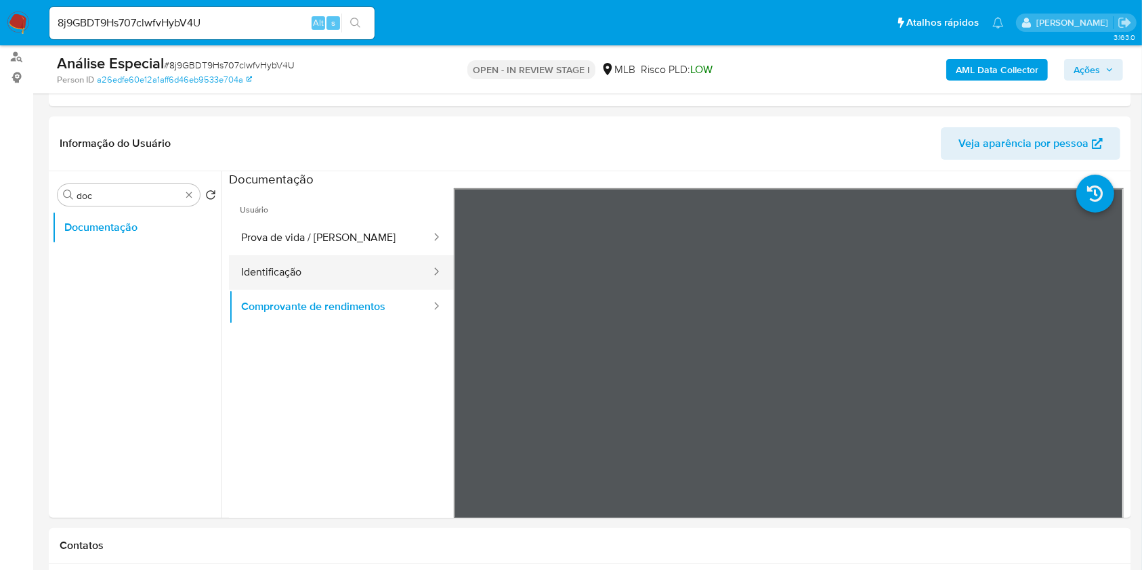
click at [277, 278] on button "Identificação" at bounding box center [330, 272] width 203 height 35
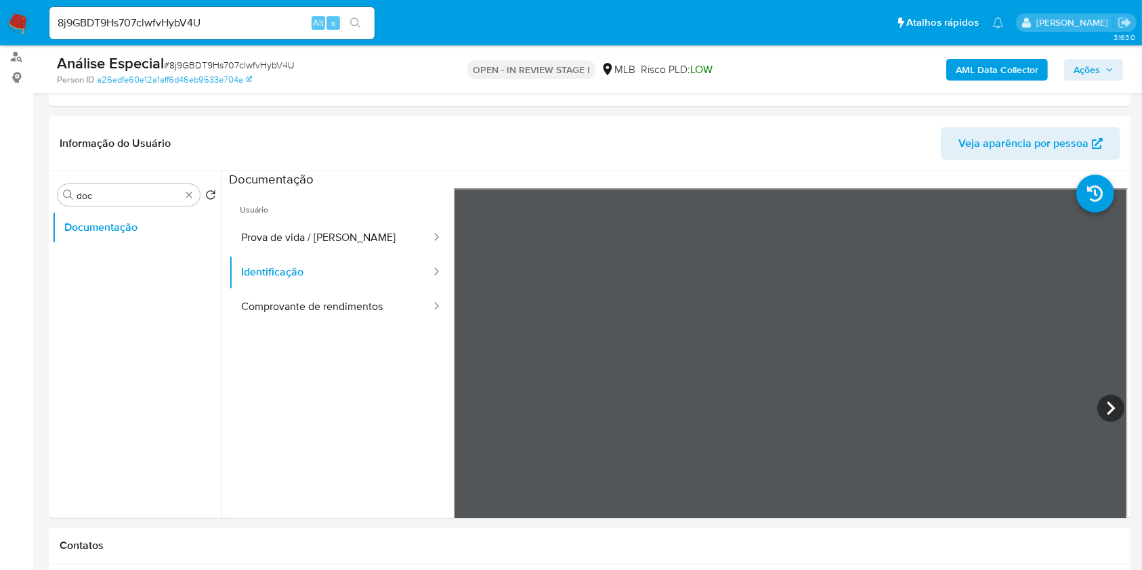
click at [279, 216] on span "Usuário" at bounding box center [341, 204] width 225 height 33
drag, startPoint x: 310, startPoint y: 226, endPoint x: 385, endPoint y: 238, distance: 76.2
click at [310, 226] on button "Prova de vida / Selfie" at bounding box center [330, 238] width 203 height 35
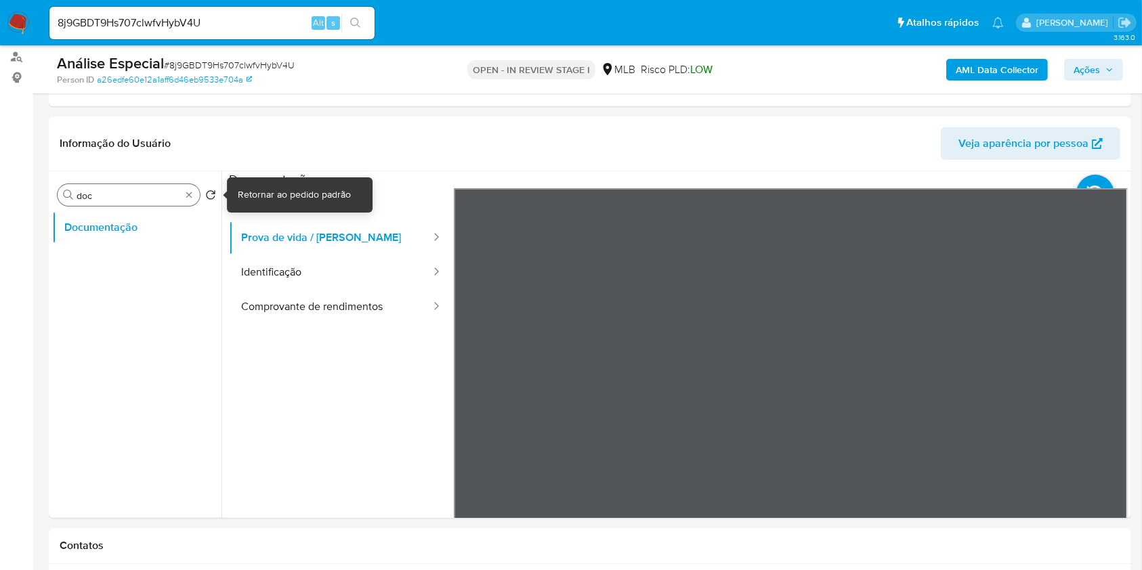
click at [192, 188] on div "Procurar doc" at bounding box center [129, 195] width 142 height 22
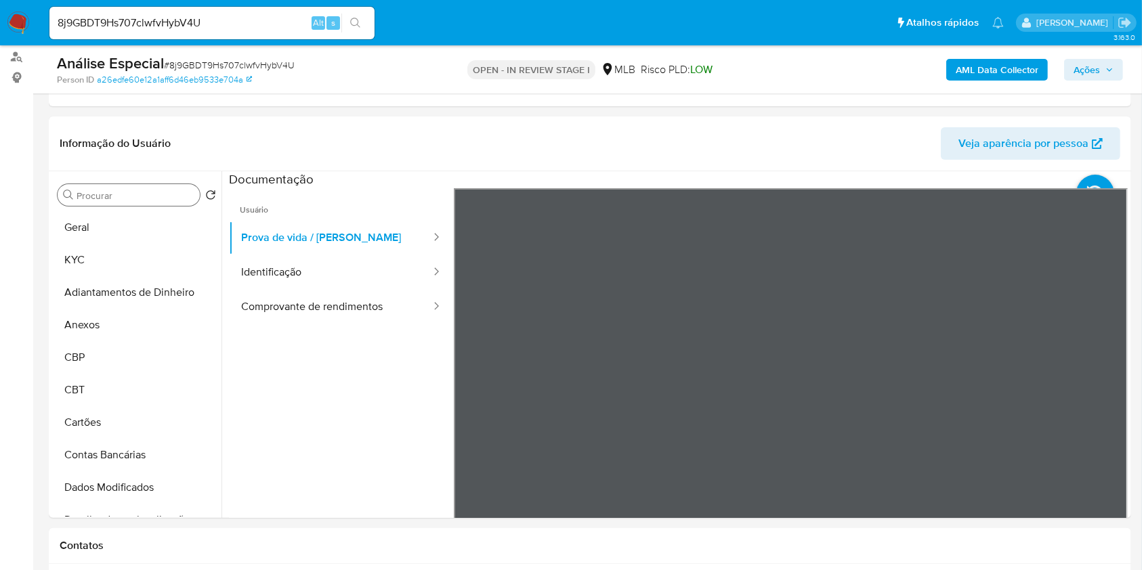
click at [969, 62] on b "AML Data Collector" at bounding box center [997, 70] width 83 height 22
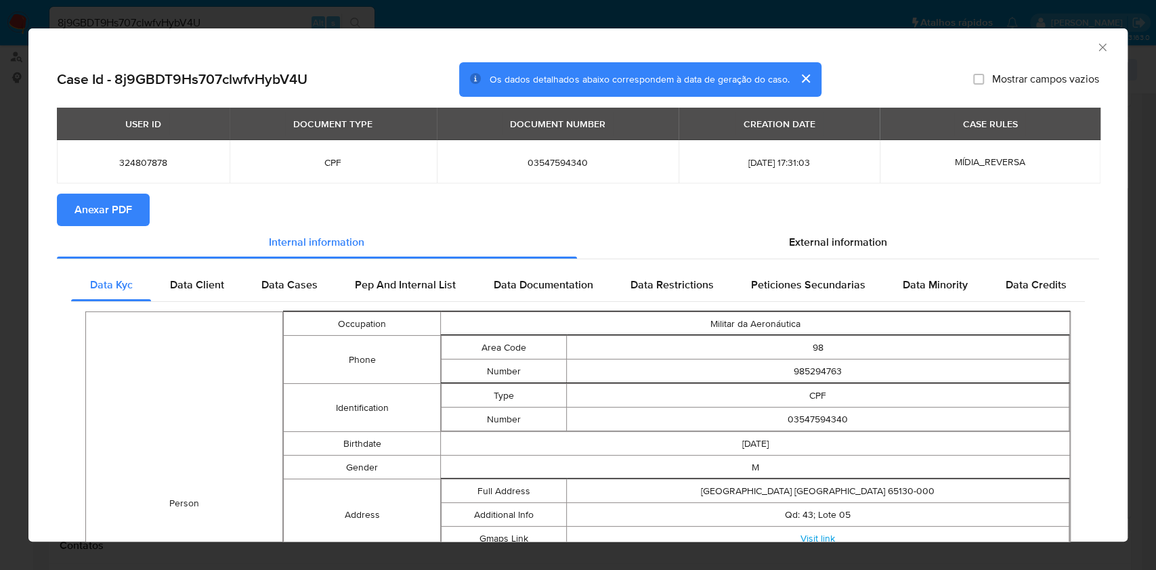
click at [137, 219] on button "Anexar PDF" at bounding box center [103, 210] width 93 height 33
click at [1096, 52] on icon "Fechar a janela" at bounding box center [1103, 48] width 14 height 14
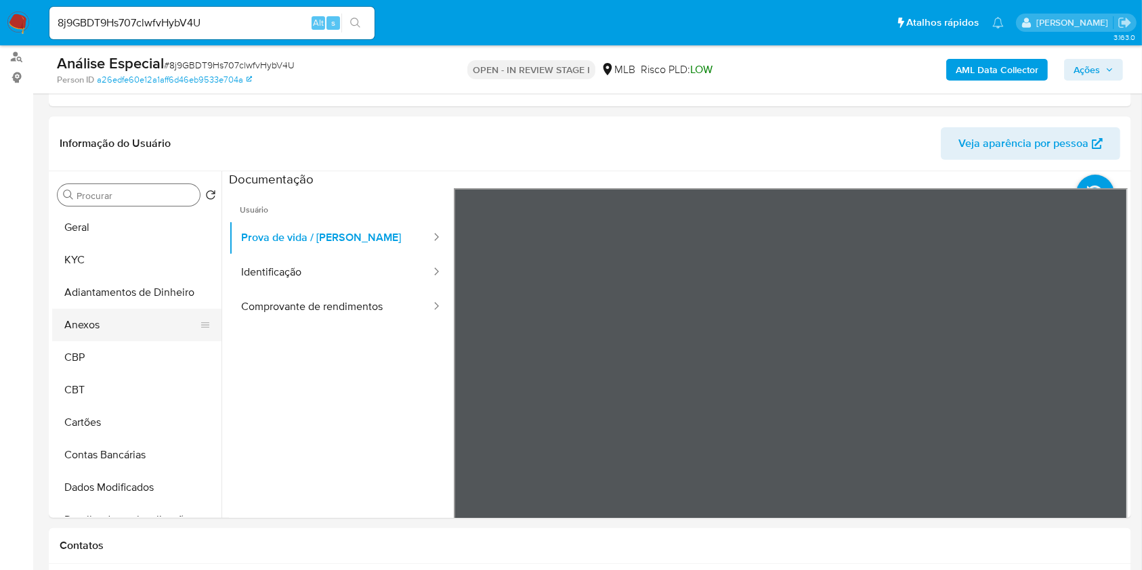
click at [110, 333] on button "Anexos" at bounding box center [131, 325] width 158 height 33
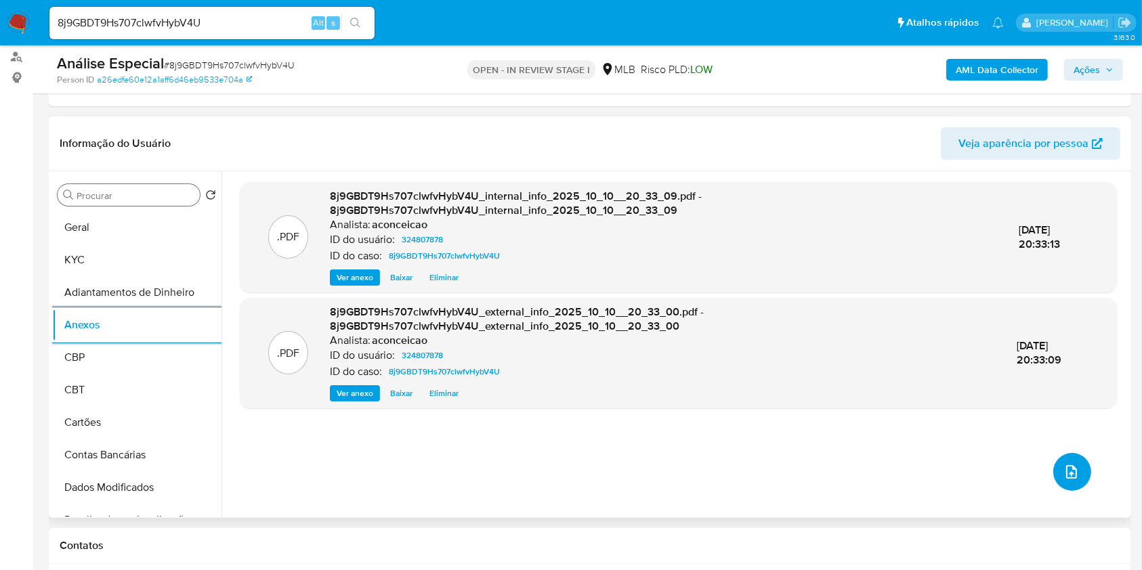
click at [1067, 471] on icon "upload-file" at bounding box center [1071, 472] width 16 height 16
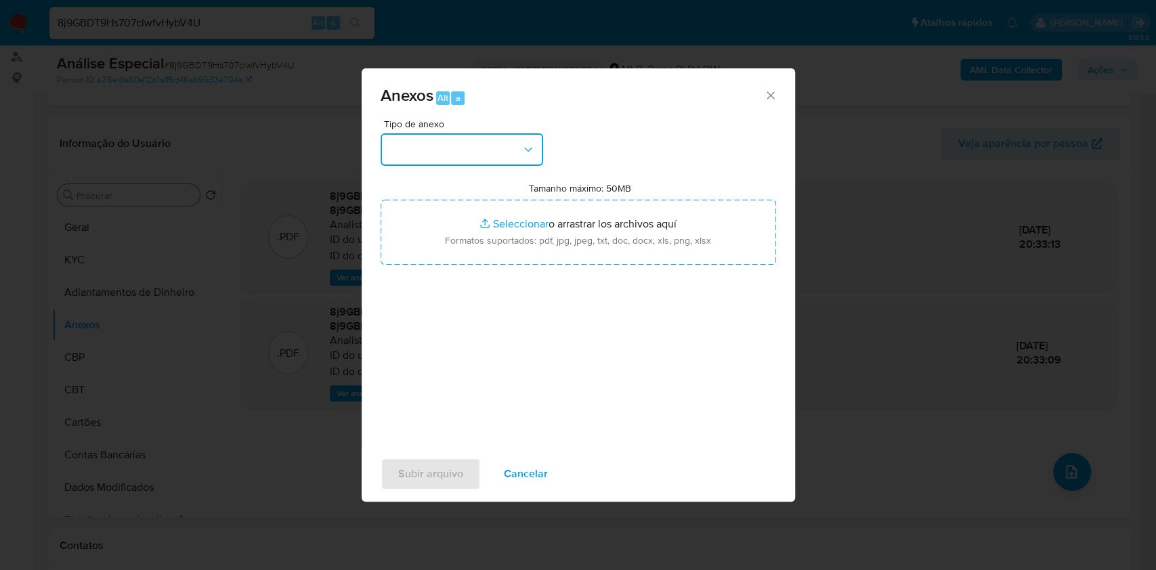
click at [493, 133] on button "button" at bounding box center [462, 149] width 163 height 33
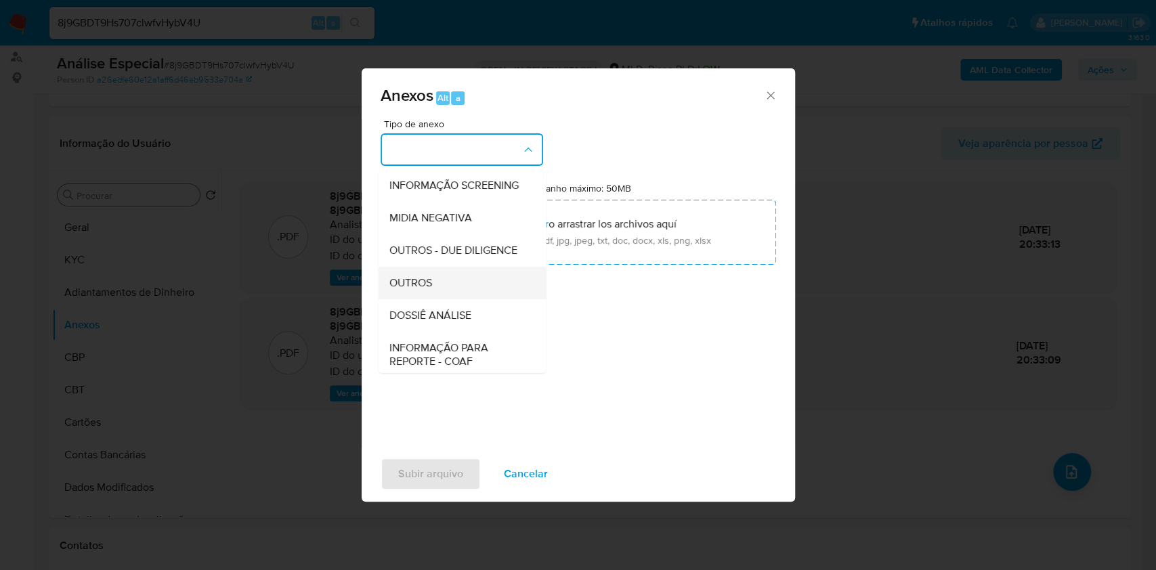
scroll to position [208, 0]
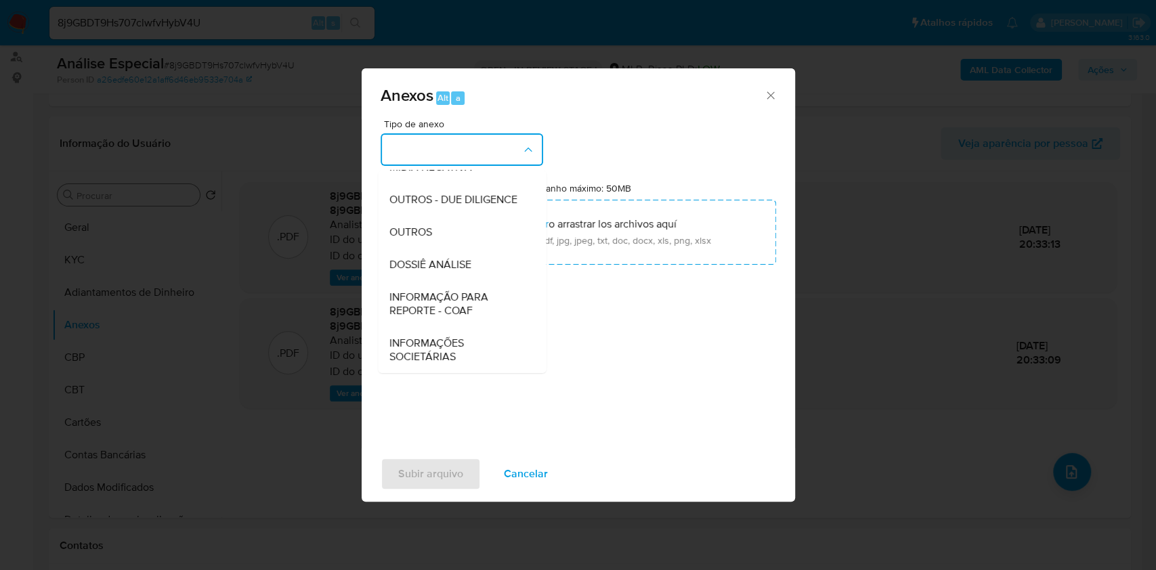
drag, startPoint x: 454, startPoint y: 301, endPoint x: 491, endPoint y: 282, distance: 41.5
click at [457, 298] on span "INFORMAÇÃO PARA REPORTE - COAF" at bounding box center [458, 304] width 138 height 27
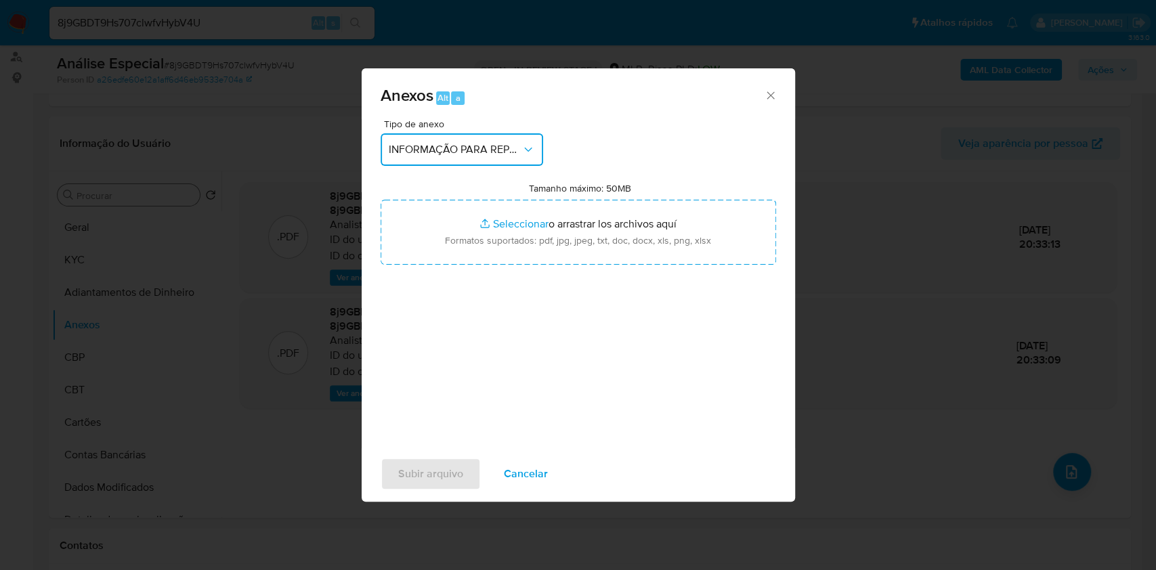
drag, startPoint x: 482, startPoint y: 144, endPoint x: 479, endPoint y: 154, distance: 10.5
click at [481, 144] on span "INFORMAÇÃO PARA REPORTE - COAF" at bounding box center [455, 150] width 133 height 14
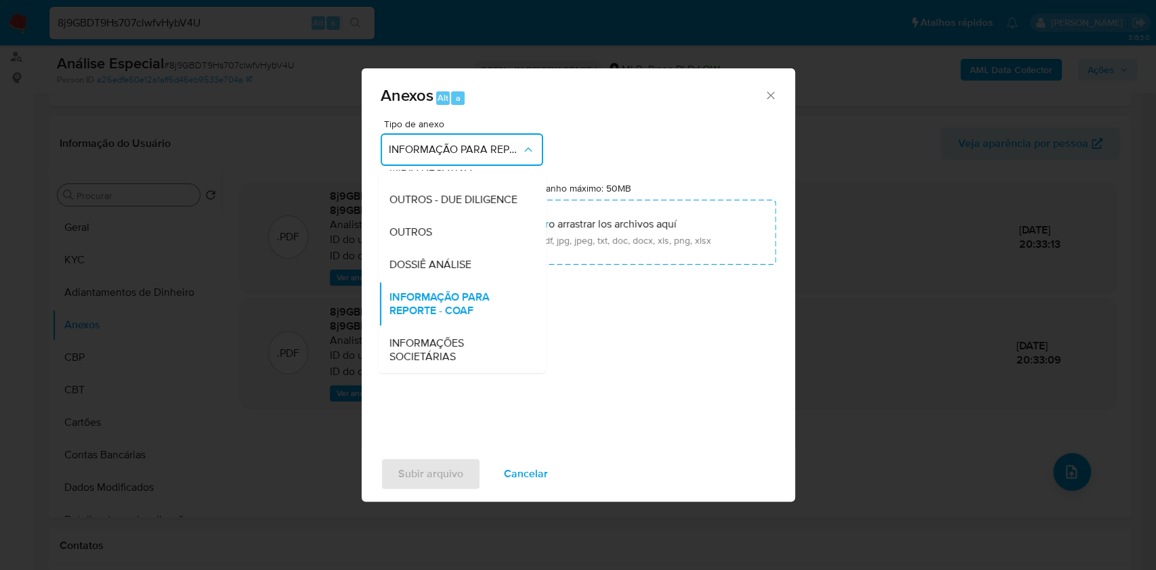
drag, startPoint x: 444, startPoint y: 263, endPoint x: 870, endPoint y: 86, distance: 460.5
click at [454, 258] on span "DOSSIÊ ANÁLISE" at bounding box center [430, 265] width 82 height 14
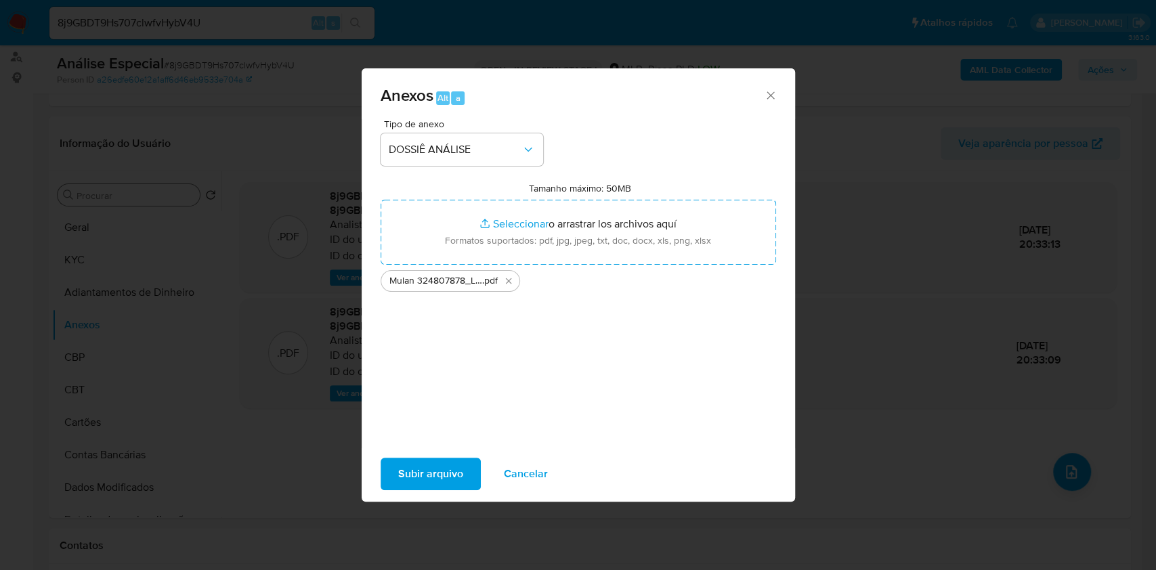
click at [446, 473] on span "Subir arquivo" at bounding box center [430, 474] width 65 height 30
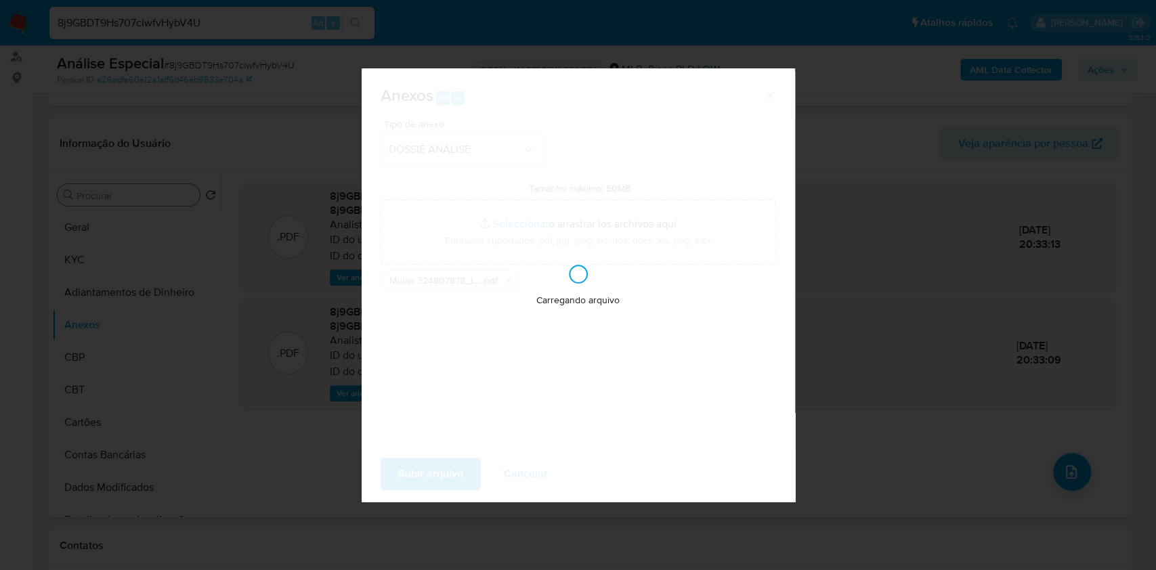
click at [857, 366] on div "Anexos Alt a Tipo de anexo DOSSIÊ ANÁLISE Tamanho máximo: 50MB Seleccionar arch…" at bounding box center [578, 285] width 1156 height 570
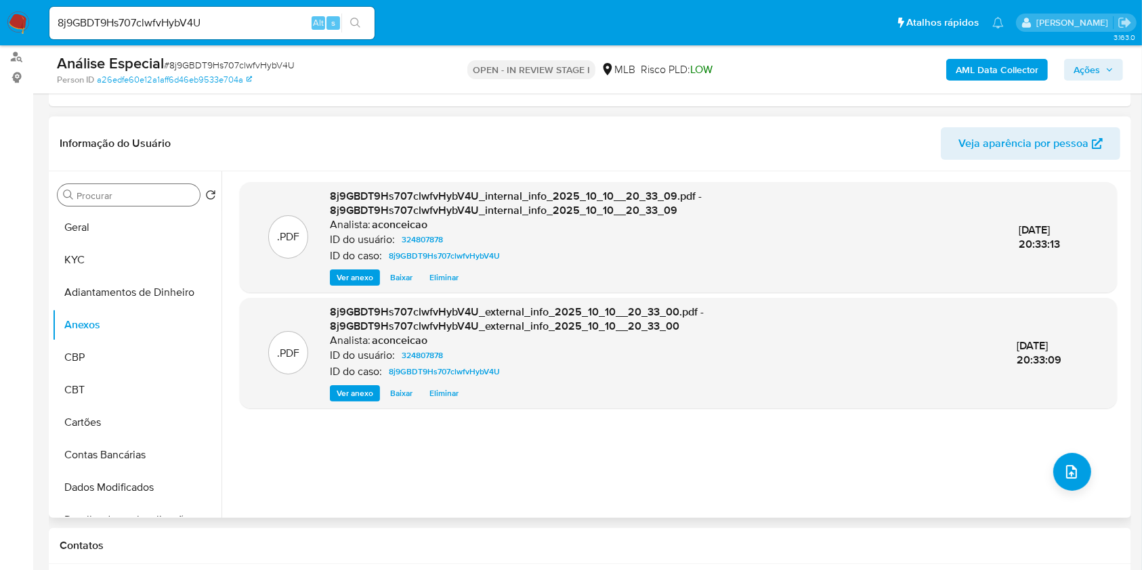
click at [1035, 469] on div ".PDF 8j9GBDT9Hs707clwfvHybV4U_internal_info_2025_10_10__20_33_09.pdf - 8j9GBDT9…" at bounding box center [678, 344] width 877 height 325
click at [1053, 463] on button "upload-file" at bounding box center [1072, 472] width 38 height 38
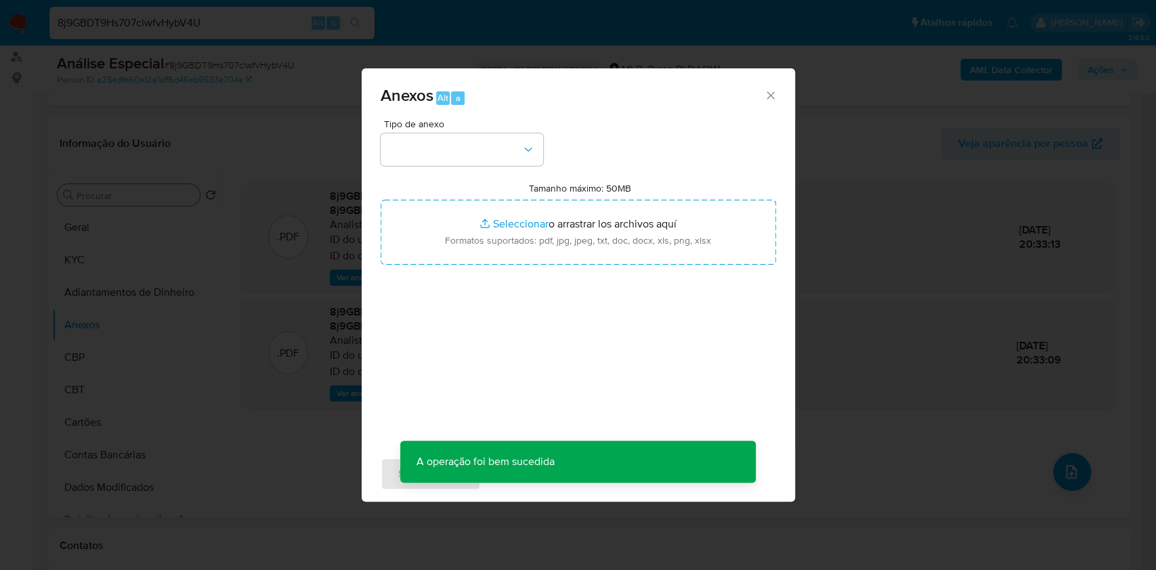
click at [456, 116] on div "Anexos Alt a" at bounding box center [578, 93] width 433 height 51
click at [491, 148] on button "button" at bounding box center [462, 149] width 163 height 33
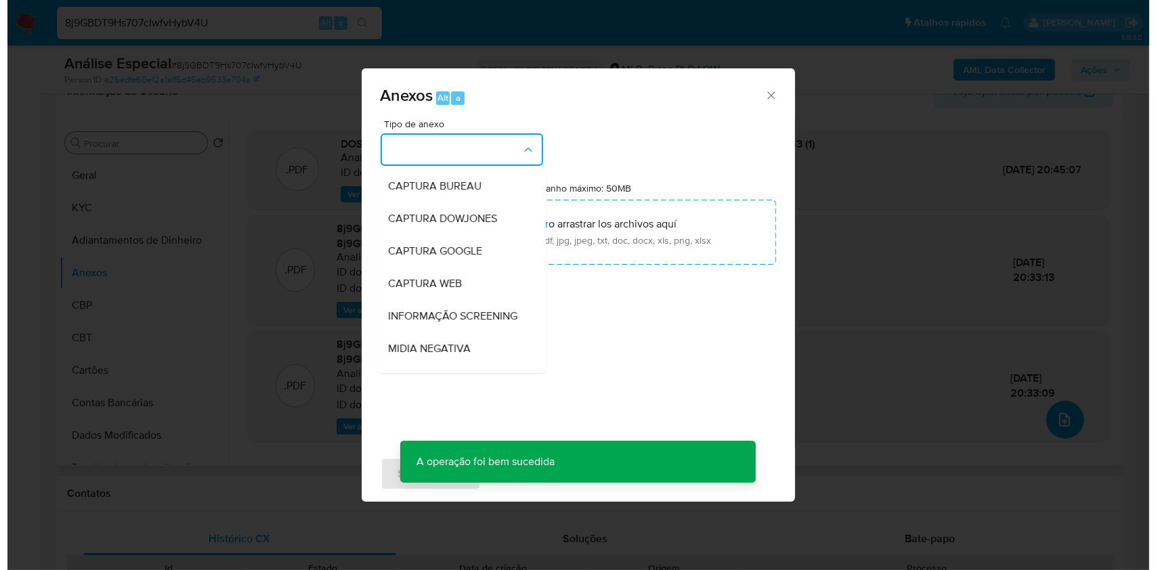
scroll to position [451, 0]
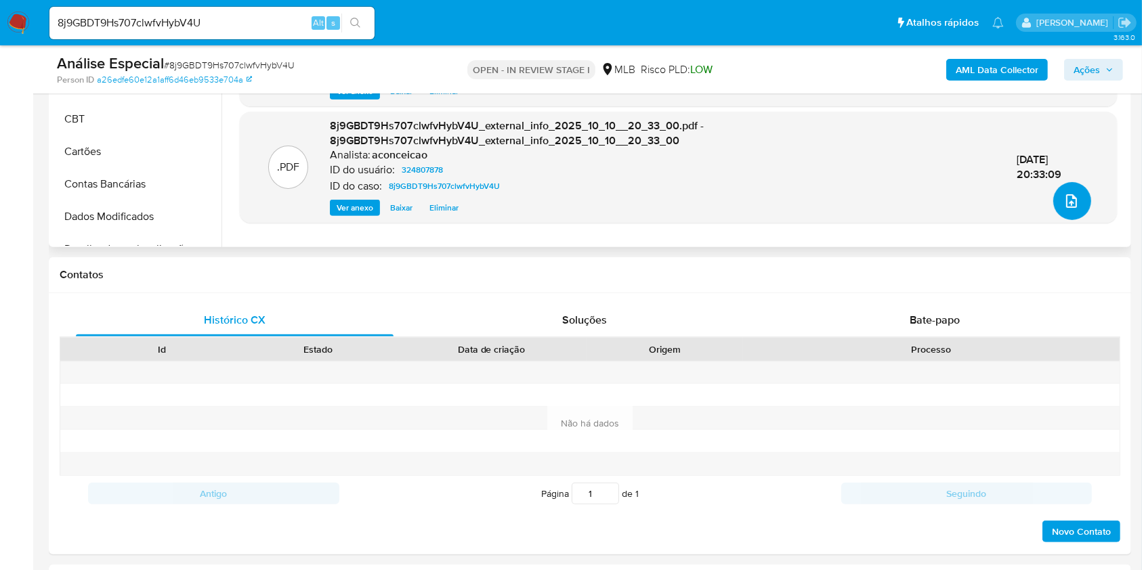
click at [1075, 184] on button "upload-file" at bounding box center [1072, 201] width 38 height 38
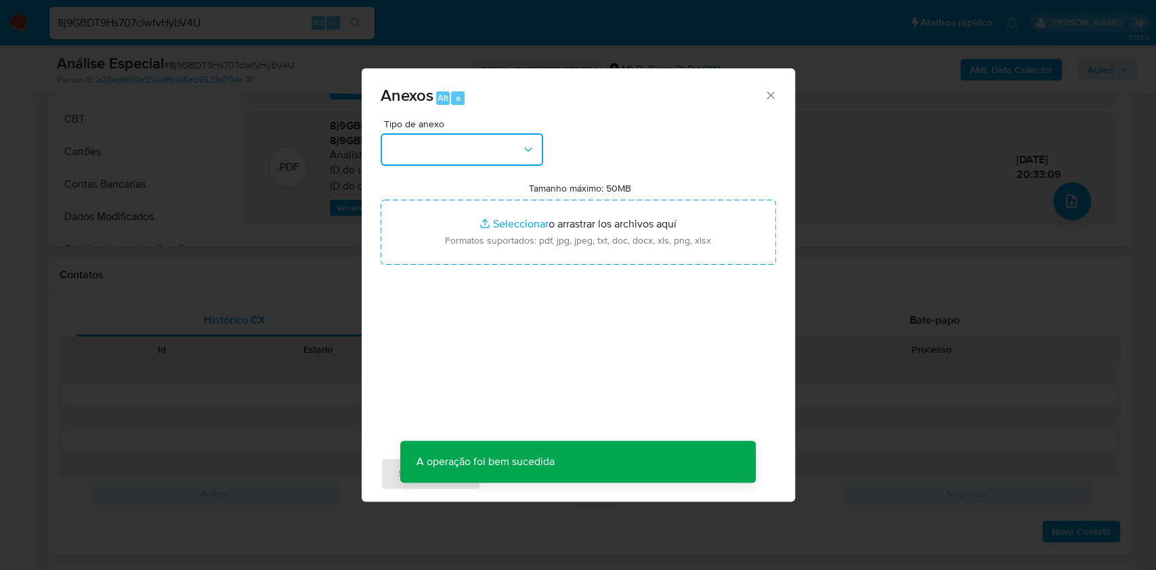
click at [479, 156] on button "button" at bounding box center [462, 149] width 163 height 33
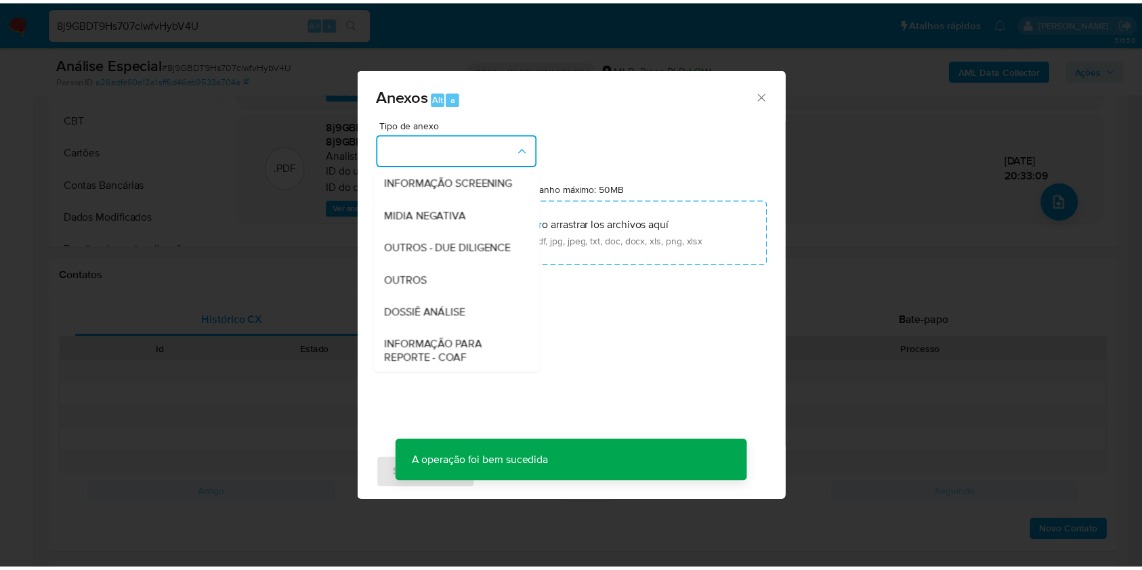
scroll to position [208, 0]
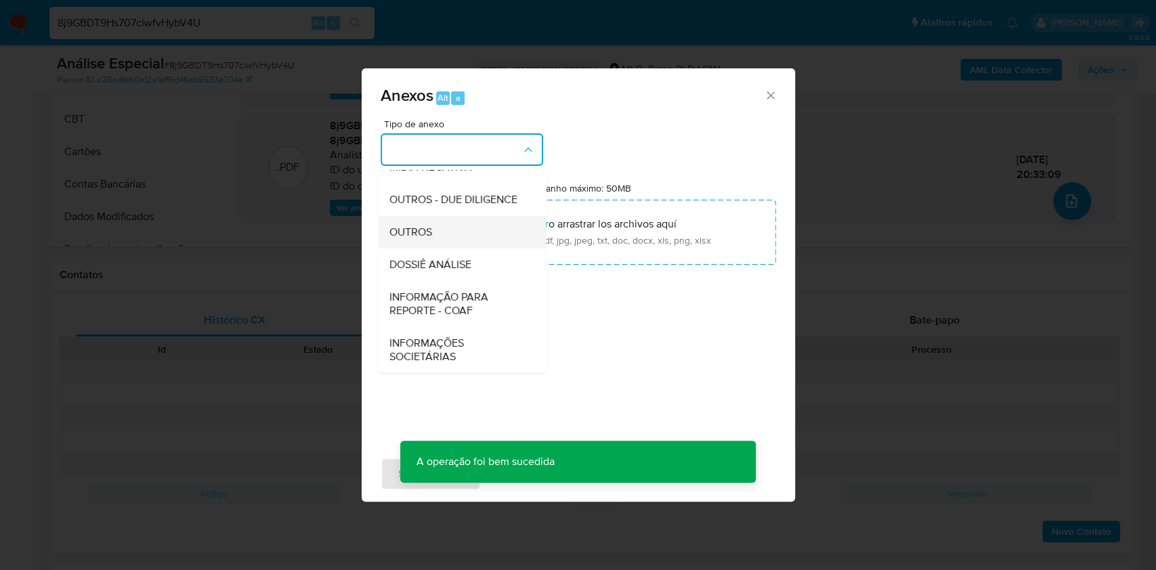
click at [455, 235] on div "OUTROS" at bounding box center [458, 232] width 138 height 33
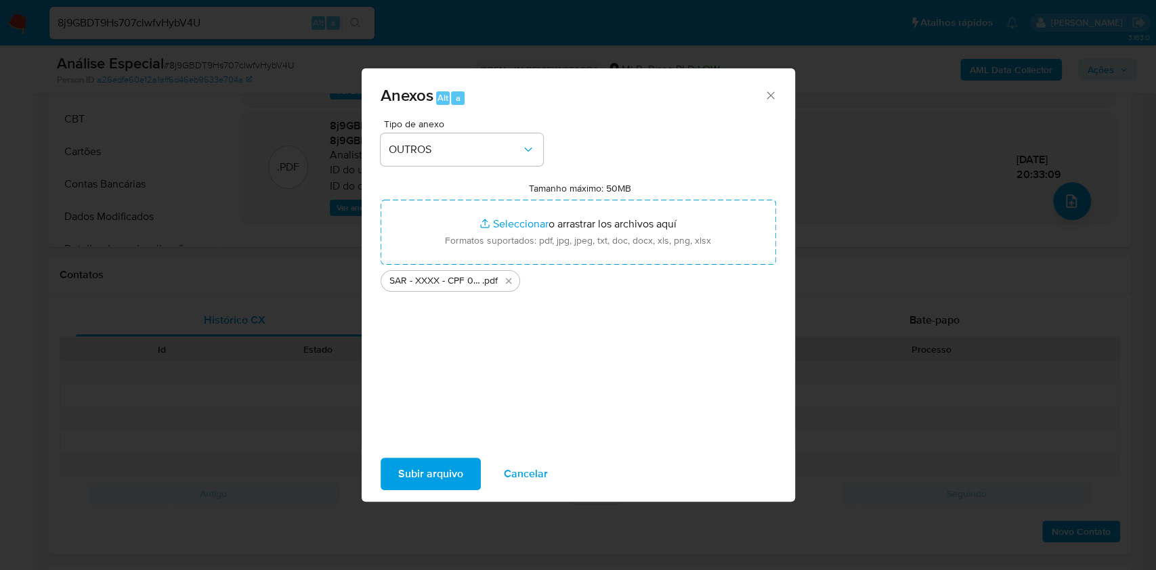
click at [448, 463] on span "Subir arquivo" at bounding box center [430, 474] width 65 height 30
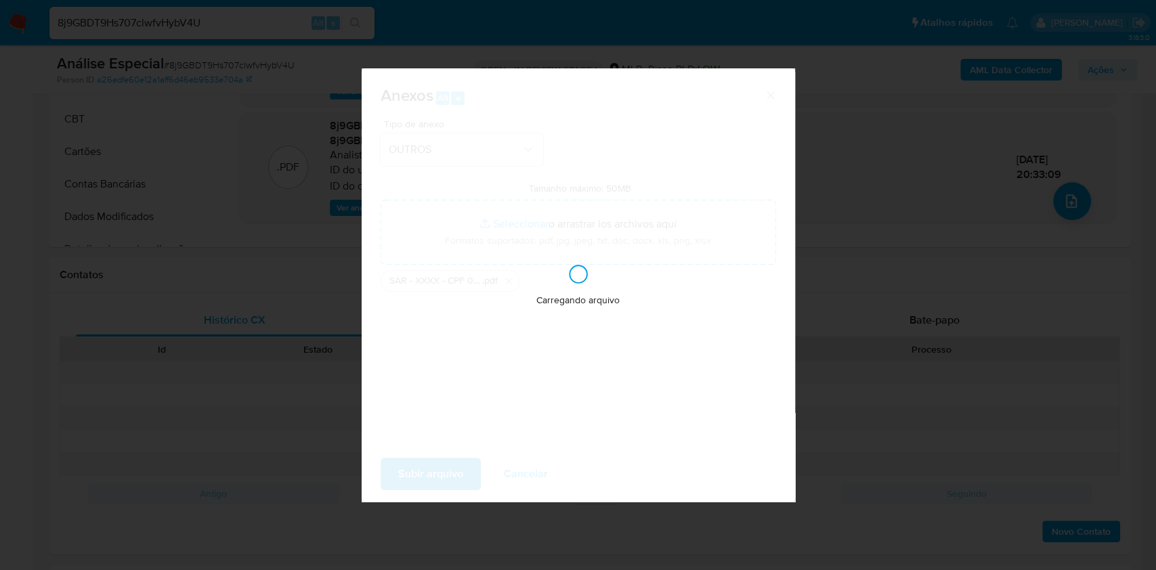
click at [888, 305] on div "Anexos Alt a Tipo de anexo OUTROS Tamanho máximo: 50MB Seleccionar archivos Sel…" at bounding box center [578, 285] width 1156 height 570
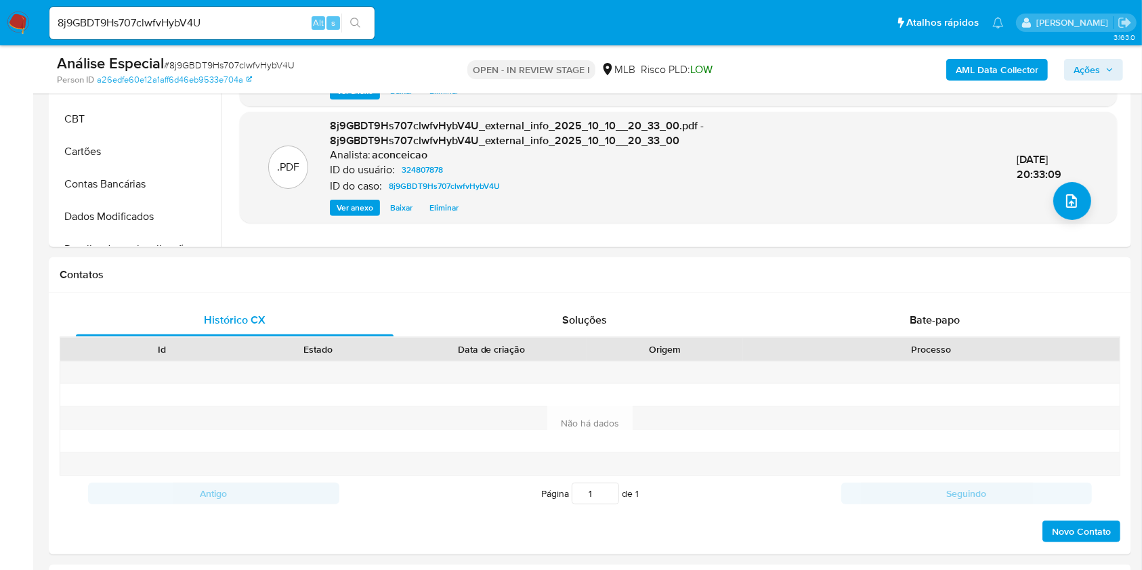
click at [1084, 63] on span "Ações" at bounding box center [1086, 70] width 26 height 22
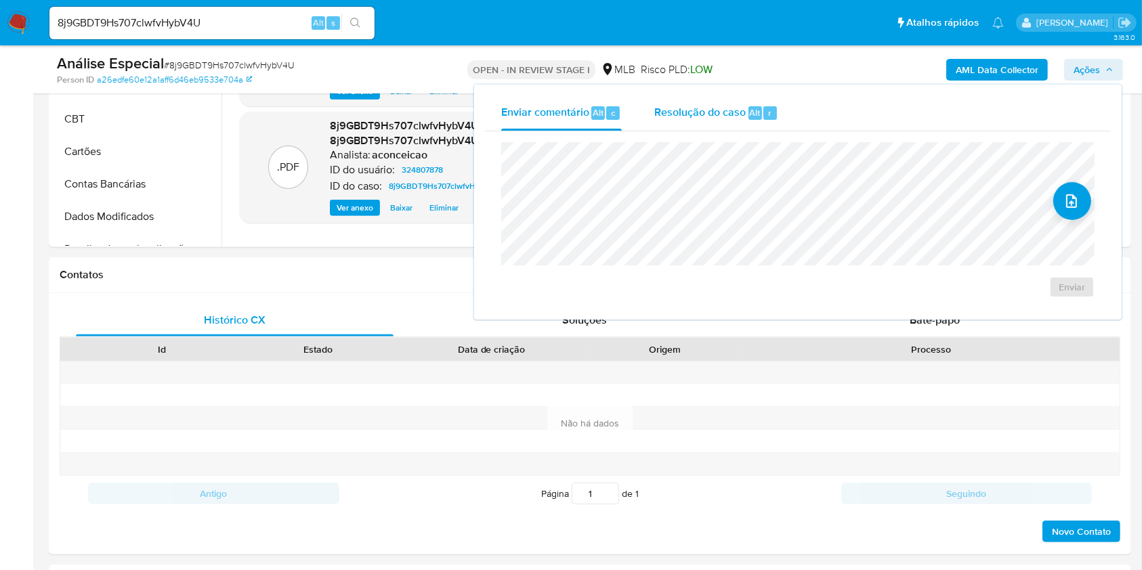
click at [753, 102] on div "Resolução do caso Alt r" at bounding box center [716, 112] width 124 height 35
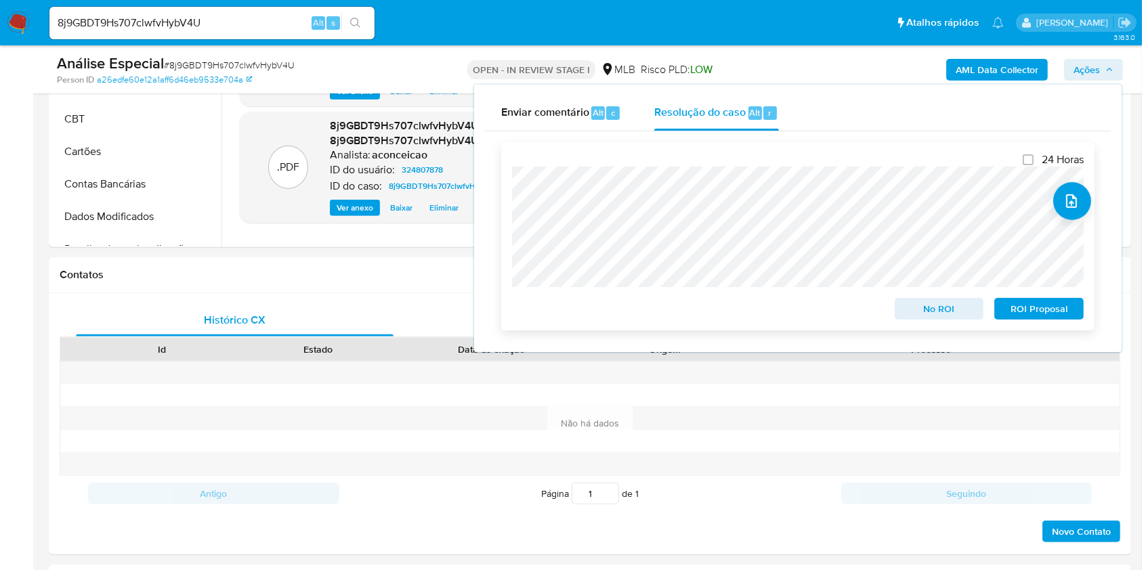
click at [1029, 309] on span "ROI Proposal" at bounding box center [1039, 308] width 70 height 19
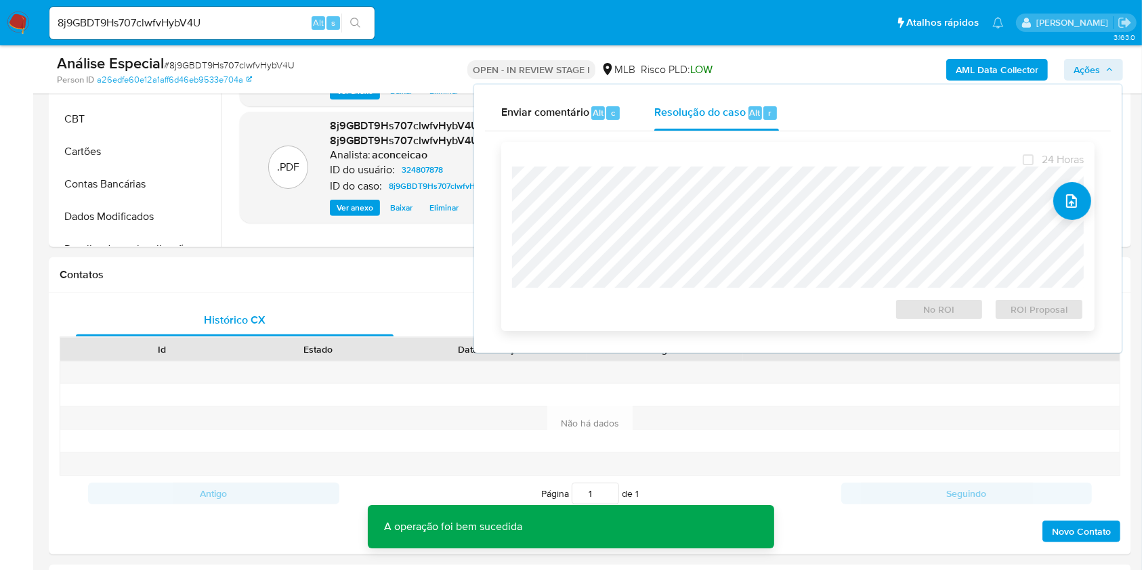
scroll to position [0, 0]
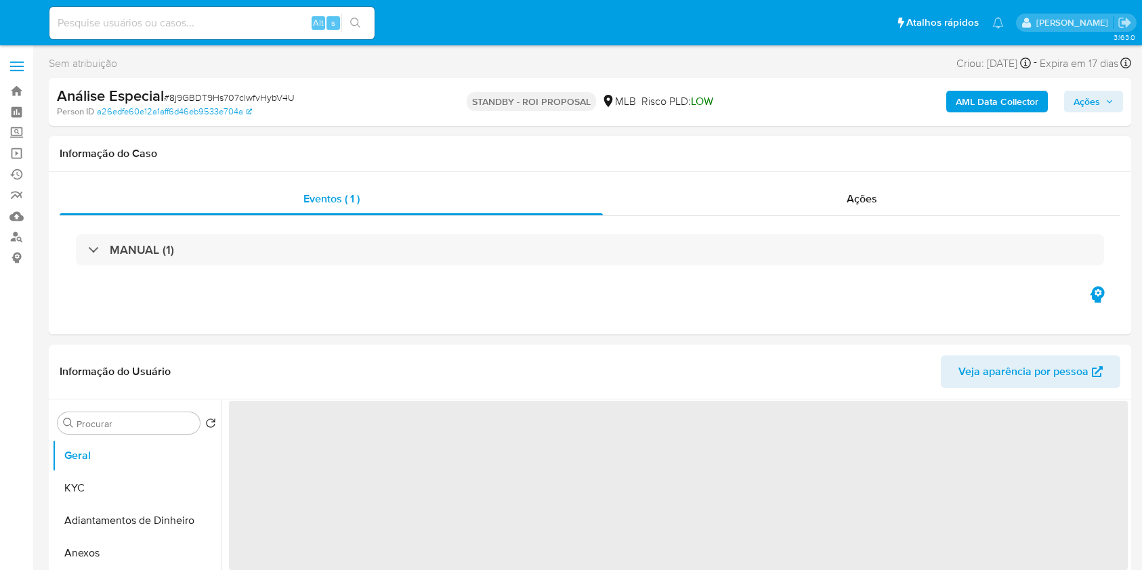
select select "10"
